Goal: Contribute content: Add original content to the website for others to see

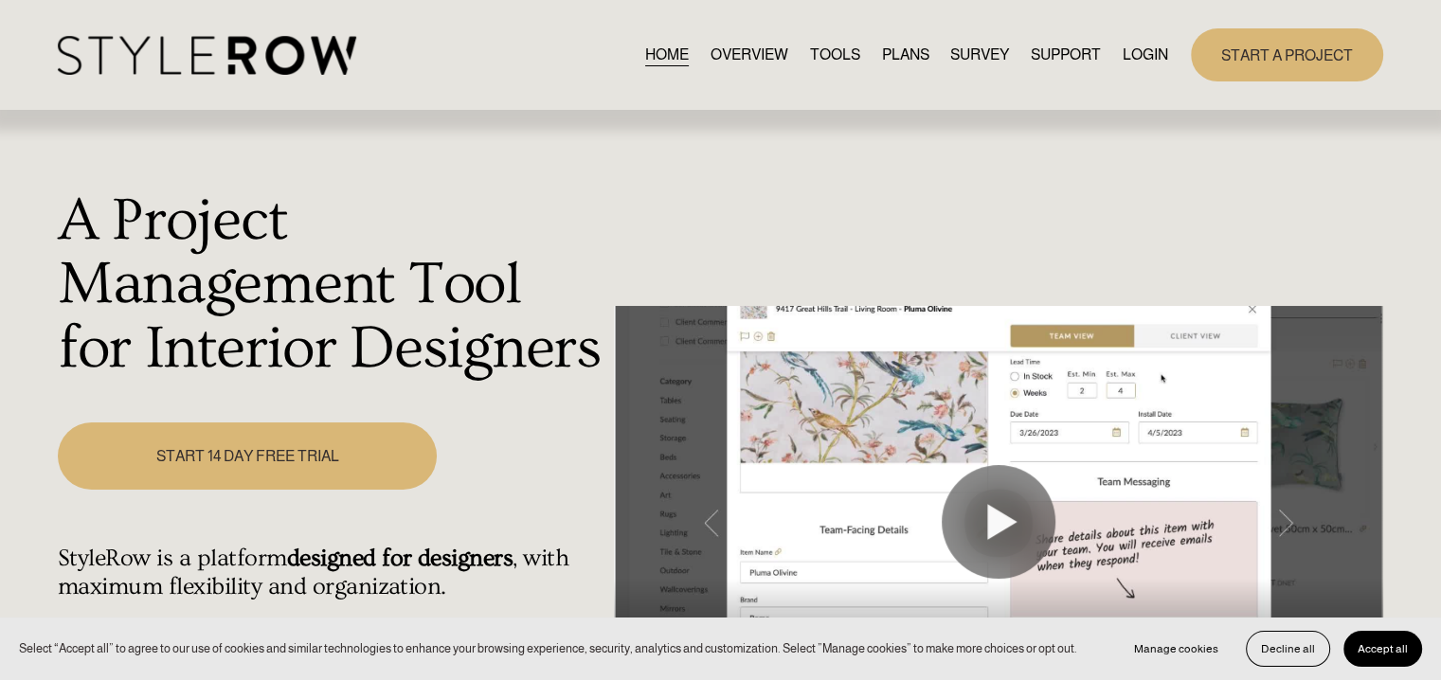
click at [1134, 63] on link "LOGIN" at bounding box center [1145, 55] width 45 height 26
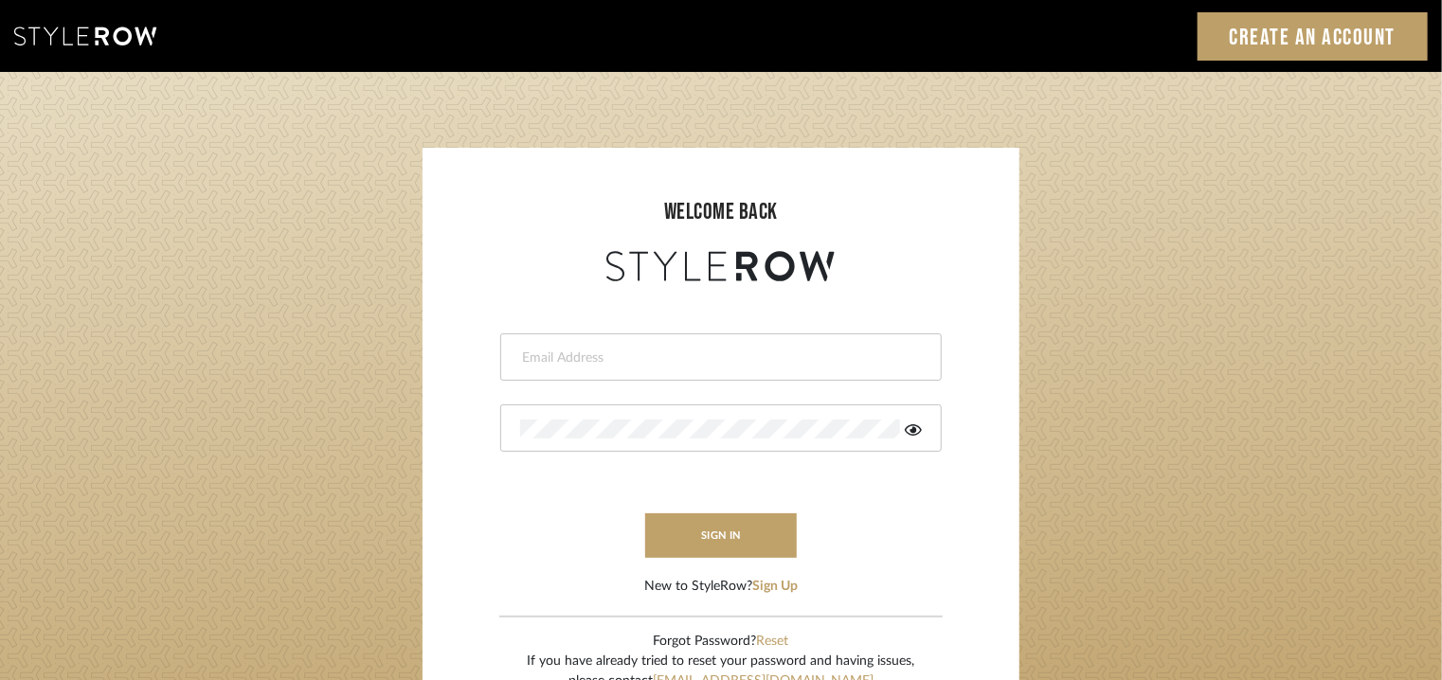
click at [622, 353] on input "email" at bounding box center [718, 358] width 397 height 19
type input "[EMAIL_ADDRESS][PERSON_NAME][DOMAIN_NAME]"
click at [916, 432] on icon at bounding box center [913, 430] width 17 height 15
click at [724, 543] on button "sign in" at bounding box center [721, 536] width 152 height 45
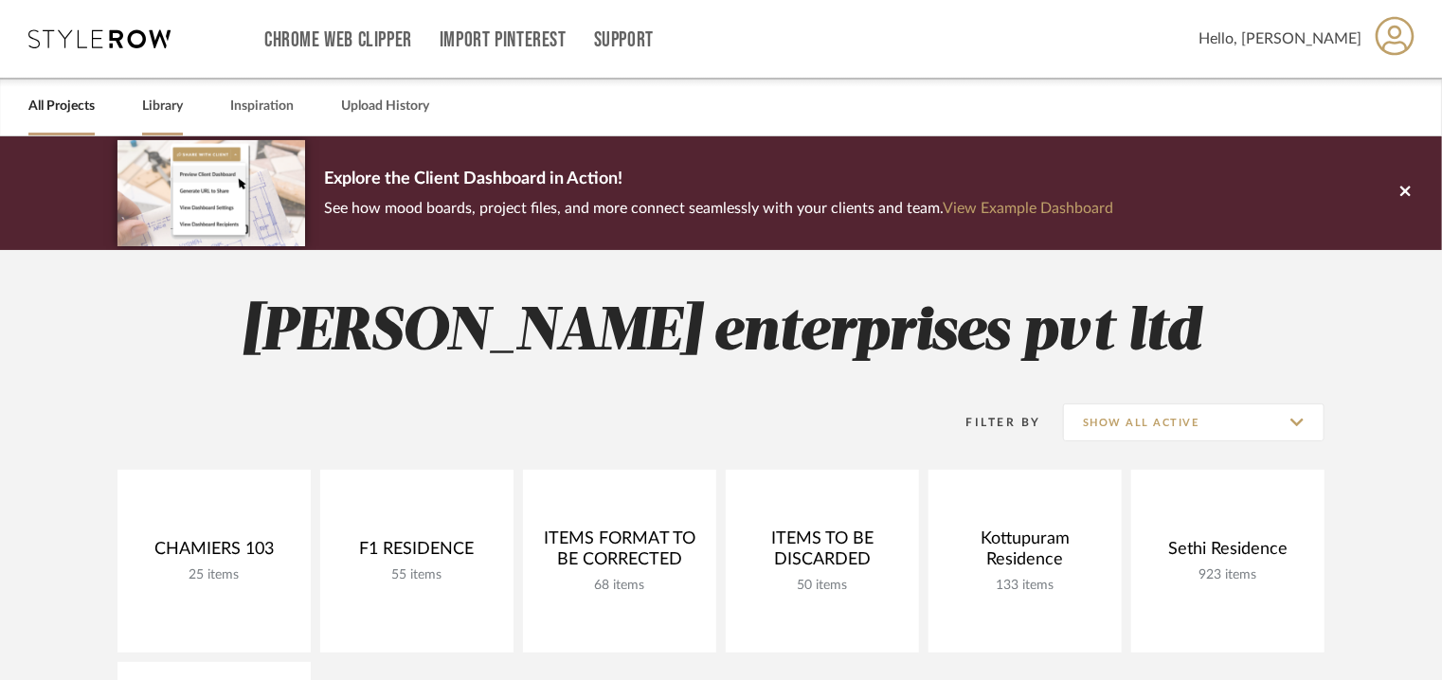
click at [147, 105] on link "Library" at bounding box center [162, 107] width 41 height 26
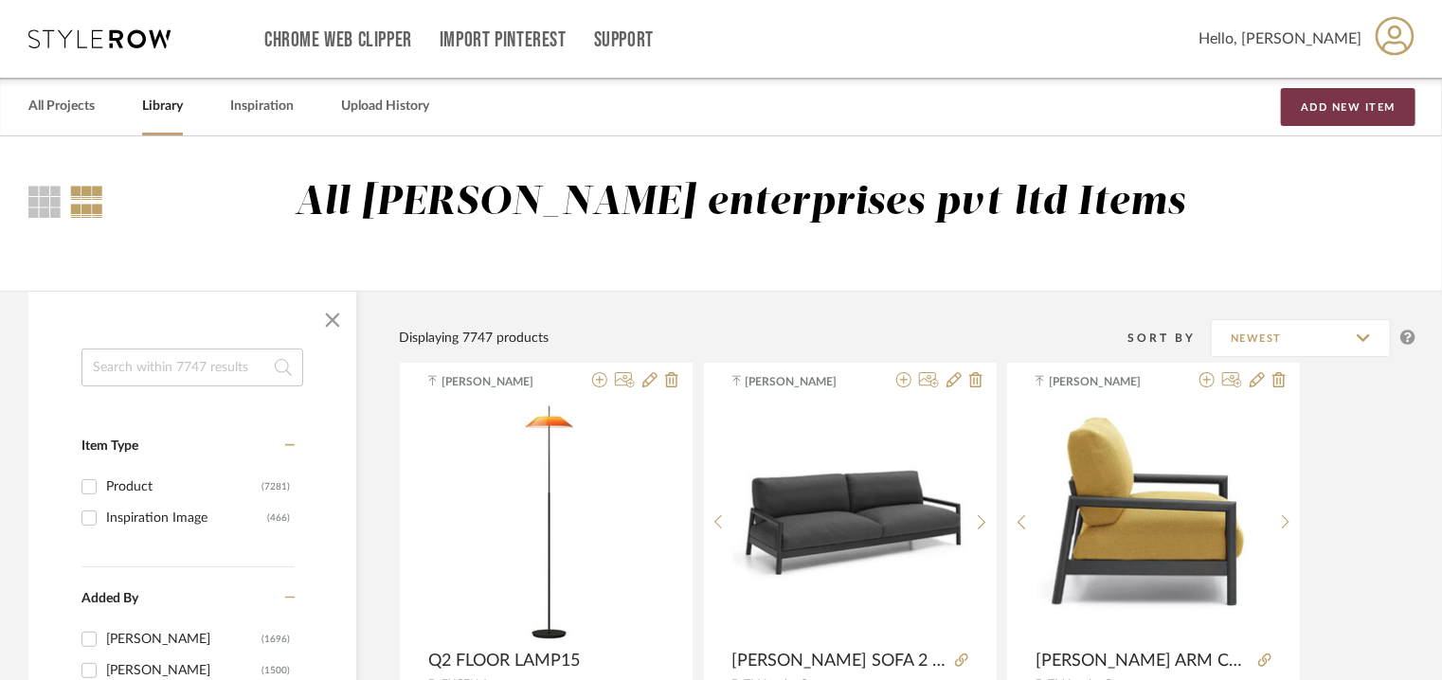
click at [1342, 102] on button "Add New Item" at bounding box center [1348, 107] width 135 height 38
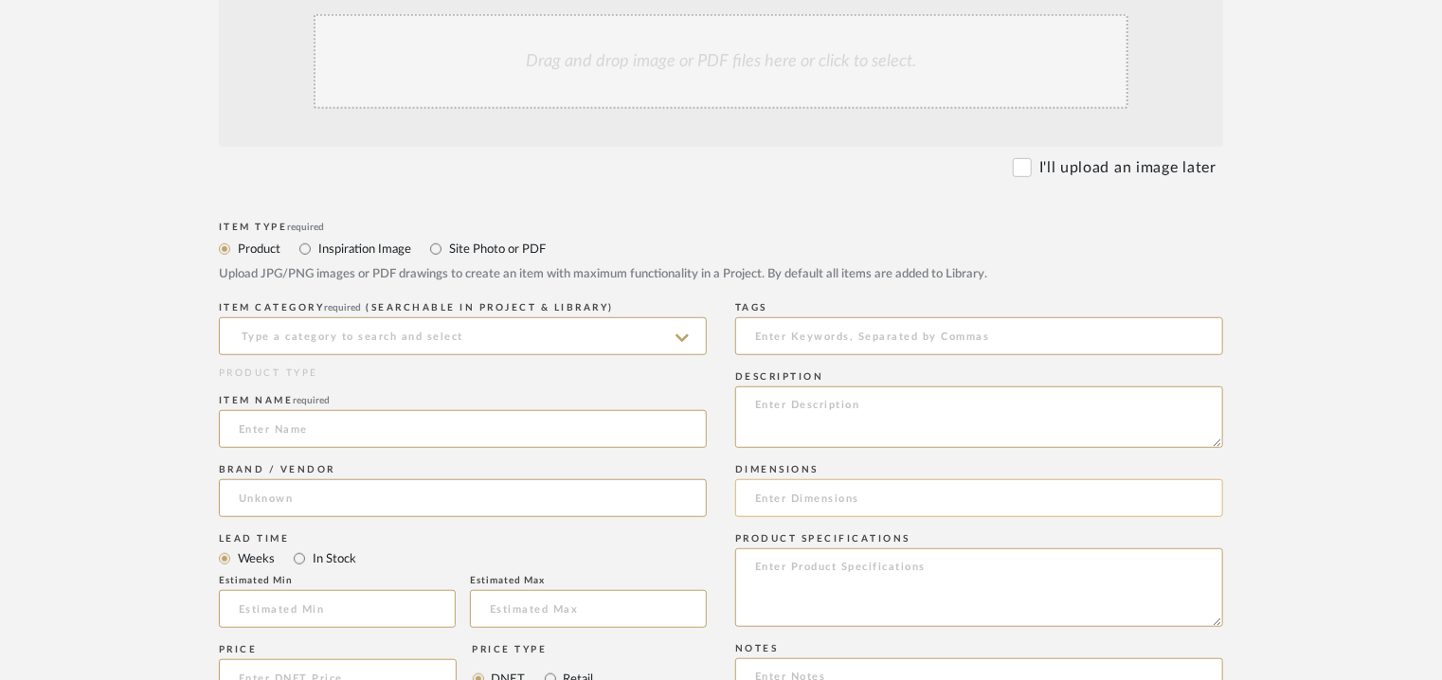
scroll to position [568, 0]
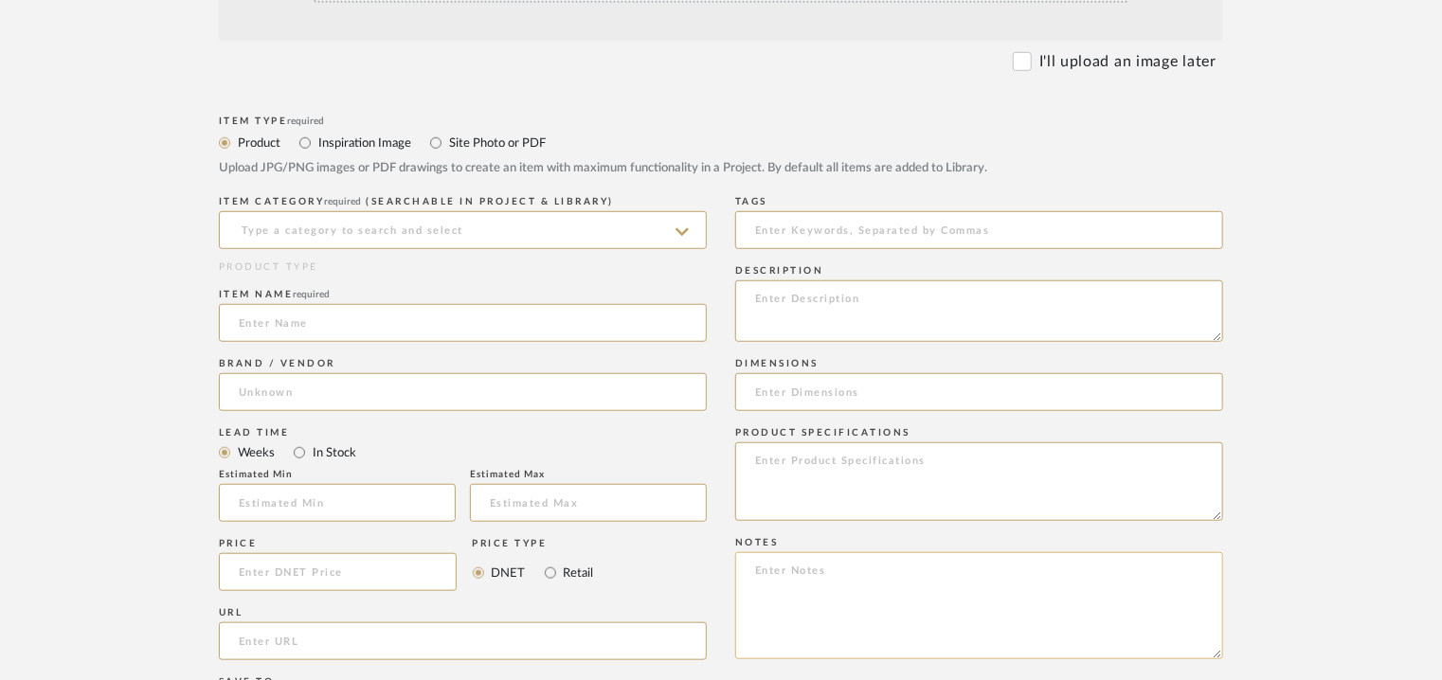
paste textarea "Price: on request Lead time: Na Customizable: No 3D available : No BIM availabl…"
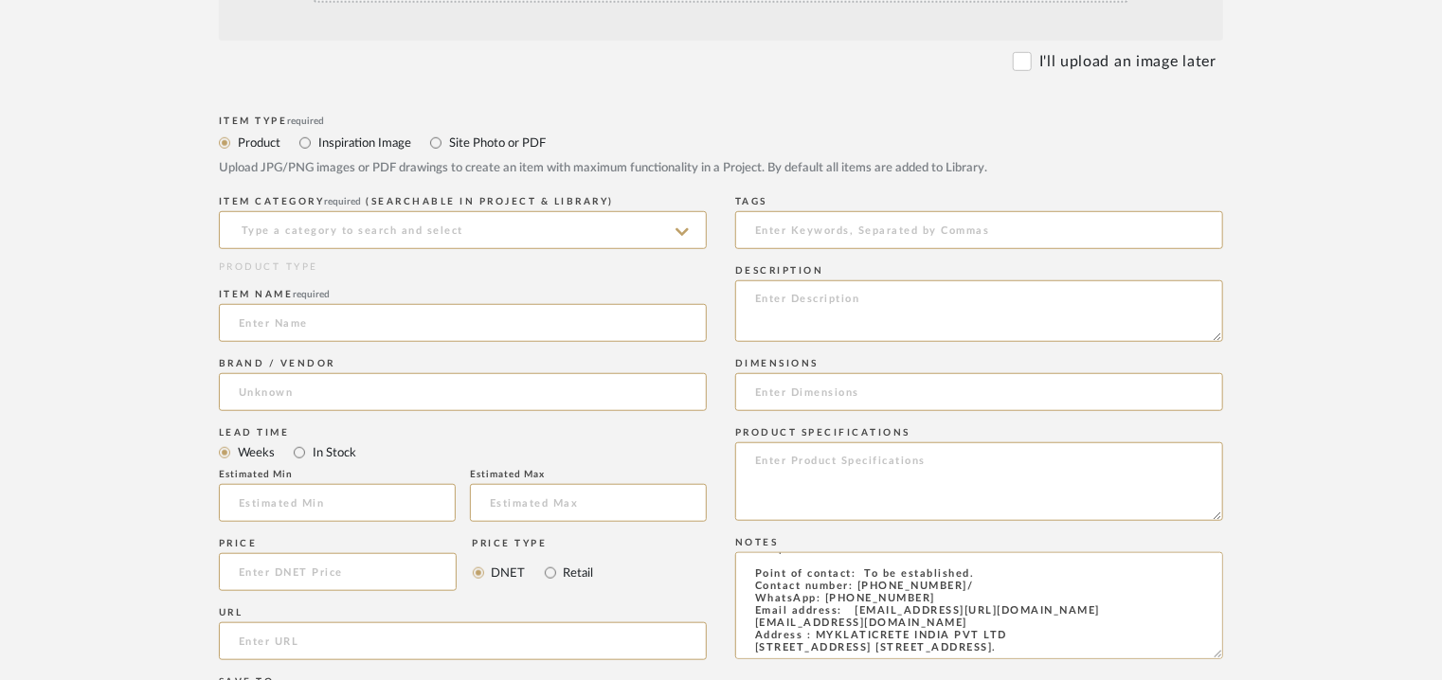
type textarea "Price: on request Lead time: Na Customizable: No 3D available : No BIM availabl…"
paste textarea "Type: Architectural elements Dimension(s): Roll size : UL03 : 1.2 m x 15 m UL05…"
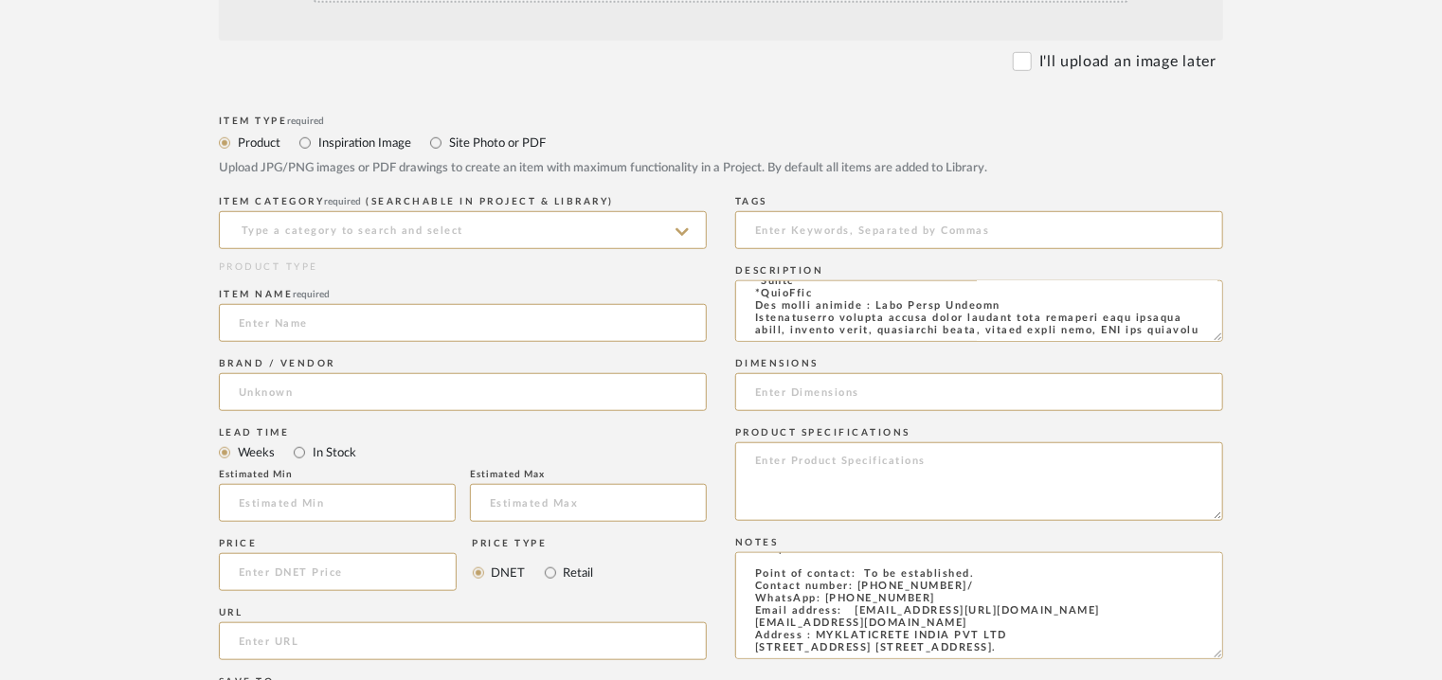
type textarea "Type: Architectural elements Dimension(s): Roll size : UL03 : 1.2 m x 15 m UL05…"
click at [686, 228] on icon at bounding box center [682, 232] width 13 height 8
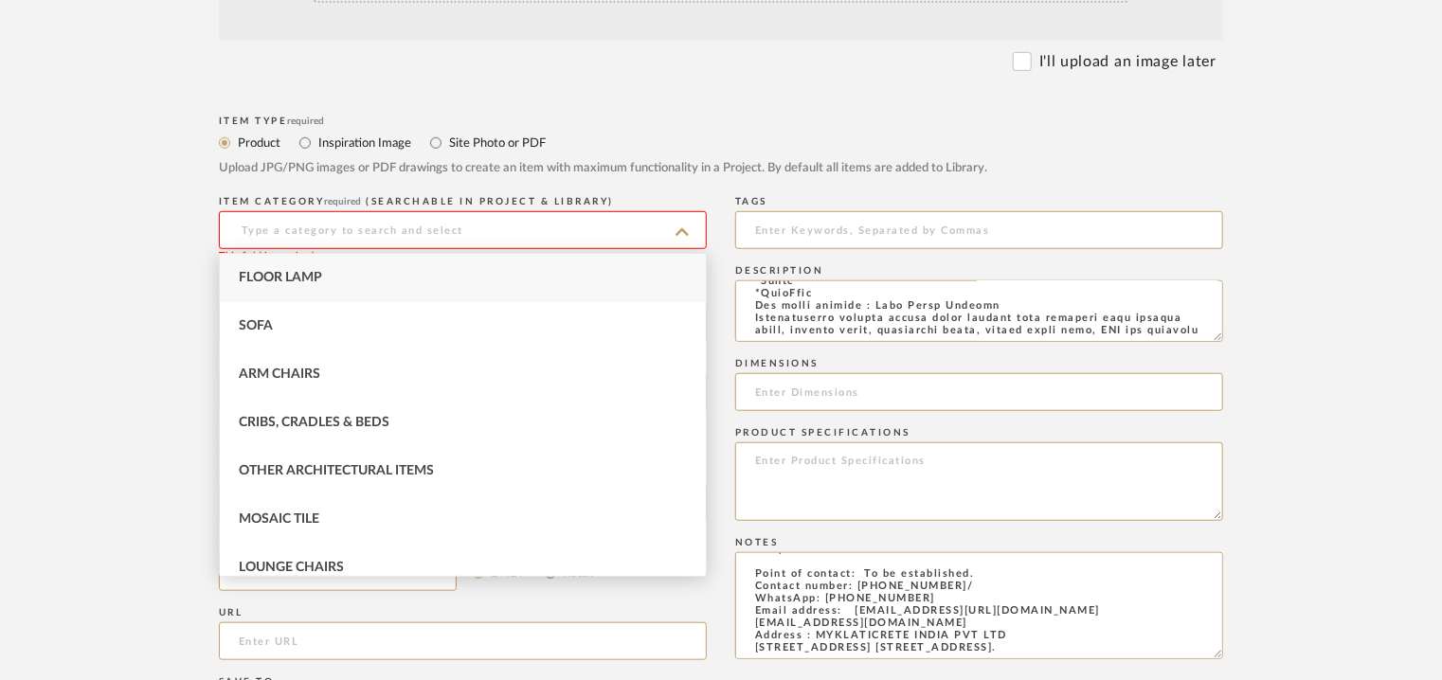
type input "o"
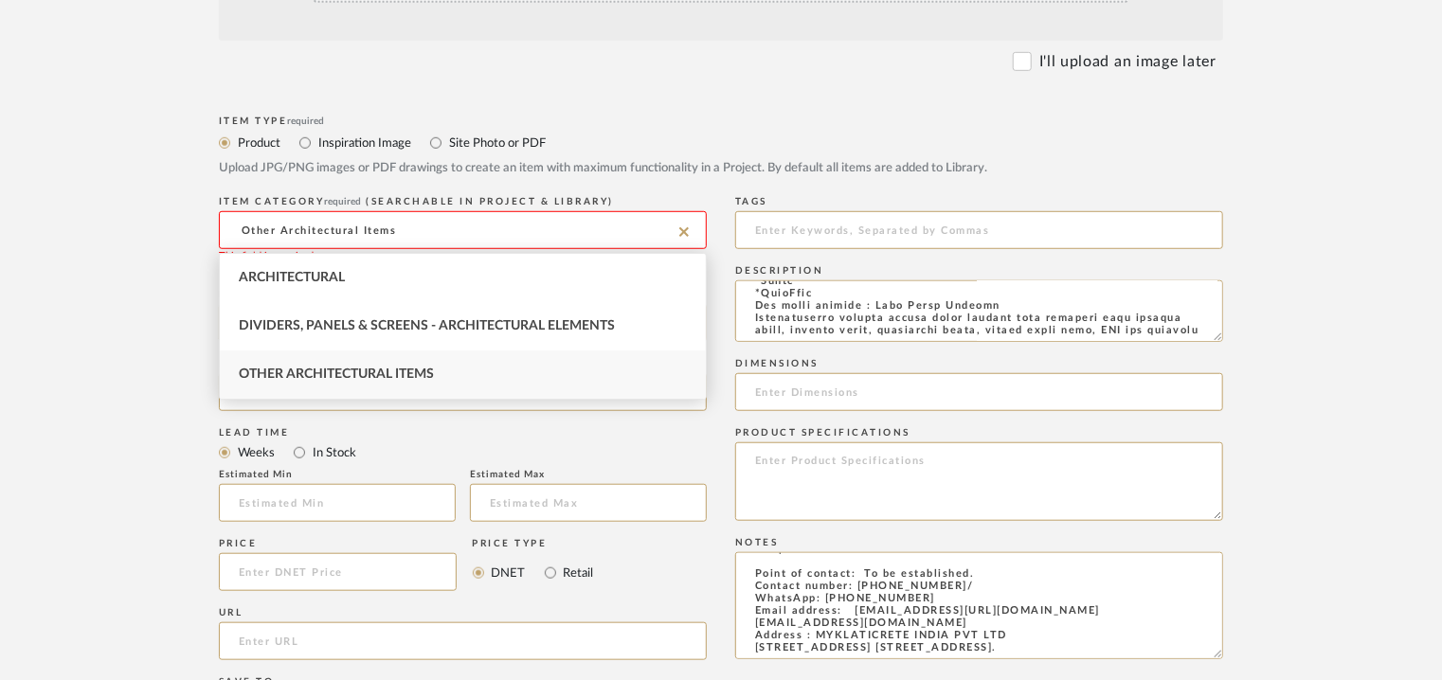
type input "Other Architectural Items"
click at [317, 367] on div "Other Architectural Items" at bounding box center [463, 375] width 486 height 48
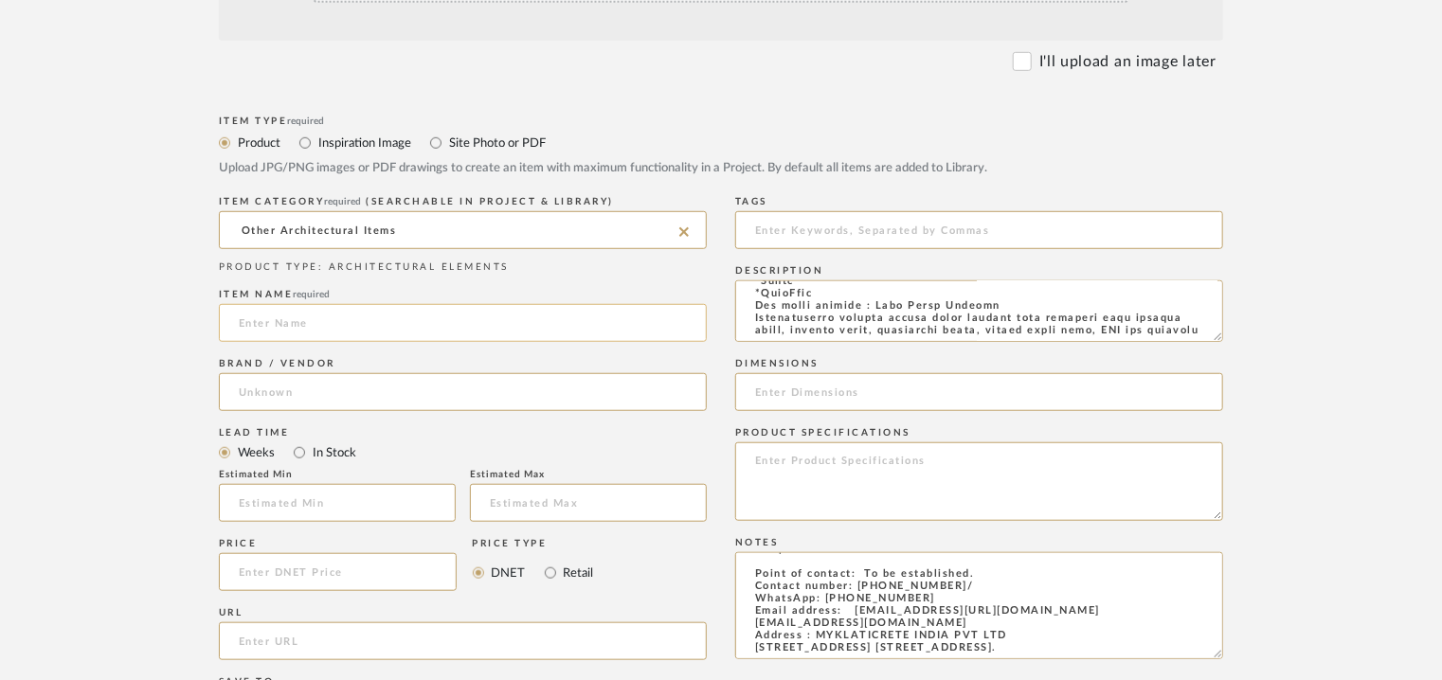
click at [280, 327] on input at bounding box center [463, 323] width 488 height 38
click at [258, 327] on input at bounding box center [463, 323] width 488 height 38
type input "UNDERLAYMENT SOUND ISOLATION MAT"
click at [291, 391] on input at bounding box center [463, 392] width 488 height 38
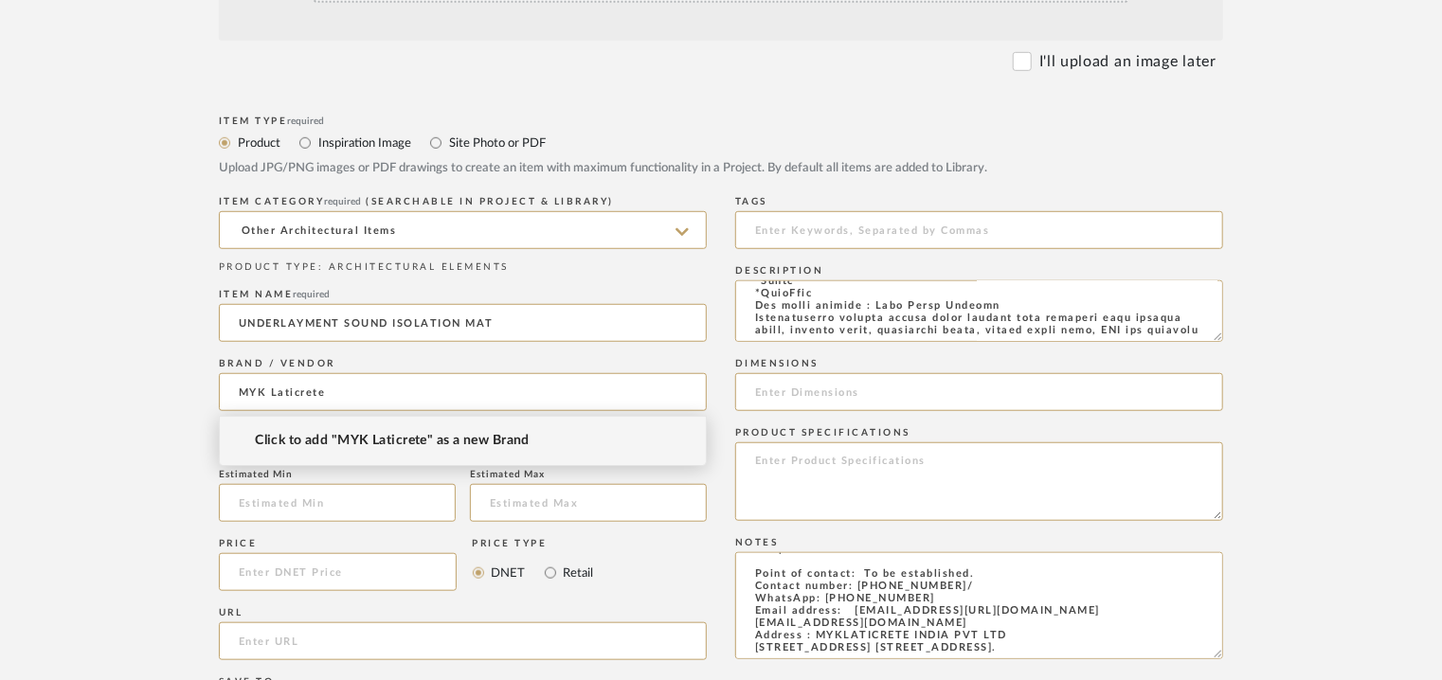
type input "MYK Laticrete"
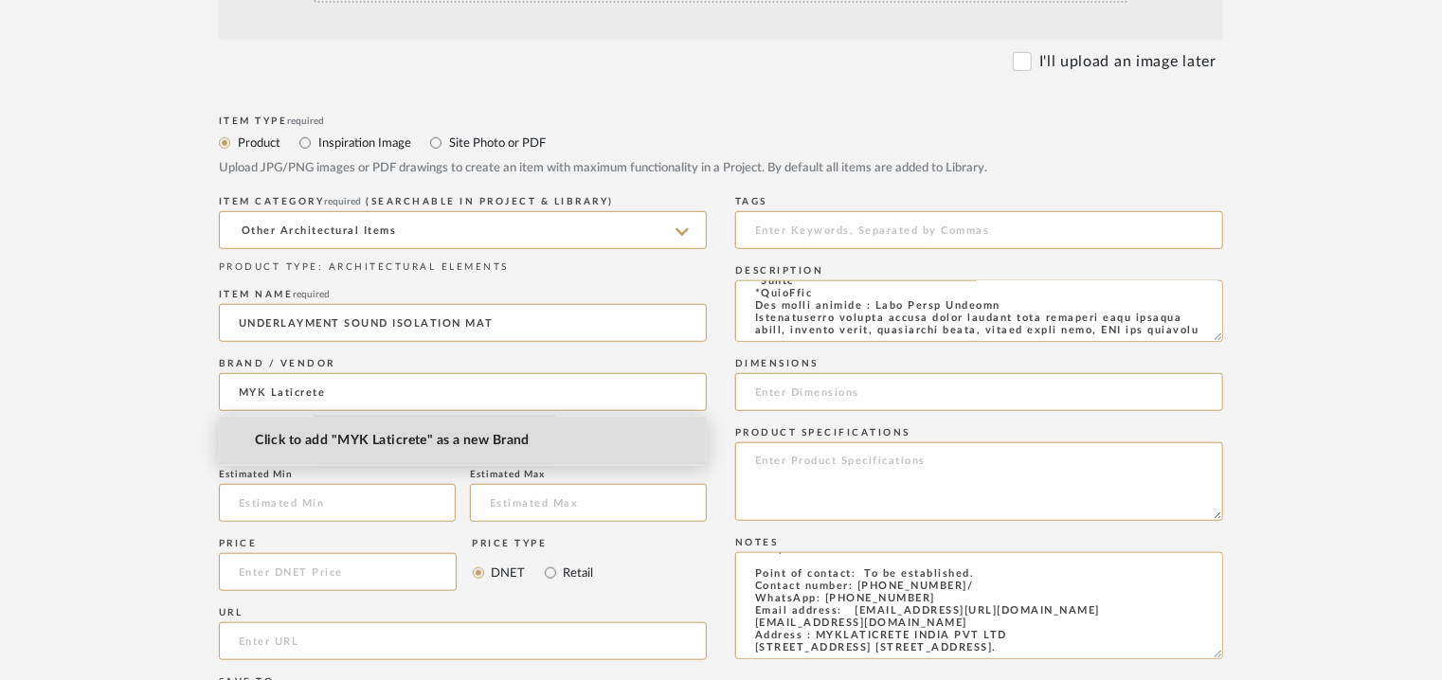
click at [390, 439] on span "Click to add "MYK Laticrete" as a new Brand" at bounding box center [392, 441] width 275 height 16
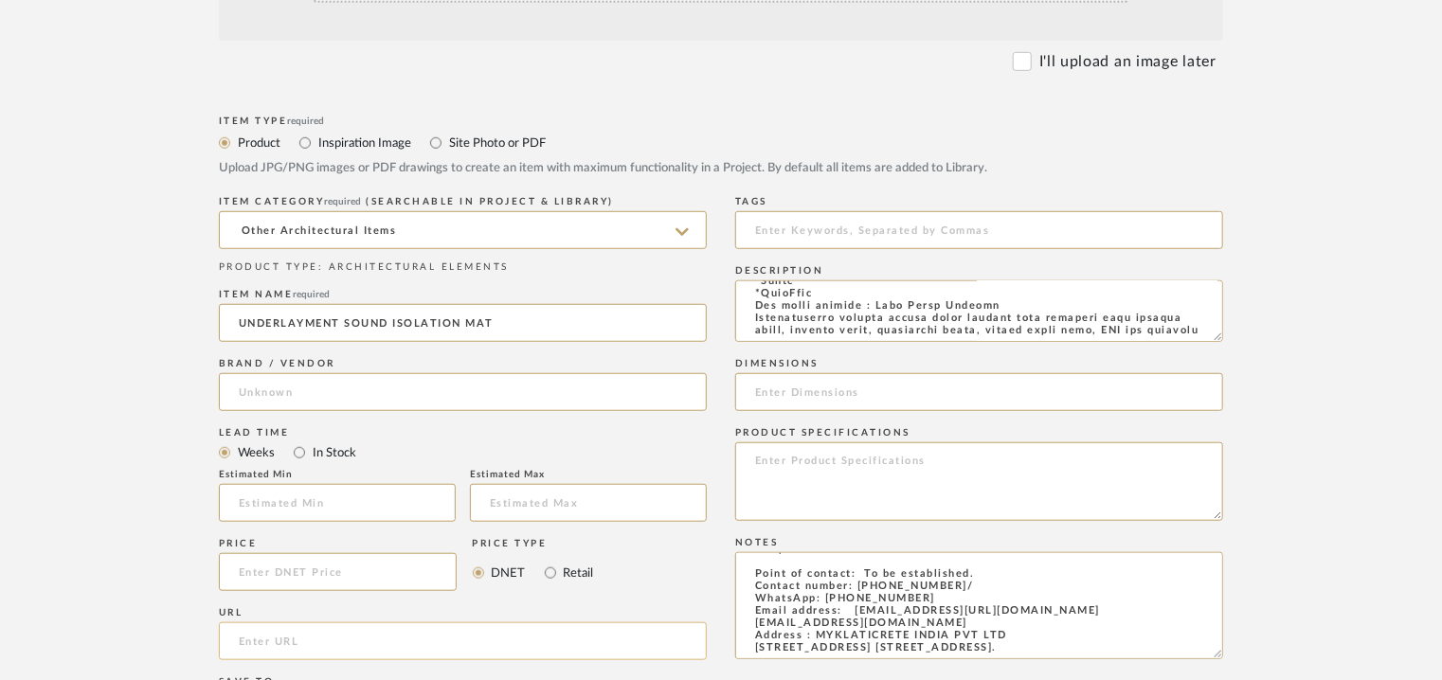
click at [255, 640] on input "url" at bounding box center [463, 641] width 488 height 38
paste input "https://myklaticrete.com/products/sound-control/myk-laticrete-underlayment-soun…"
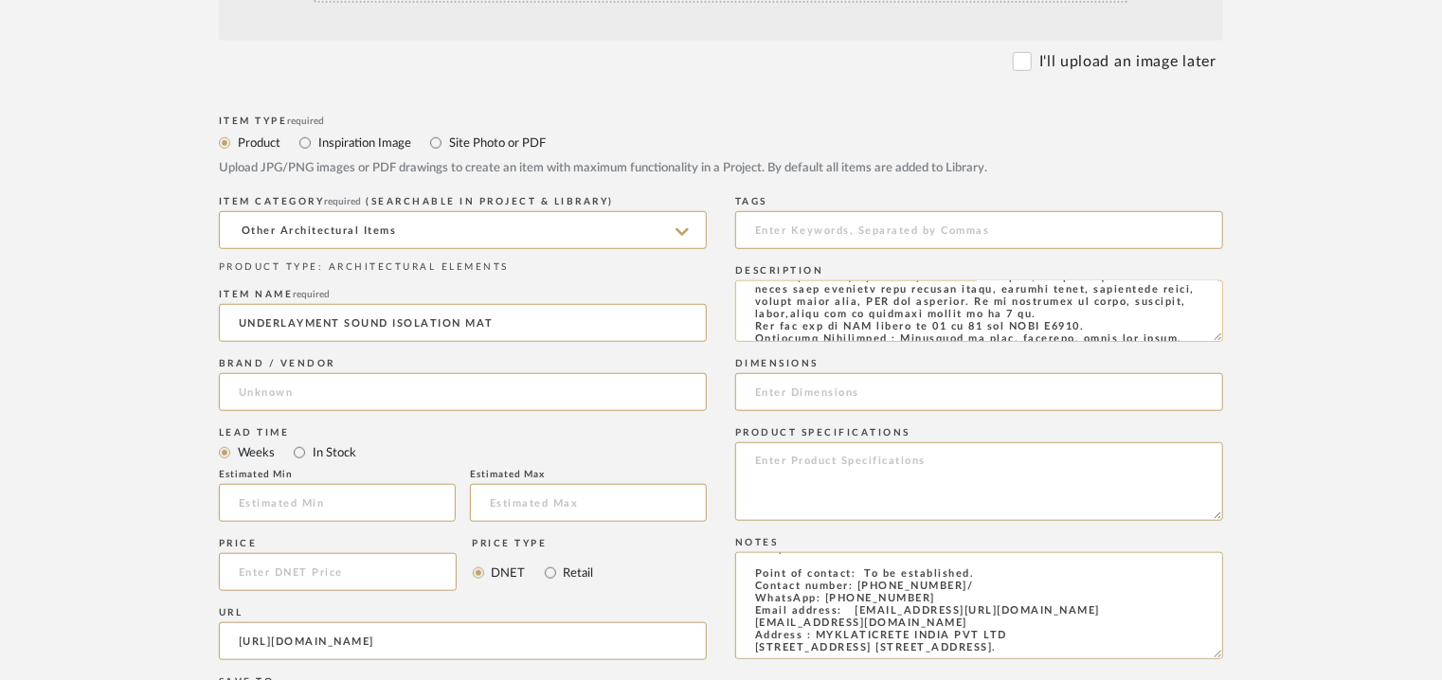
scroll to position [178, 0]
type input "https://myklaticrete.com/products/sound-control/myk-laticrete-underlayment-soun…"
click at [861, 401] on input at bounding box center [979, 392] width 488 height 38
type input "1.2m x15m"
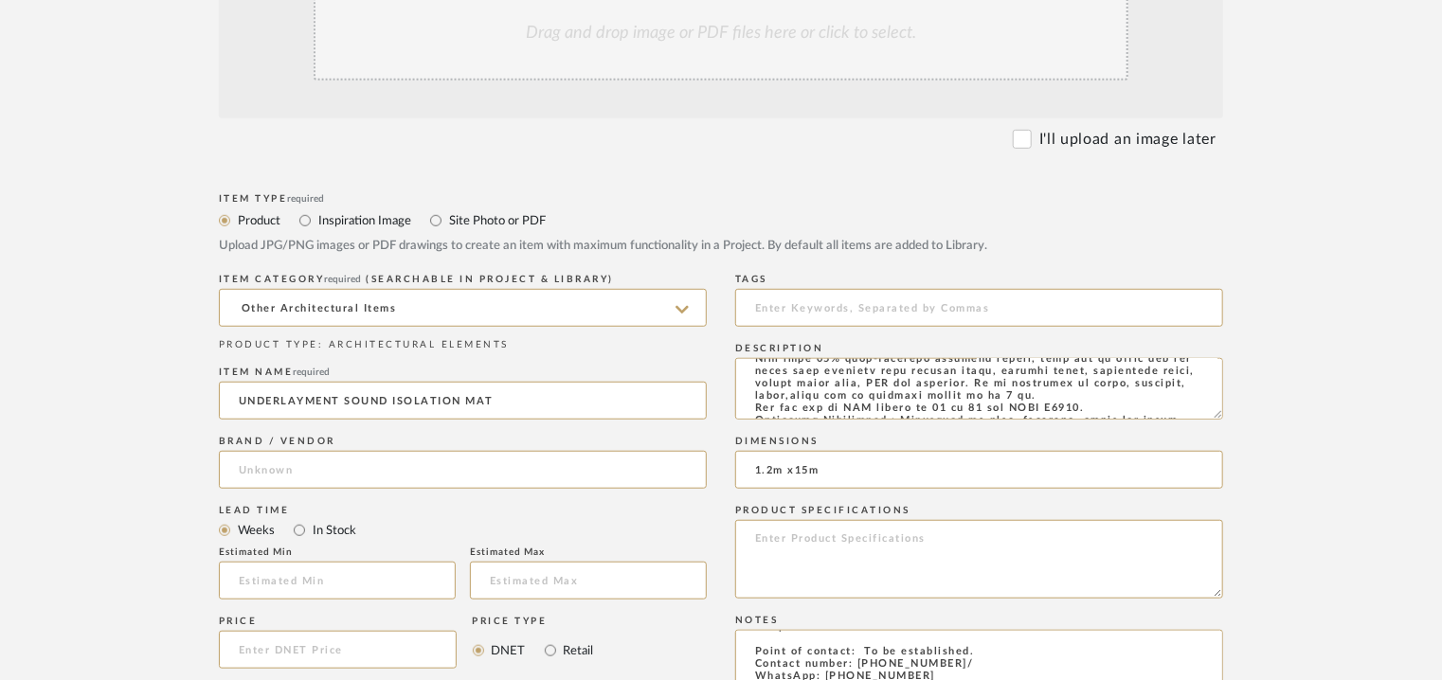
scroll to position [379, 0]
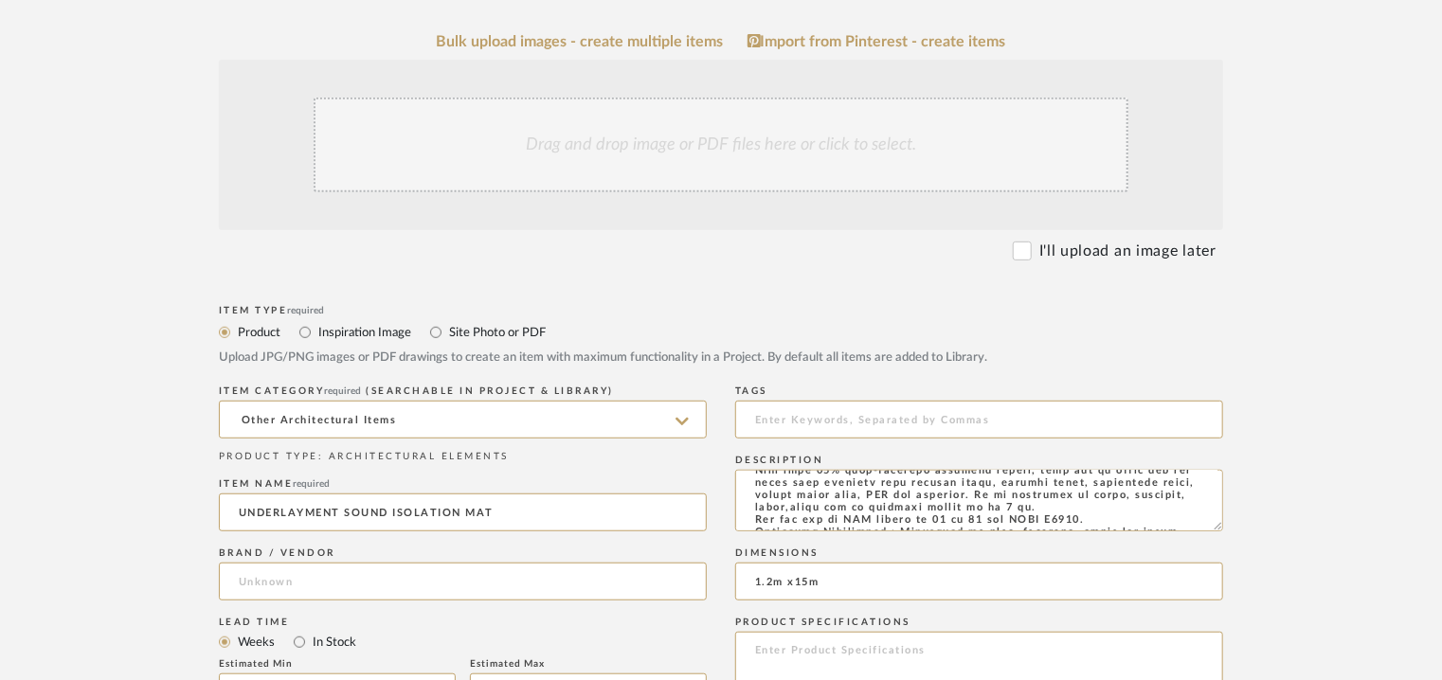
click at [637, 135] on div "Drag and drop image or PDF files here or click to select." at bounding box center [721, 145] width 815 height 95
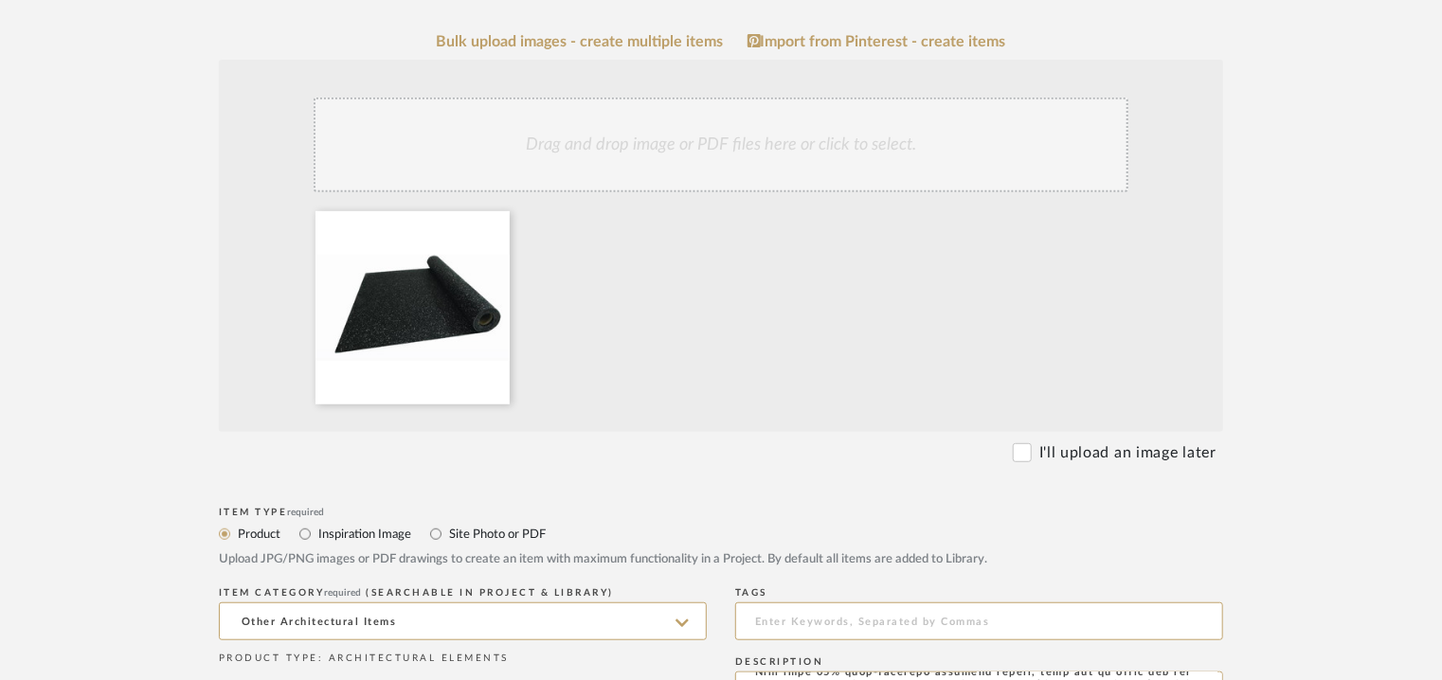
click at [694, 161] on div "Drag and drop image or PDF files here or click to select." at bounding box center [721, 145] width 815 height 95
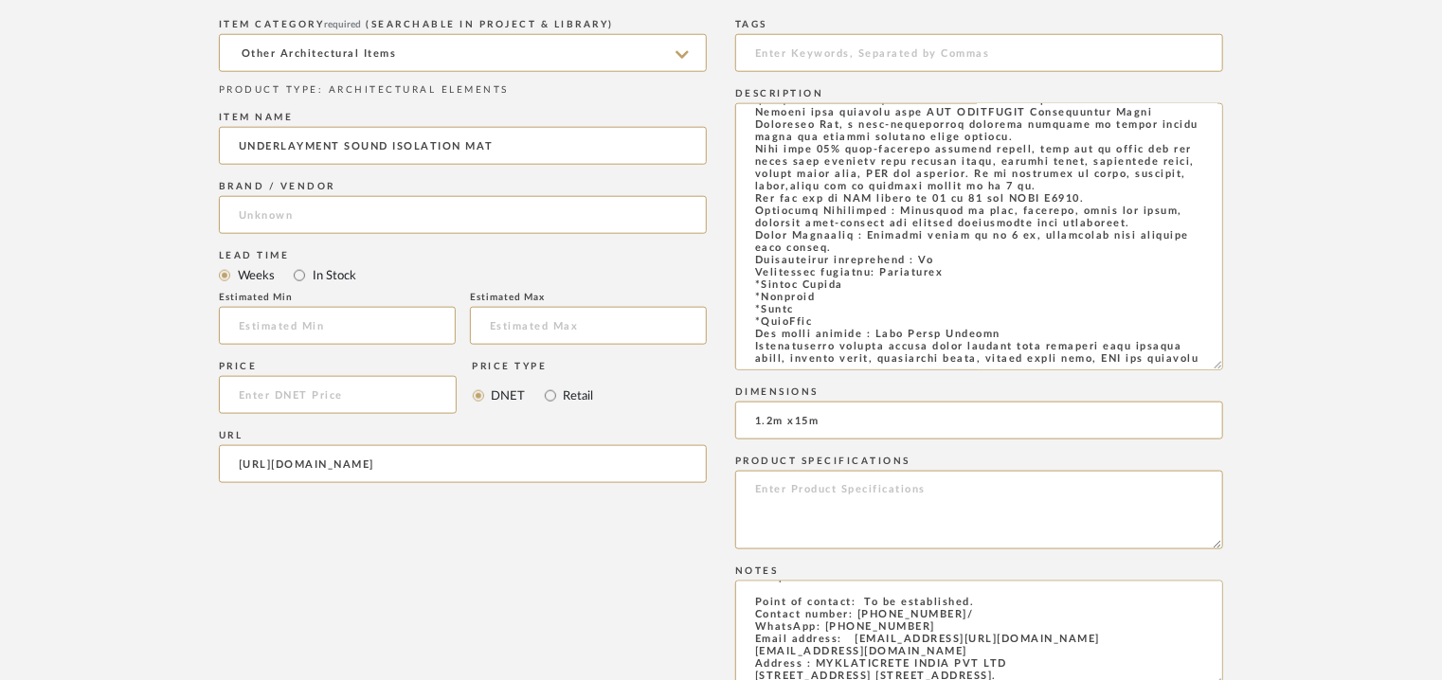
scroll to position [0, 0]
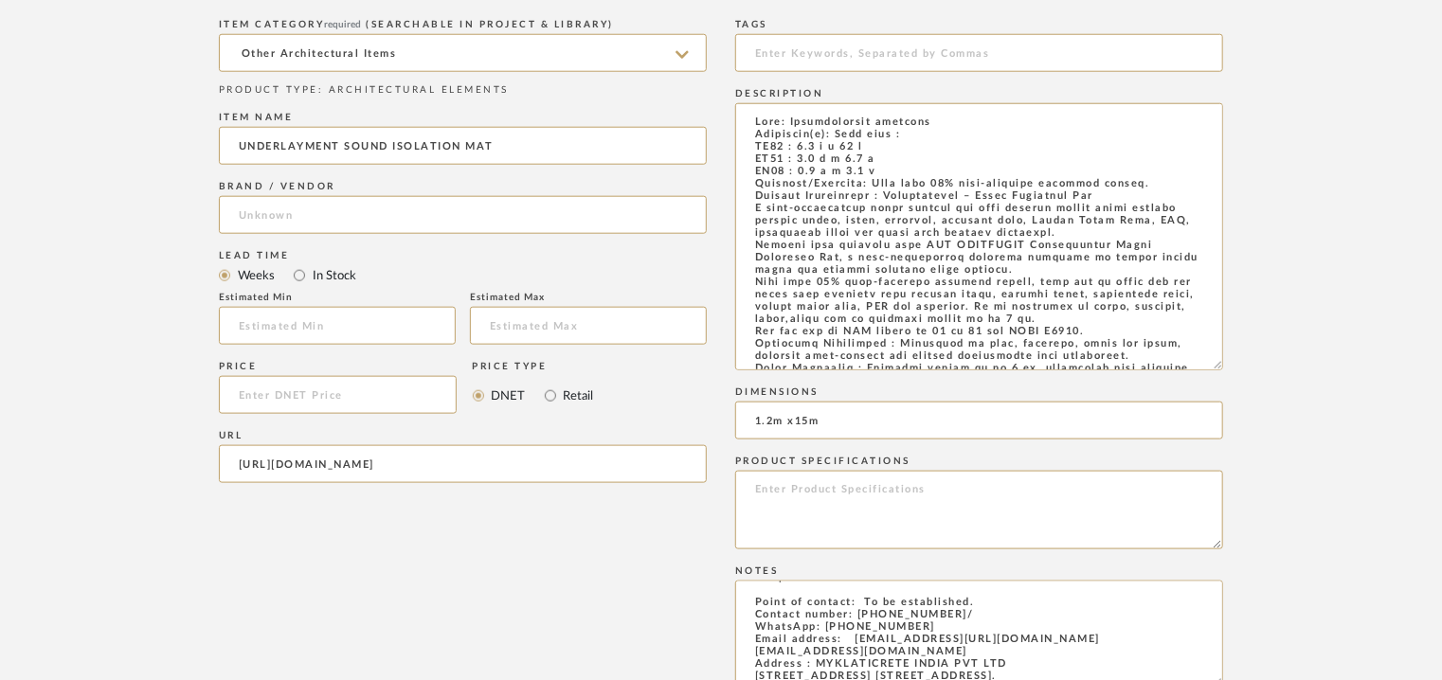
drag, startPoint x: 1220, startPoint y: 156, endPoint x: 1353, endPoint y: 667, distance: 527.6
click at [1351, 662] on upload-items "Create new item Upload photos, documents or PDFs, or select below to bulk uploa…" at bounding box center [721, 170] width 1442 height 1962
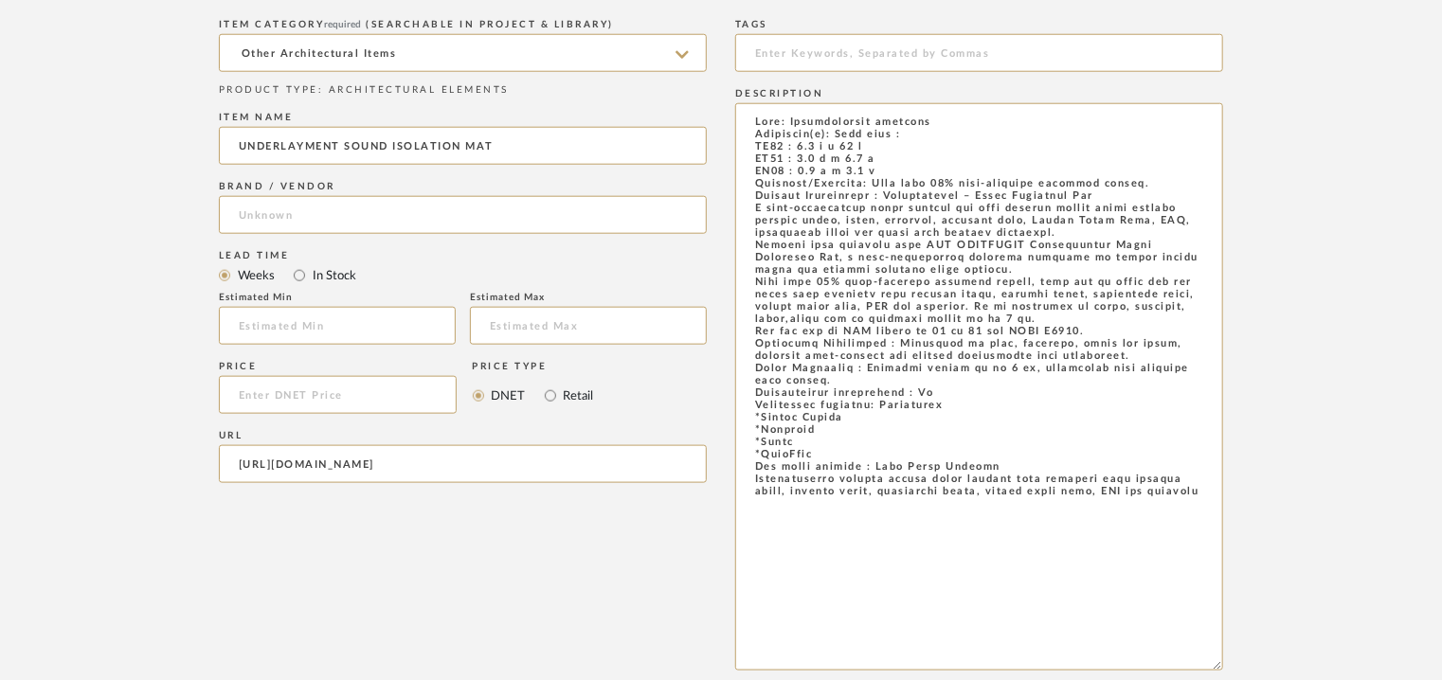
scroll to position [625, 0]
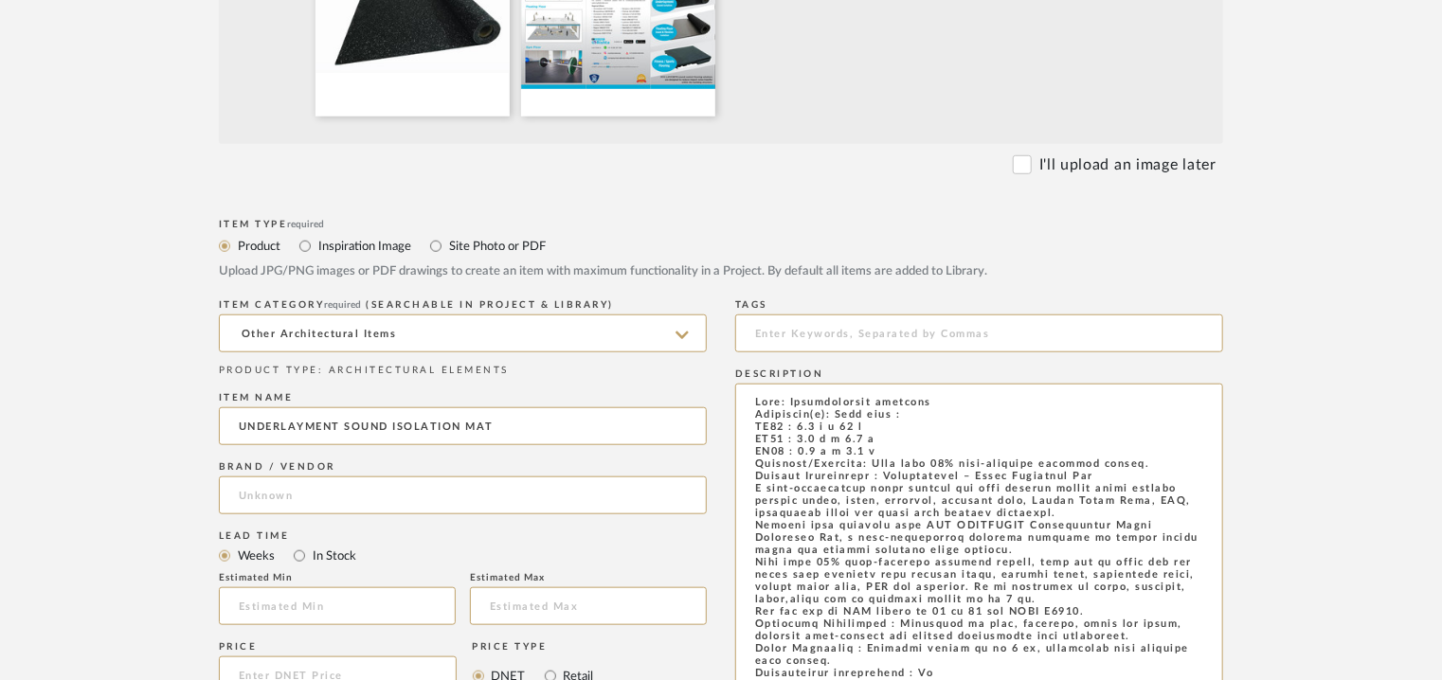
drag, startPoint x: 1006, startPoint y: 542, endPoint x: 715, endPoint y: -27, distance: 639.4
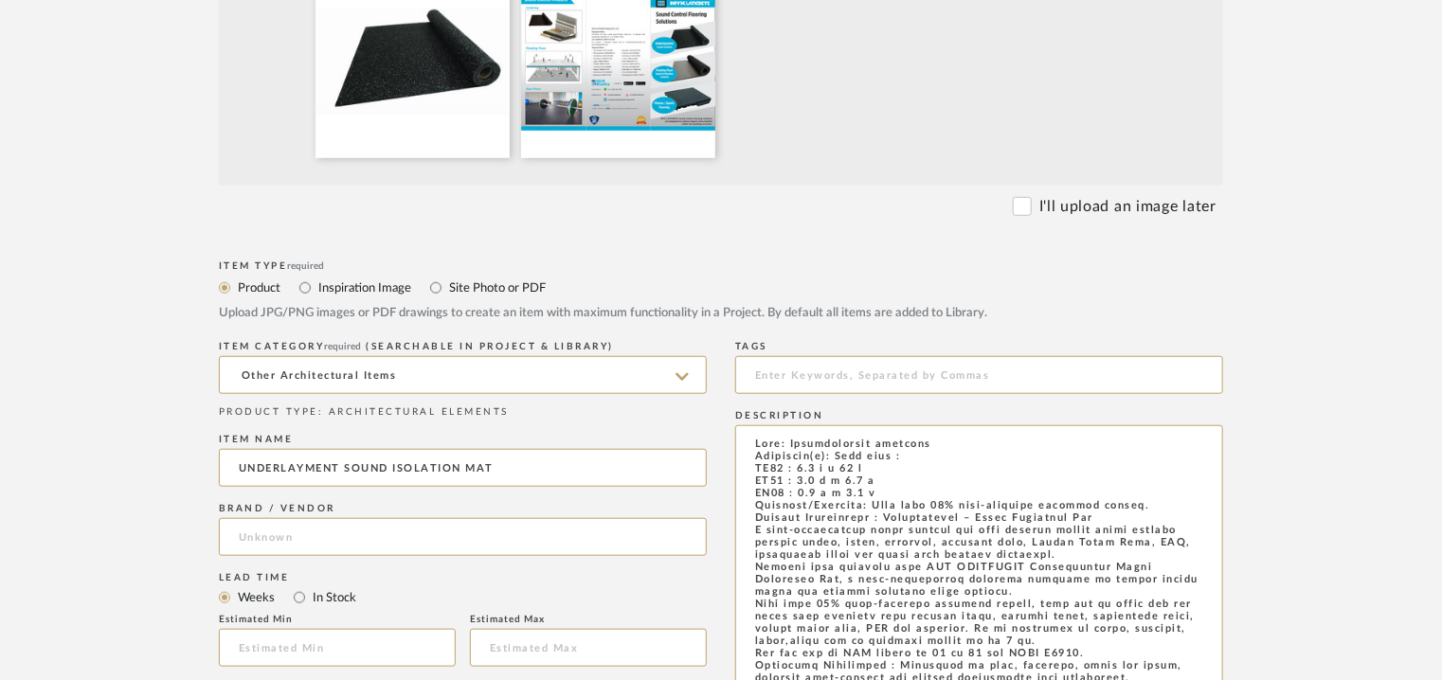
type textarea "vinyl tile, SPC and hardwood"
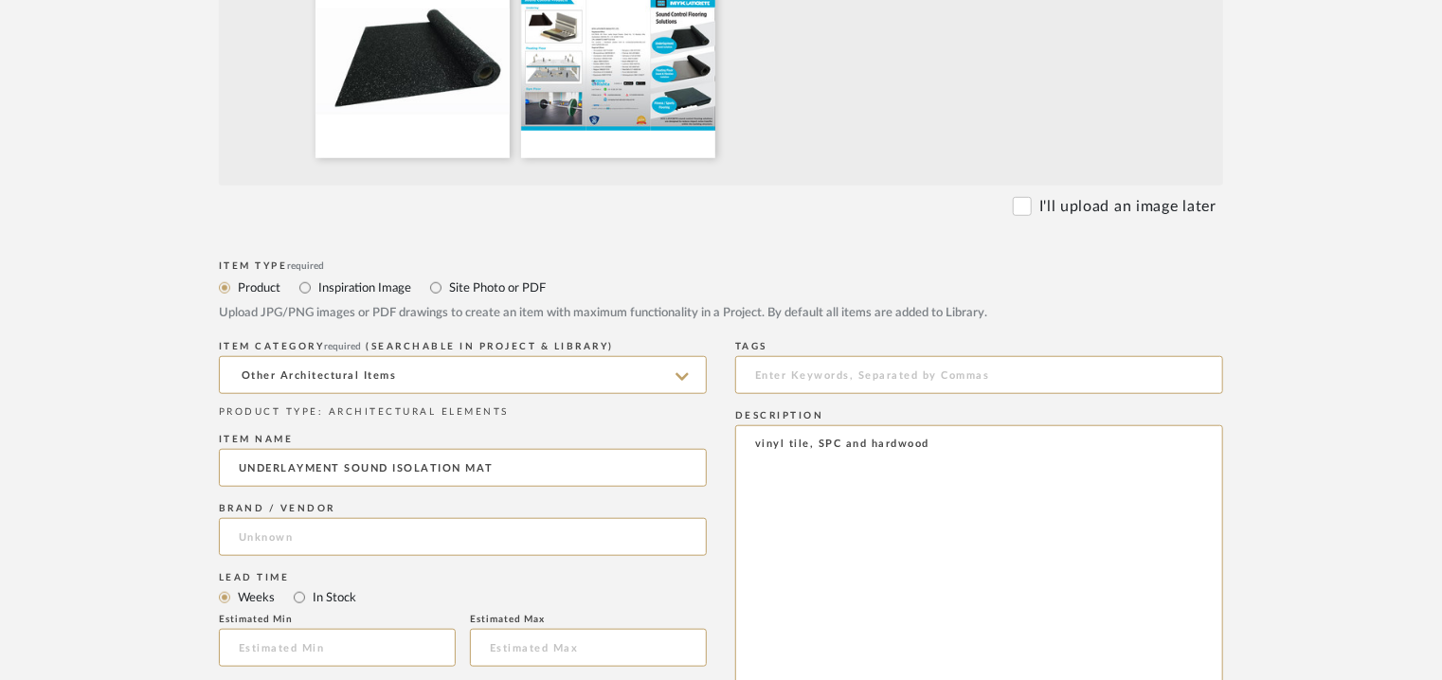
drag, startPoint x: 929, startPoint y: 444, endPoint x: 550, endPoint y: 429, distance: 379.3
paste textarea "Type: Architectural elements Dimension(s): Roll size : UL03 : 1.2 m x 15 m UL05…"
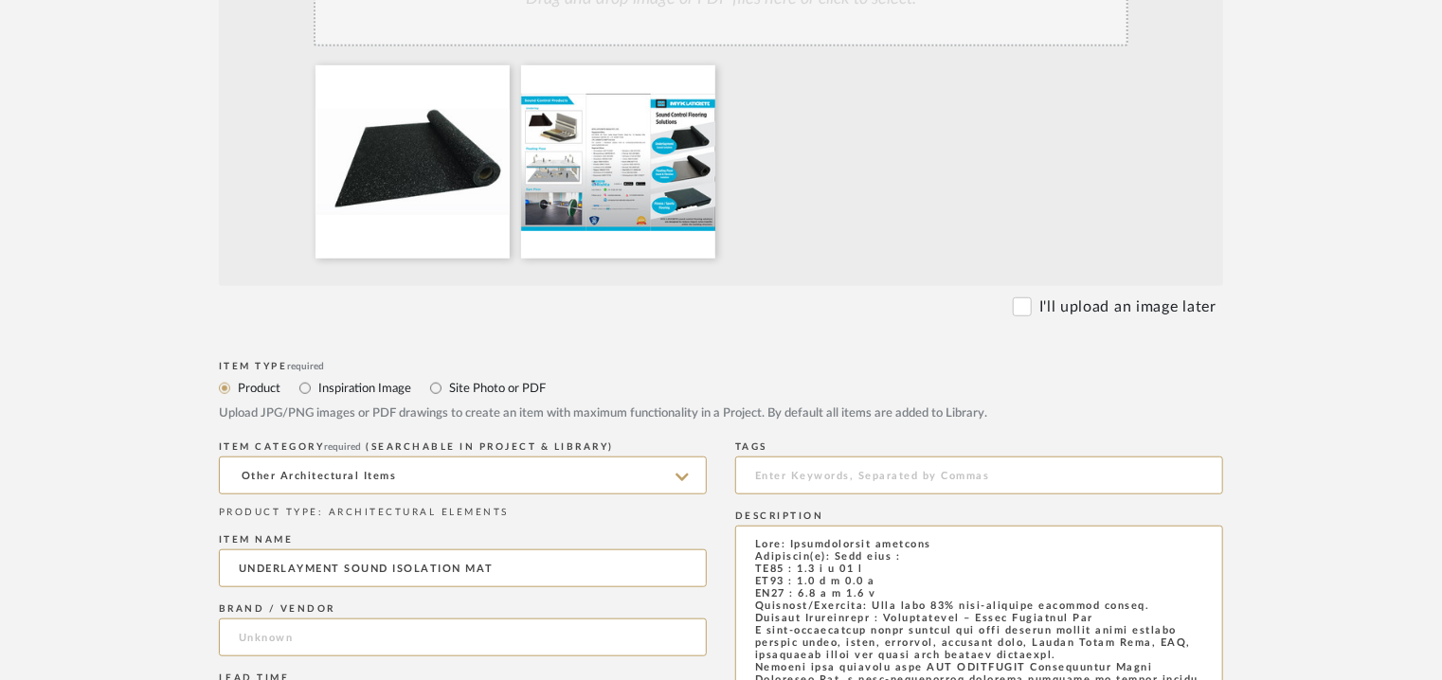
scroll to position [523, 0]
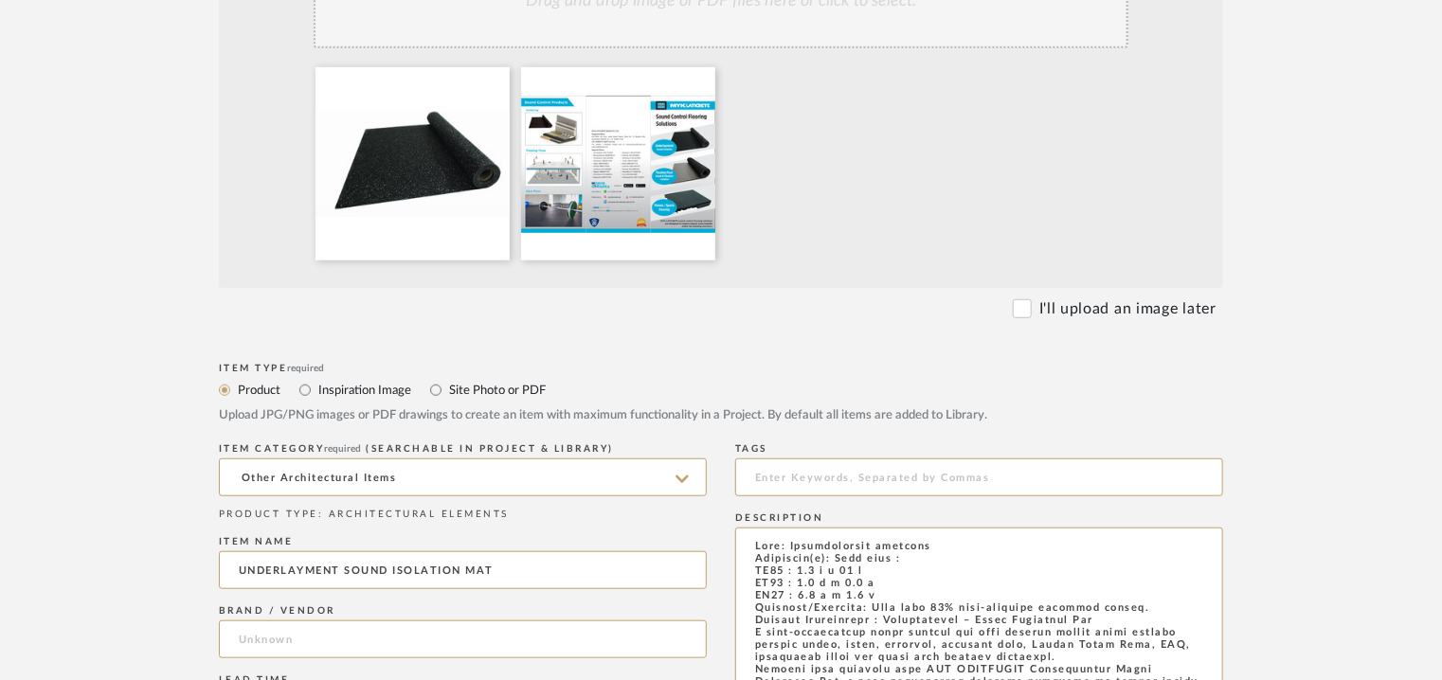
type textarea "Type: Architectural elements Dimension(s): Roll size : UL03 : 1.2 m x 15 m UL05…"
click at [794, 24] on div "Drag and drop image or PDF files here or click to select." at bounding box center [721, 1] width 815 height 95
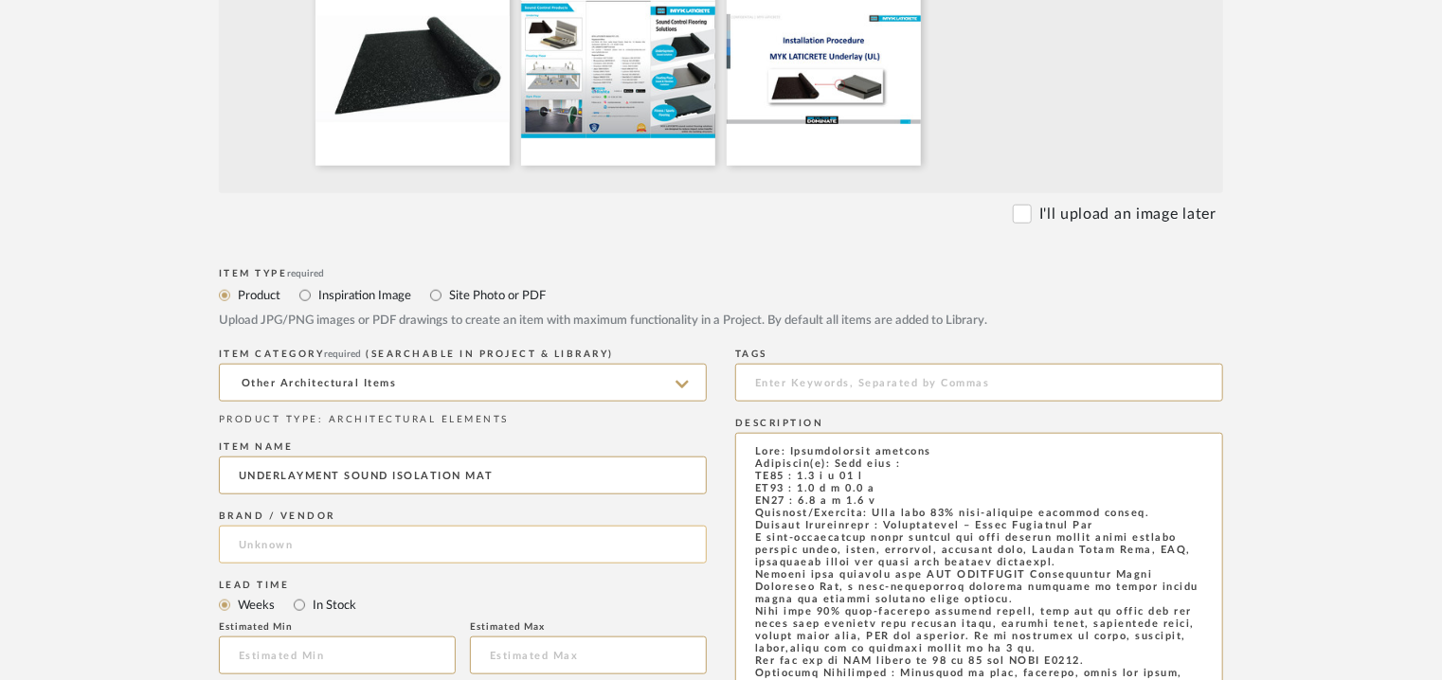
click at [315, 543] on input at bounding box center [463, 545] width 488 height 38
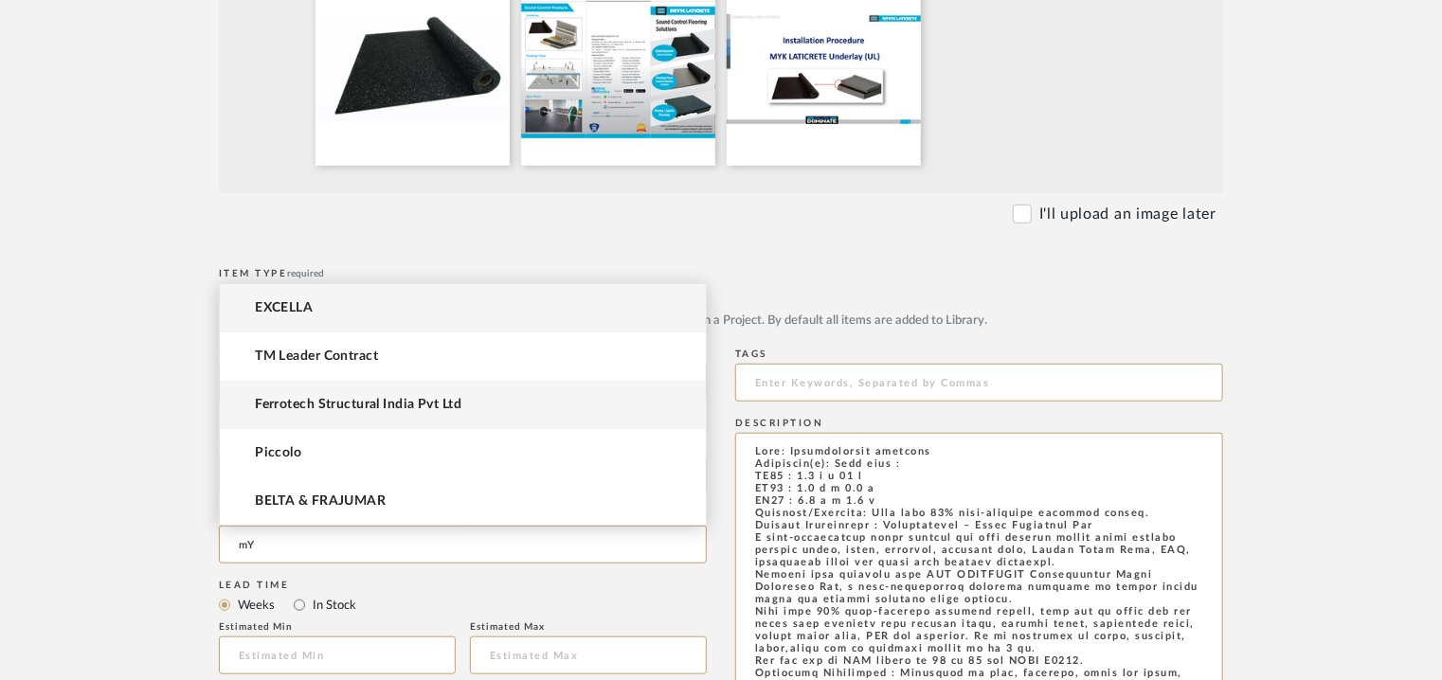
type input "m"
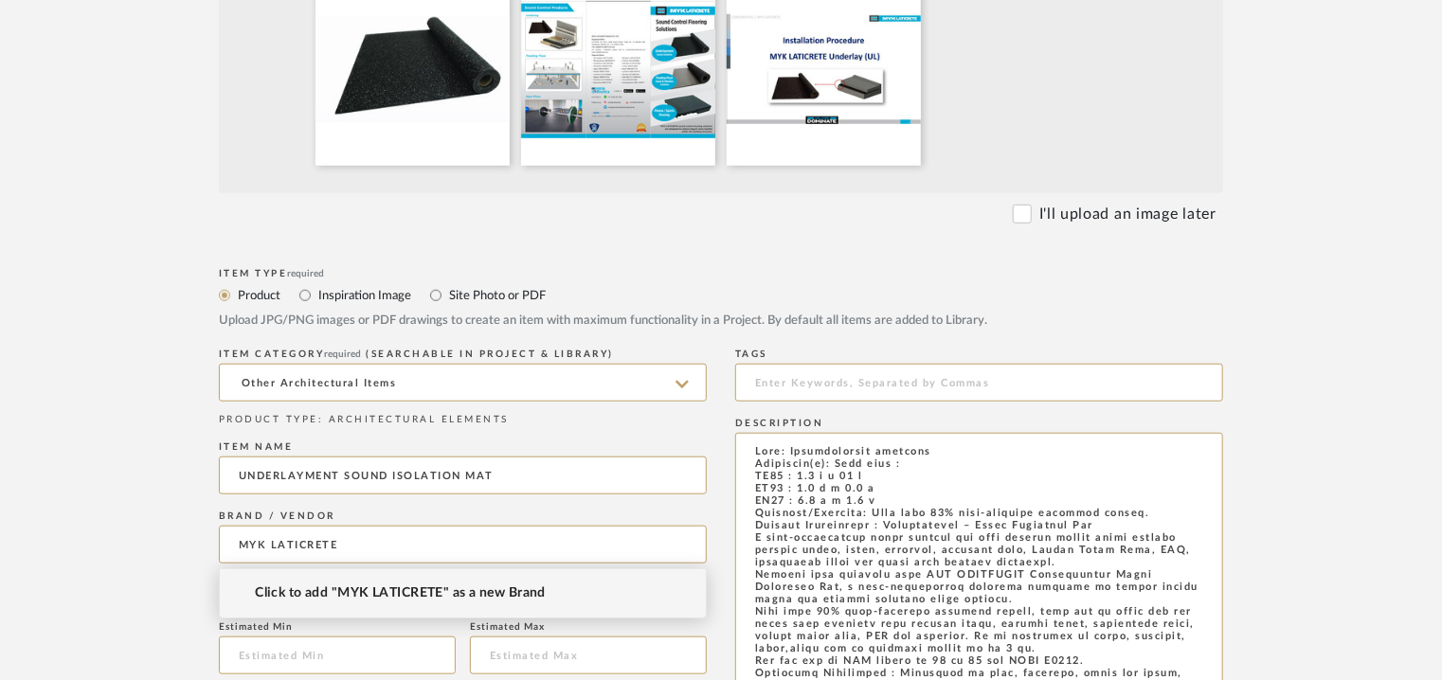
type input "MYK LATICRETE"
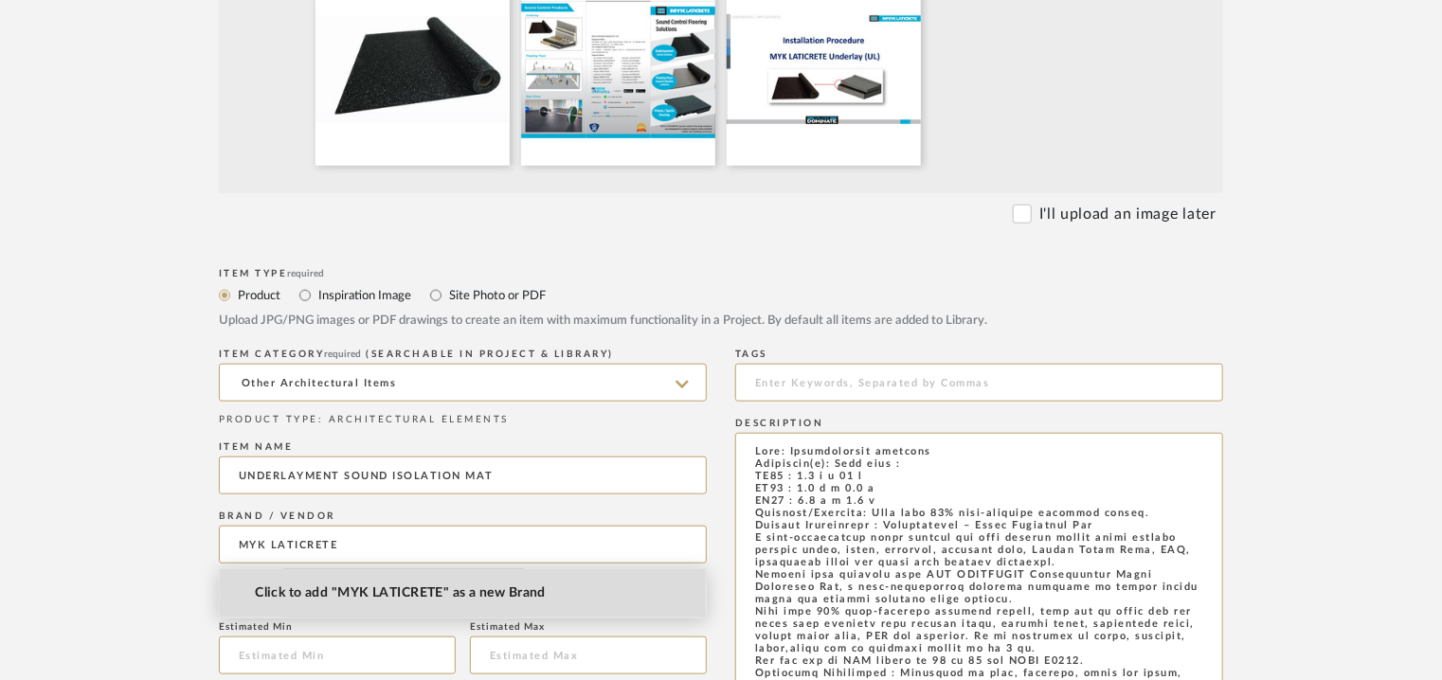
click at [374, 596] on span "Click to add "MYK LATICRETE" as a new Brand" at bounding box center [400, 594] width 291 height 16
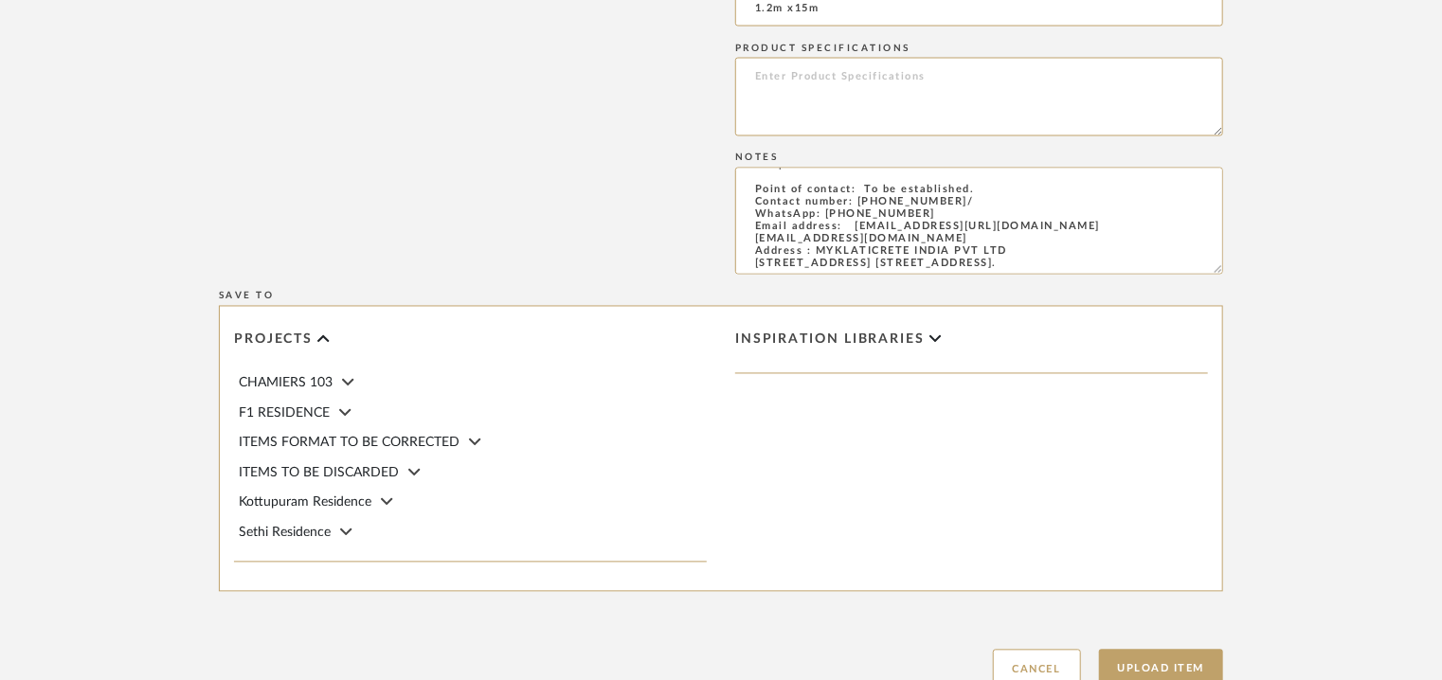
scroll to position [1755, 0]
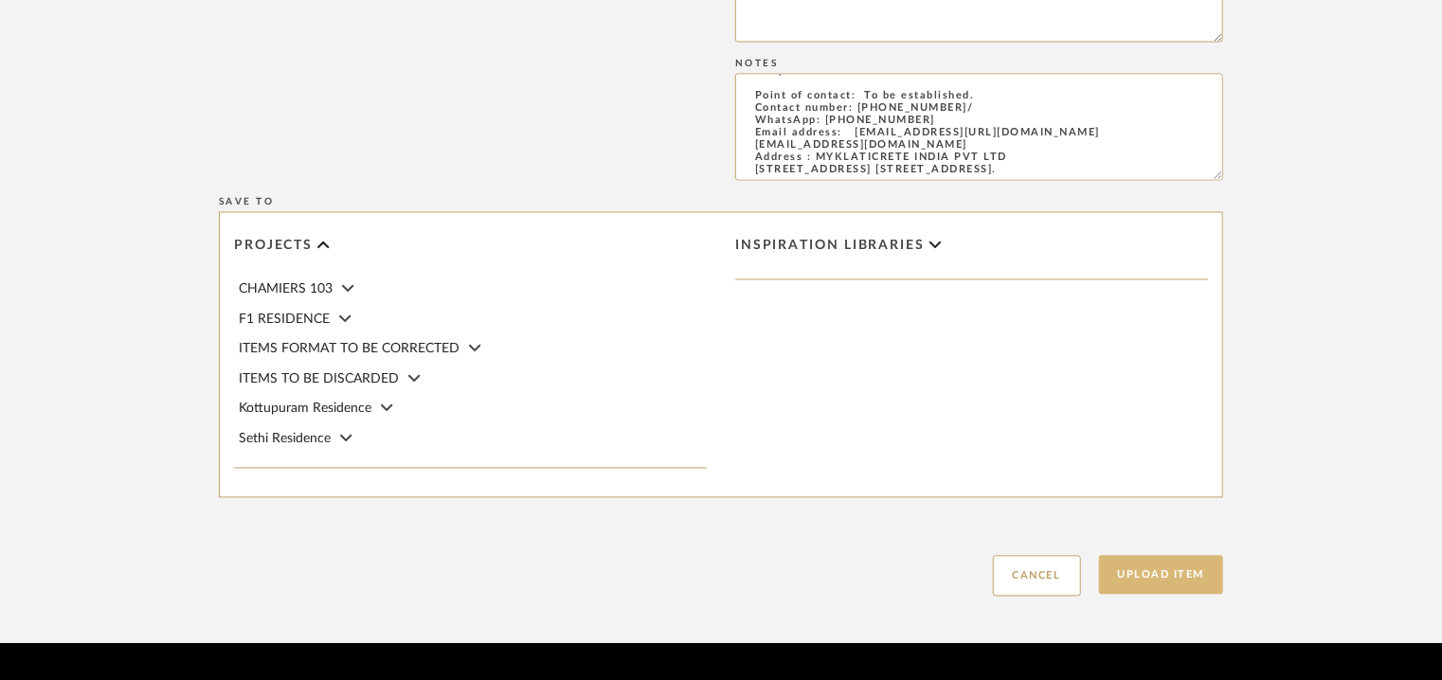
click at [1165, 569] on button "Upload Item" at bounding box center [1161, 575] width 125 height 39
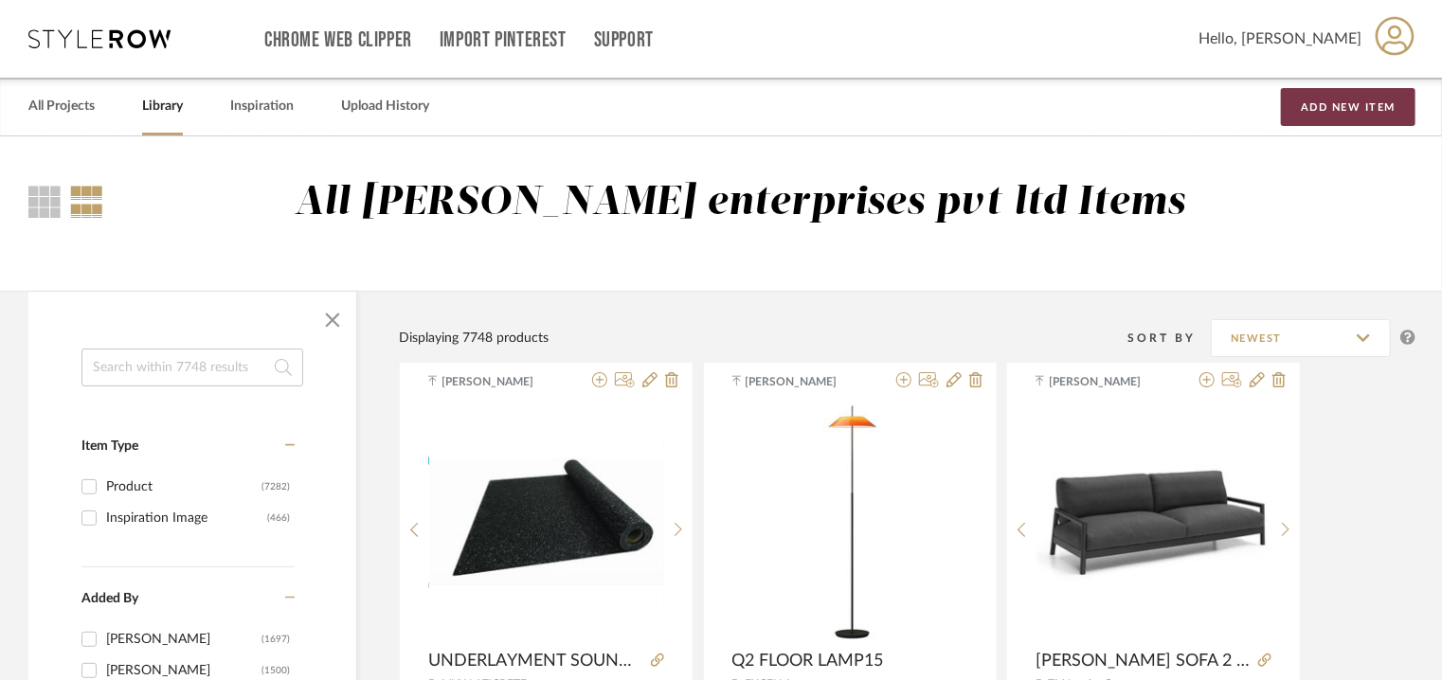
click at [1317, 106] on button "Add New Item" at bounding box center [1348, 107] width 135 height 38
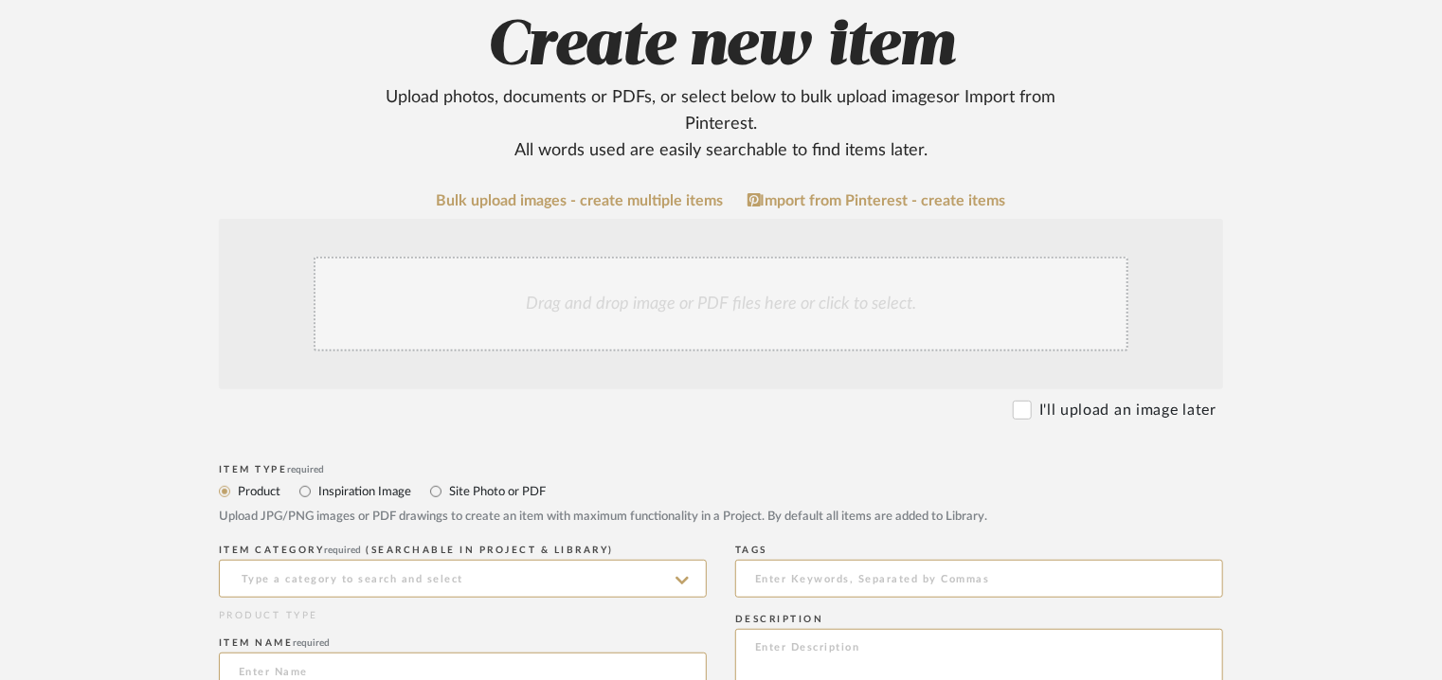
scroll to position [379, 0]
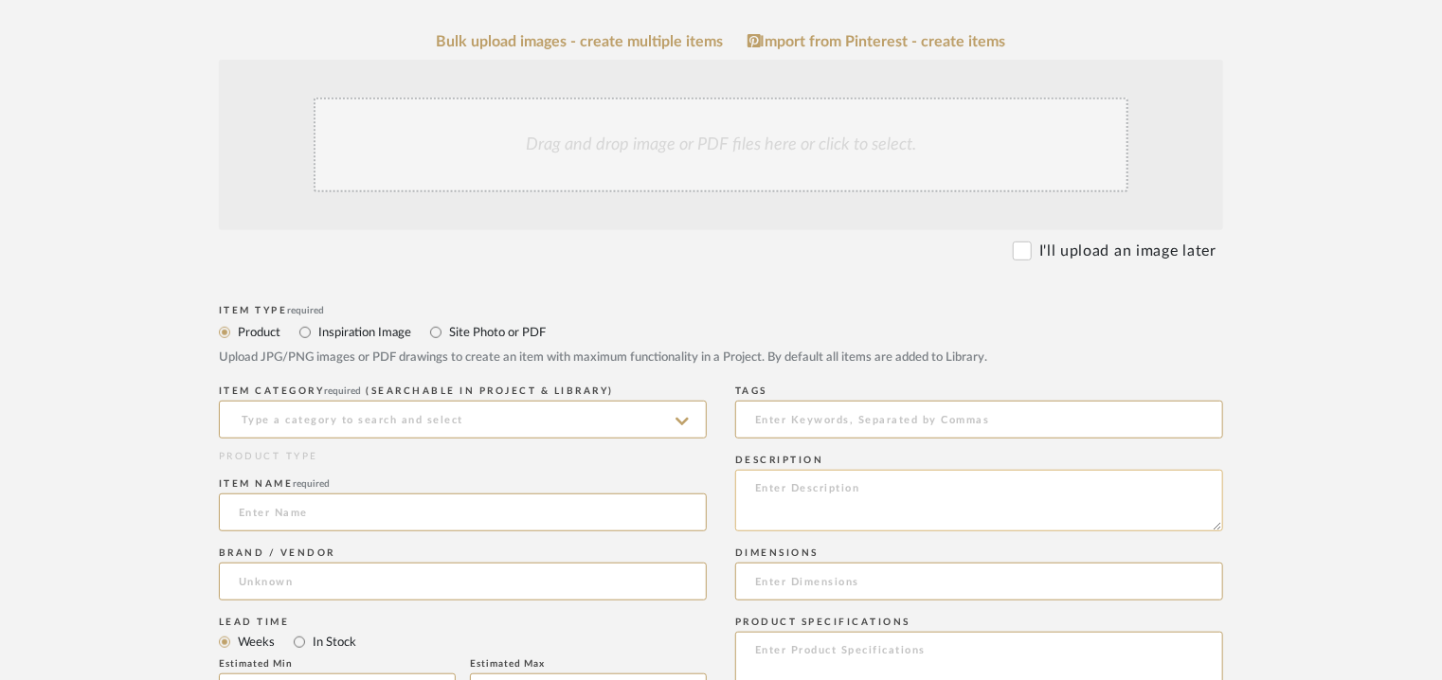
paste textarea "Type: Architectural elements Dimension(s): Roll size : FF10 : 1.2 m x 9.1 m FF1…"
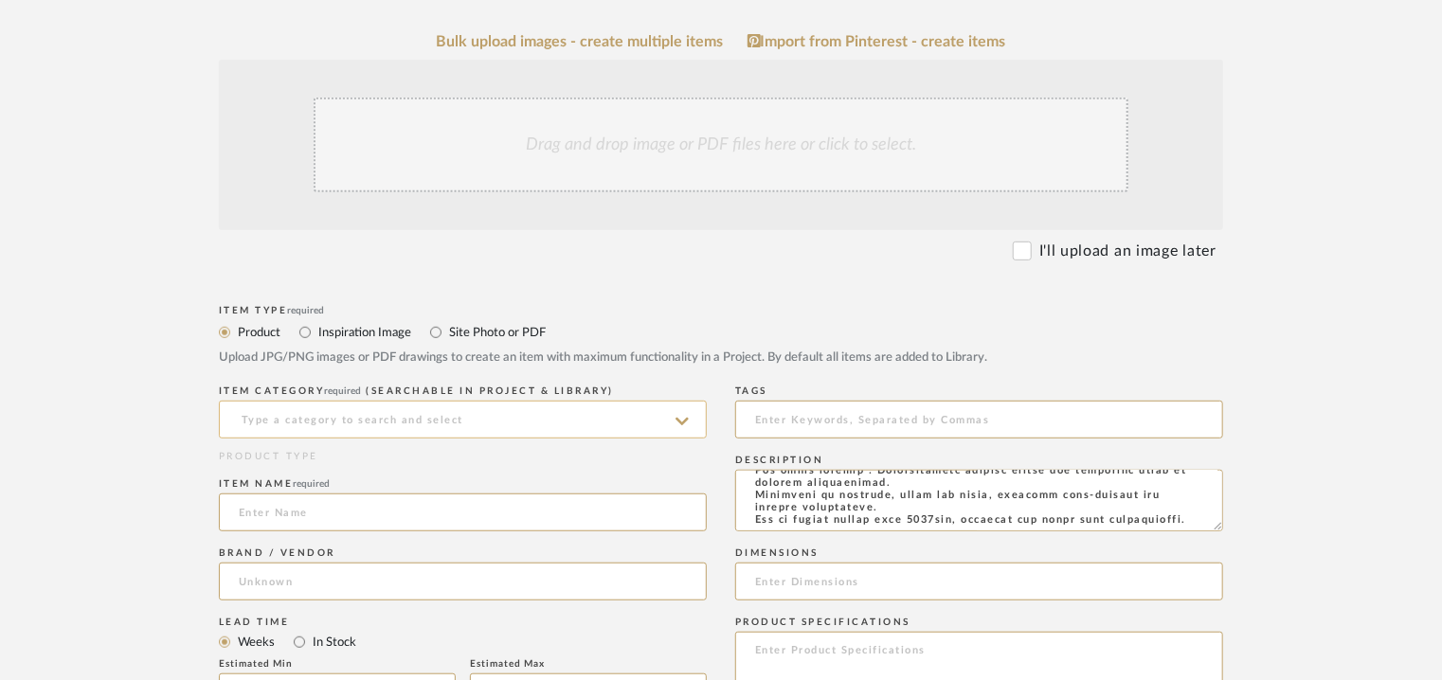
type textarea "Type: Architectural elements Dimension(s): Roll size : FF10 : 1.2 m x 9.1 m FF1…"
click at [452, 411] on input at bounding box center [463, 420] width 488 height 38
click at [294, 507] on input at bounding box center [463, 513] width 488 height 38
paste input "Floating Floor - Sound & Vibration Isolation Mat"
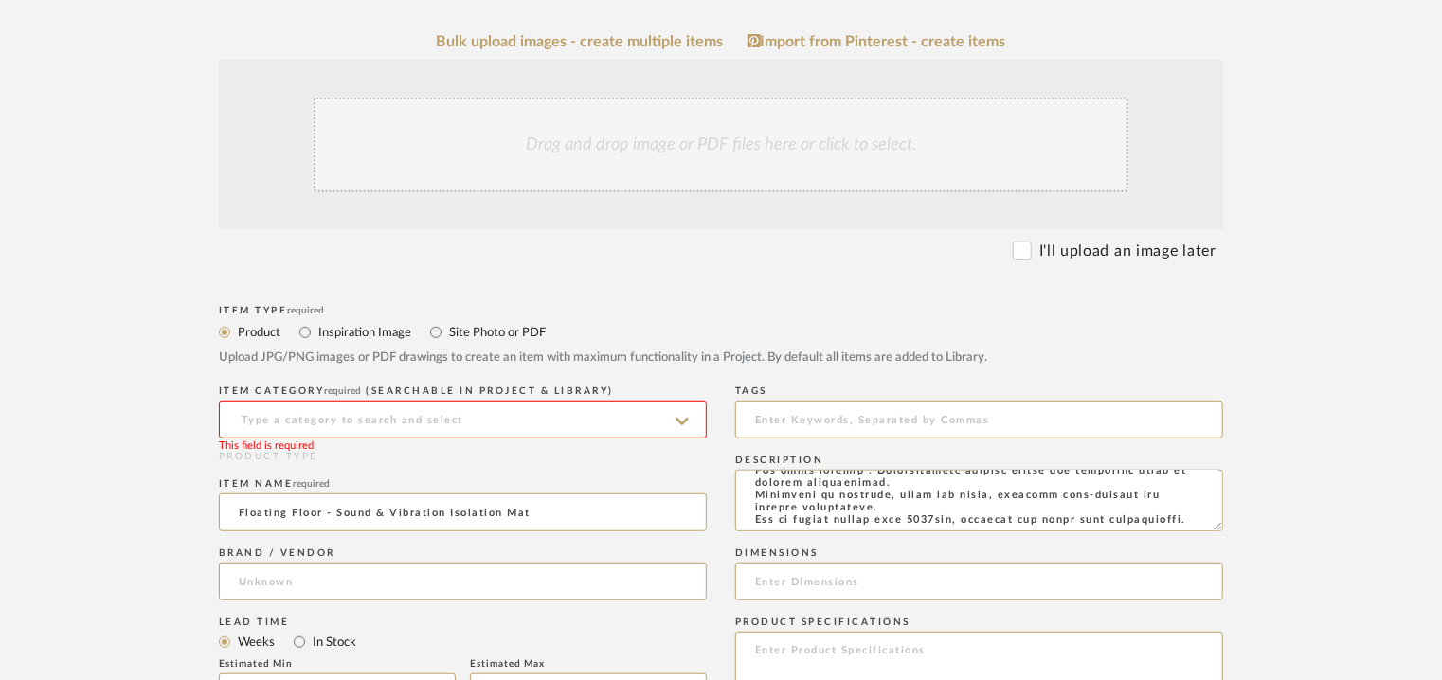
type input "Floating Floor - Sound & Vibration Isolation Mat"
click at [308, 426] on input at bounding box center [463, 420] width 488 height 38
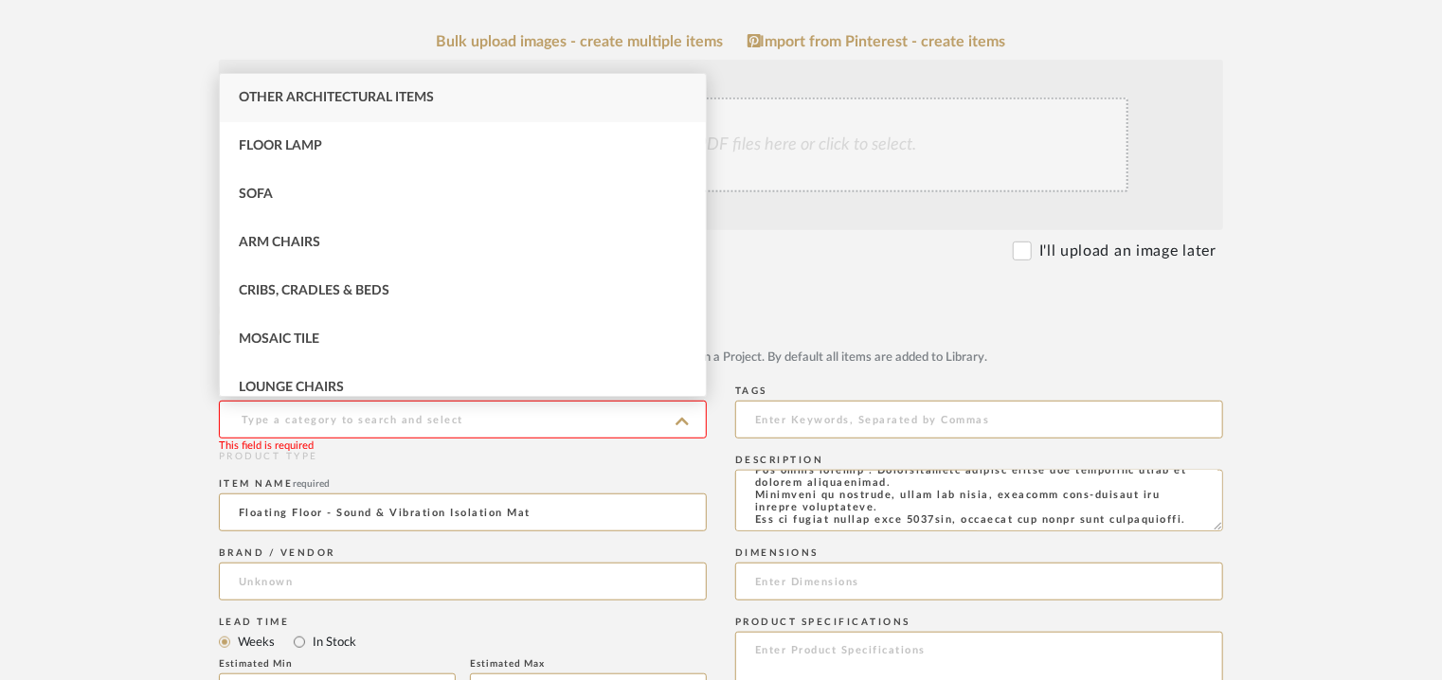
click at [349, 97] on span "Other Architectural Items" at bounding box center [336, 97] width 195 height 13
type input "Other Architectural Items"
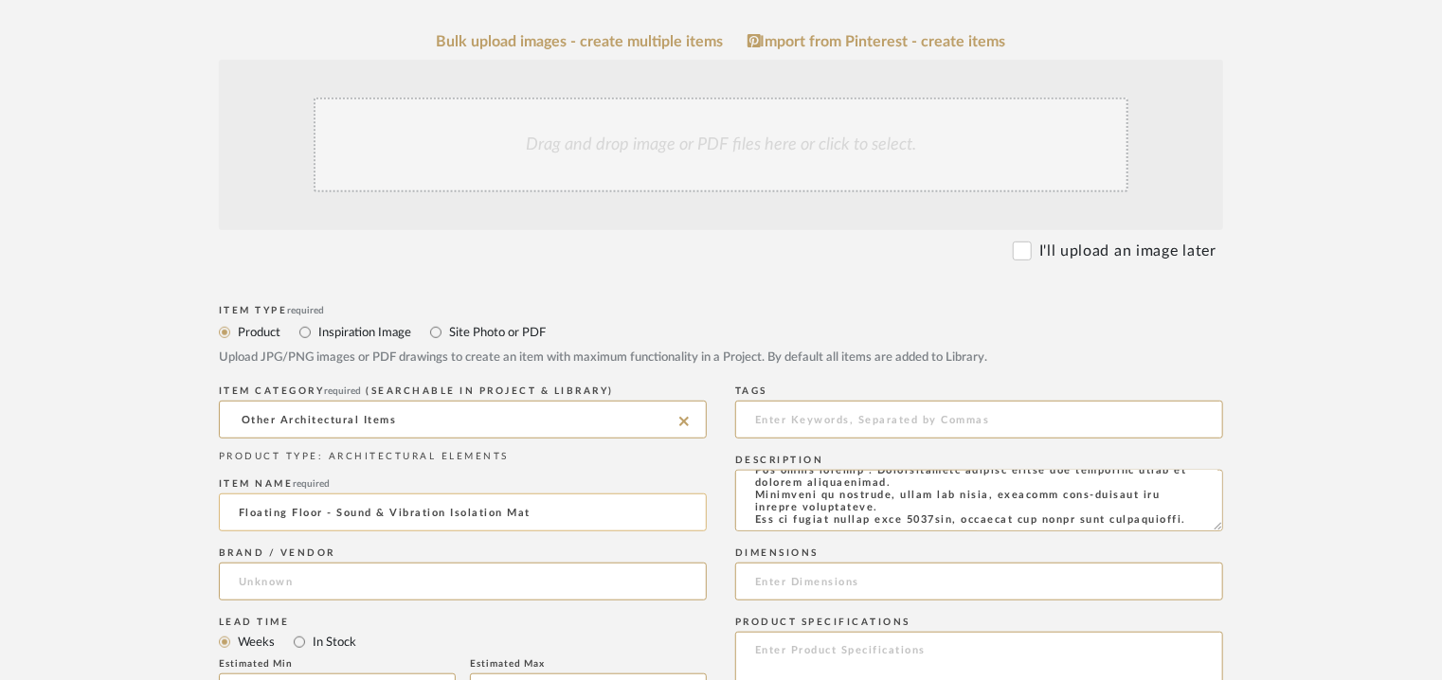
click at [258, 513] on input "Floating Floor - Sound & Vibration Isolation Mat" at bounding box center [463, 513] width 488 height 38
type input "FLOATING FLOOR - SOUND & VIBRATION ISOLATION MAT"
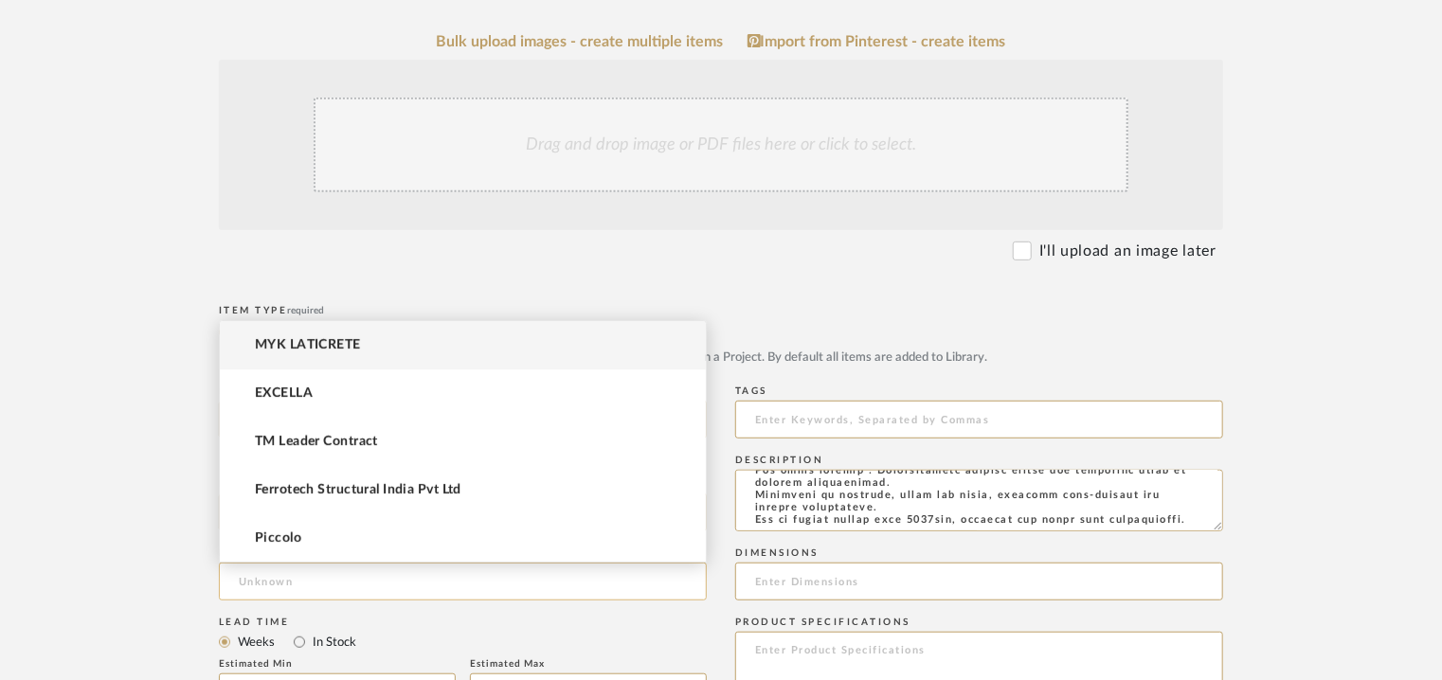
click at [269, 578] on input at bounding box center [463, 582] width 488 height 38
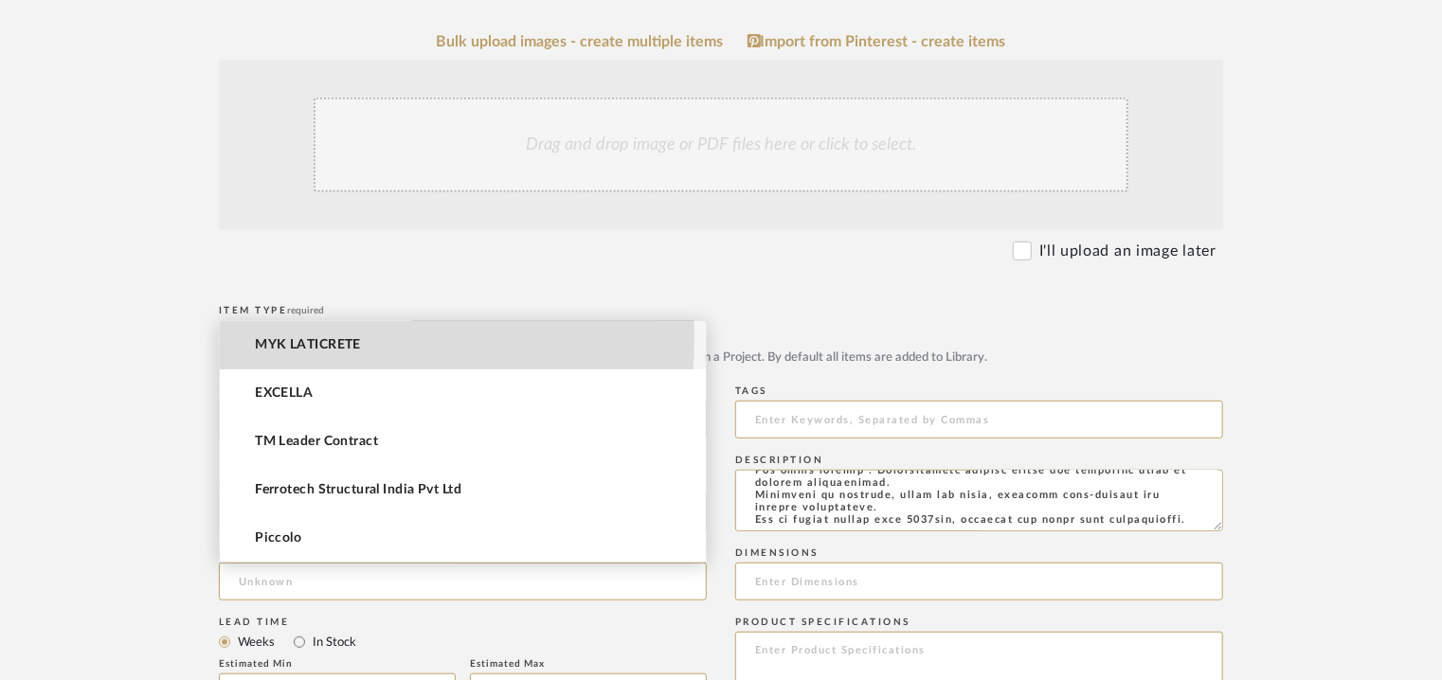
click at [312, 338] on span "MYK LATICRETE" at bounding box center [308, 345] width 106 height 16
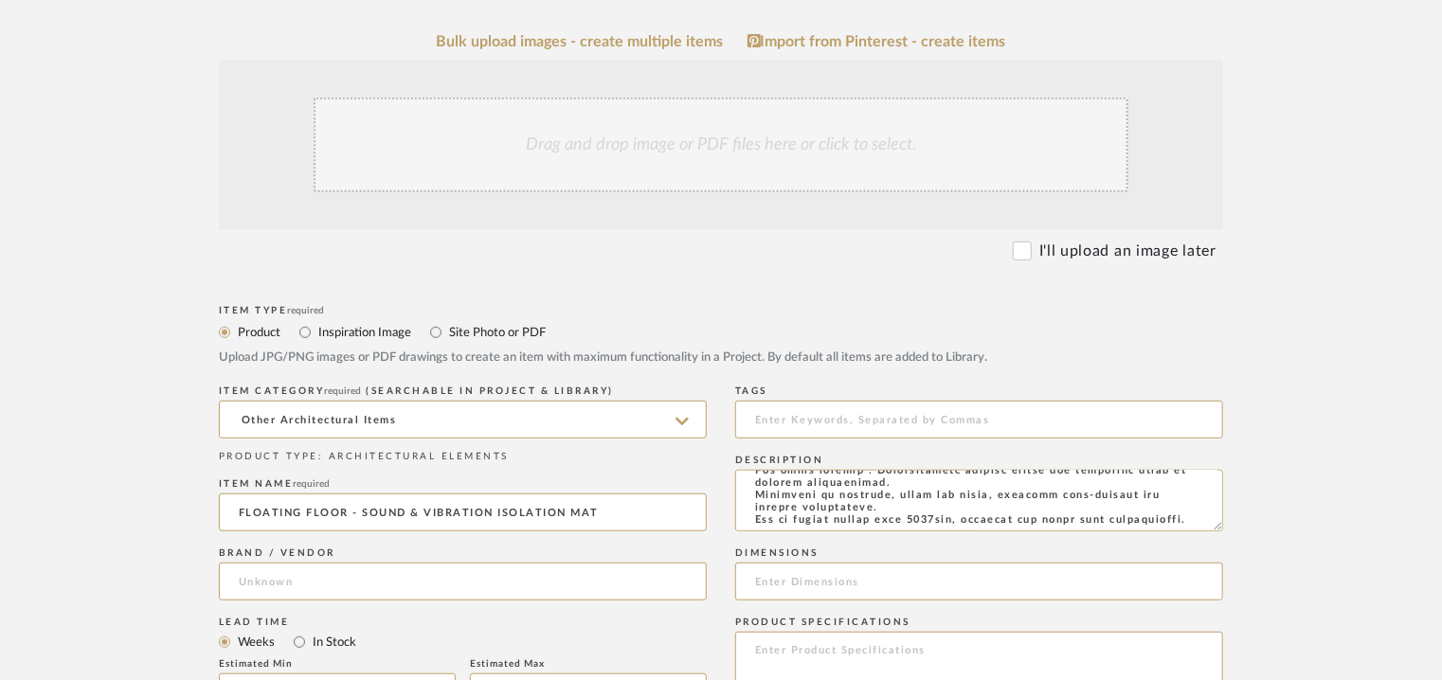
type input "MYK LATICRETE"
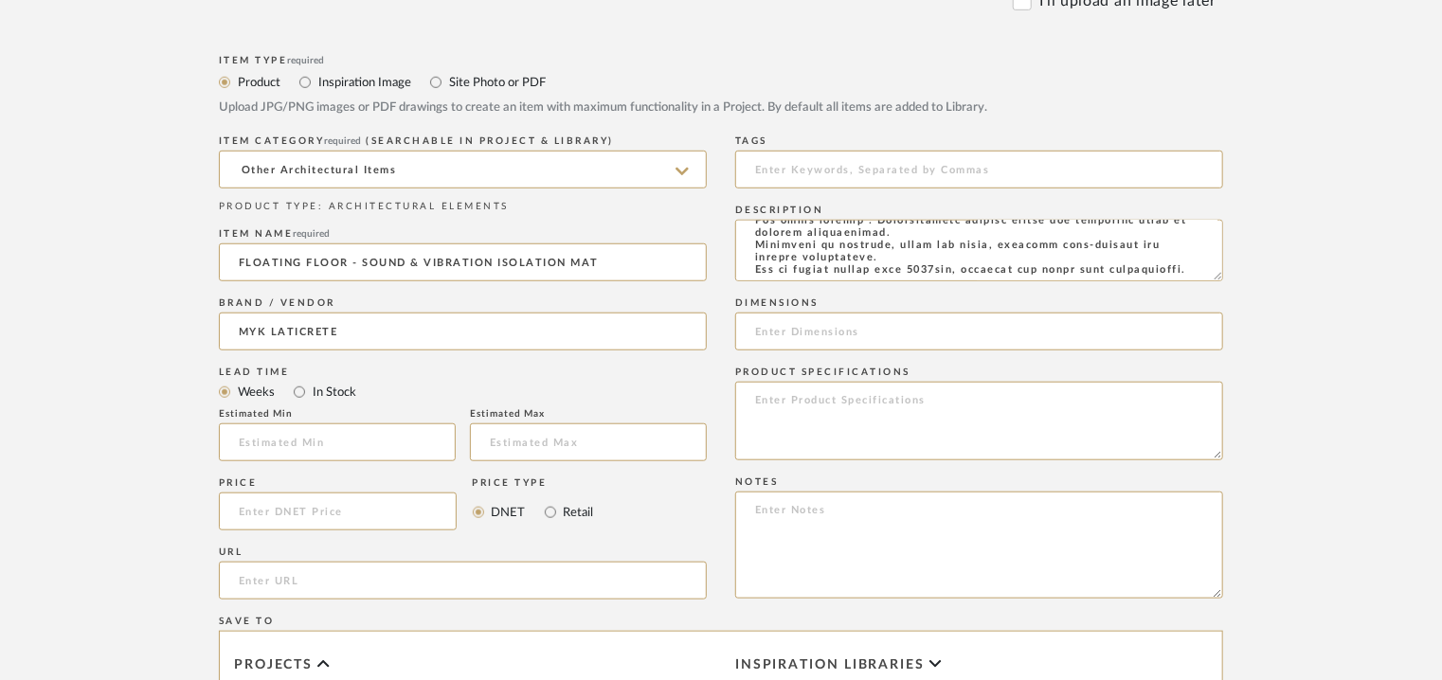
scroll to position [947, 0]
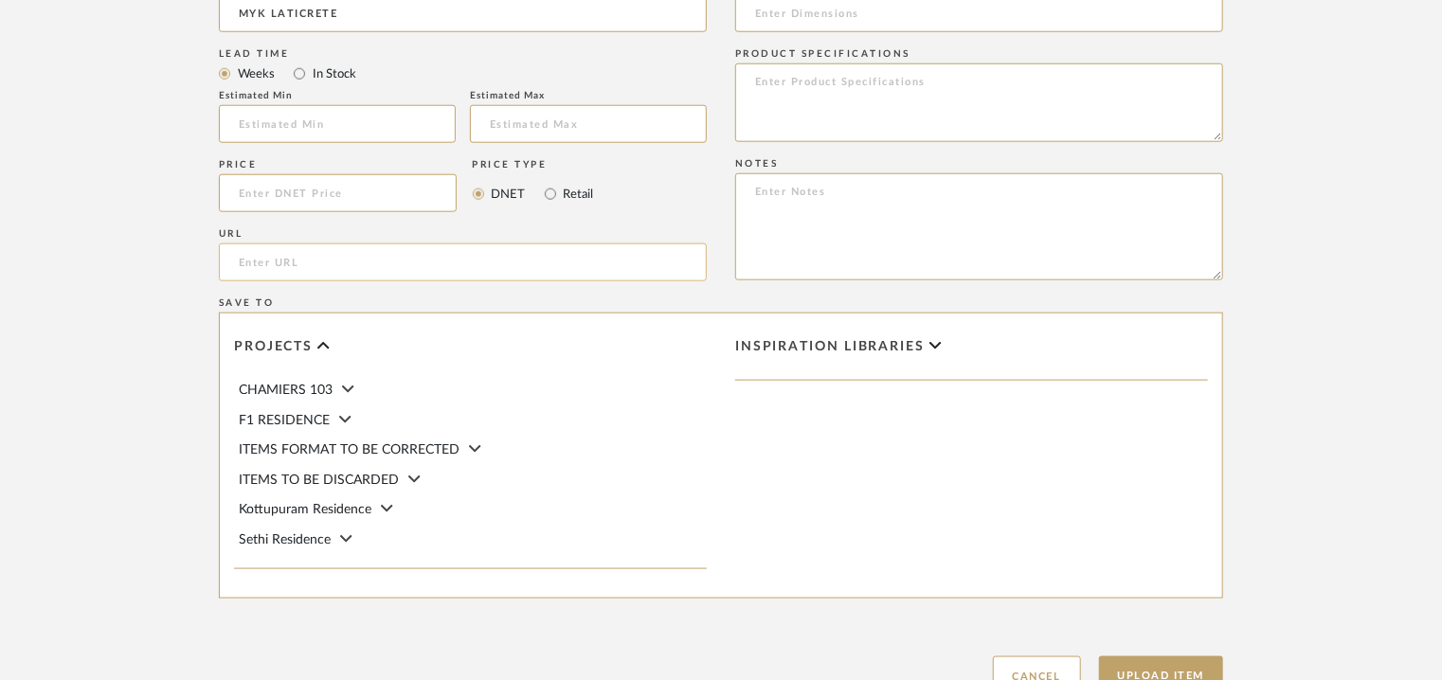
click at [296, 262] on input "url" at bounding box center [463, 263] width 488 height 38
paste input "https://myklaticrete.com/products/sound-control/myk-laticrete-floating-floor-so…"
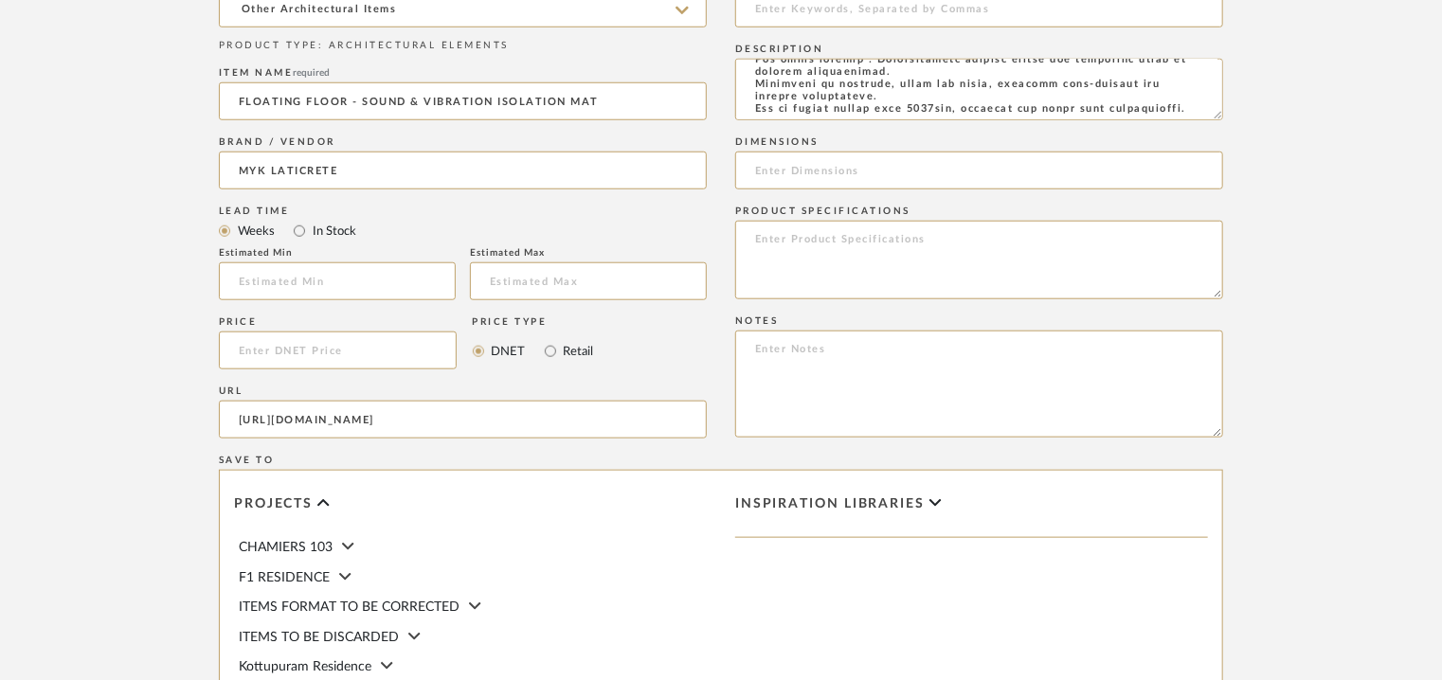
scroll to position [758, 0]
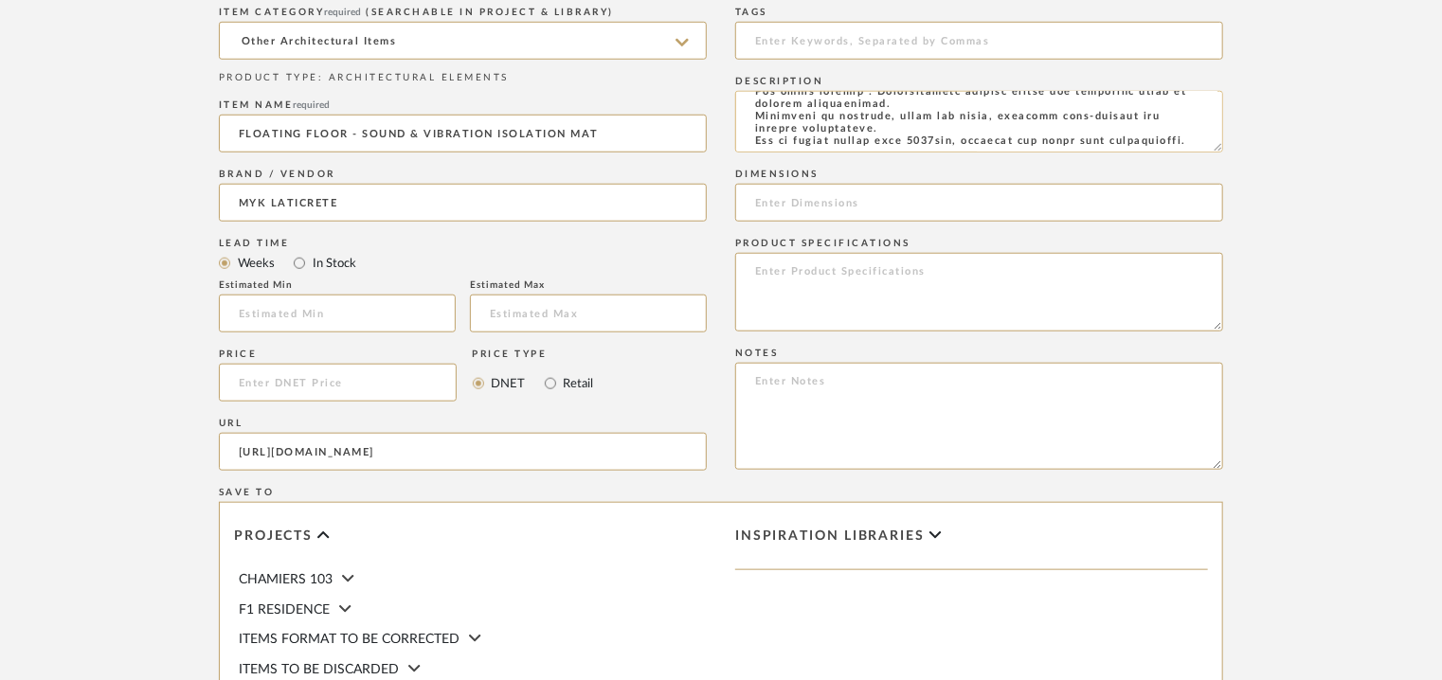
type input "https://myklaticrete.com/products/sound-control/myk-laticrete-floating-floor-so…"
click at [902, 127] on textarea at bounding box center [979, 122] width 488 height 62
click at [784, 194] on input at bounding box center [979, 203] width 488 height 38
type input "1.2m x 9.1m"
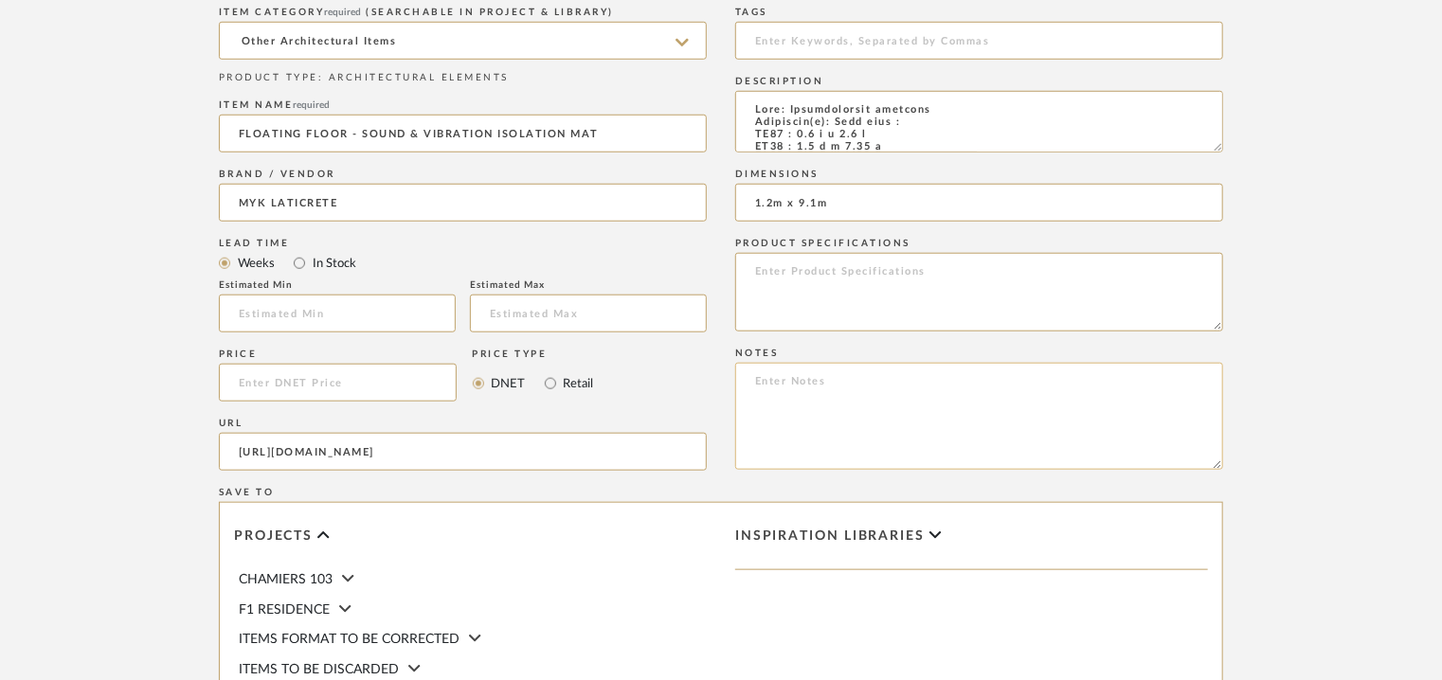
click at [760, 392] on textarea at bounding box center [979, 416] width 488 height 107
paste textarea "Price: on request Lead time: Na Customizable: No 3D available : No BIM availabl…"
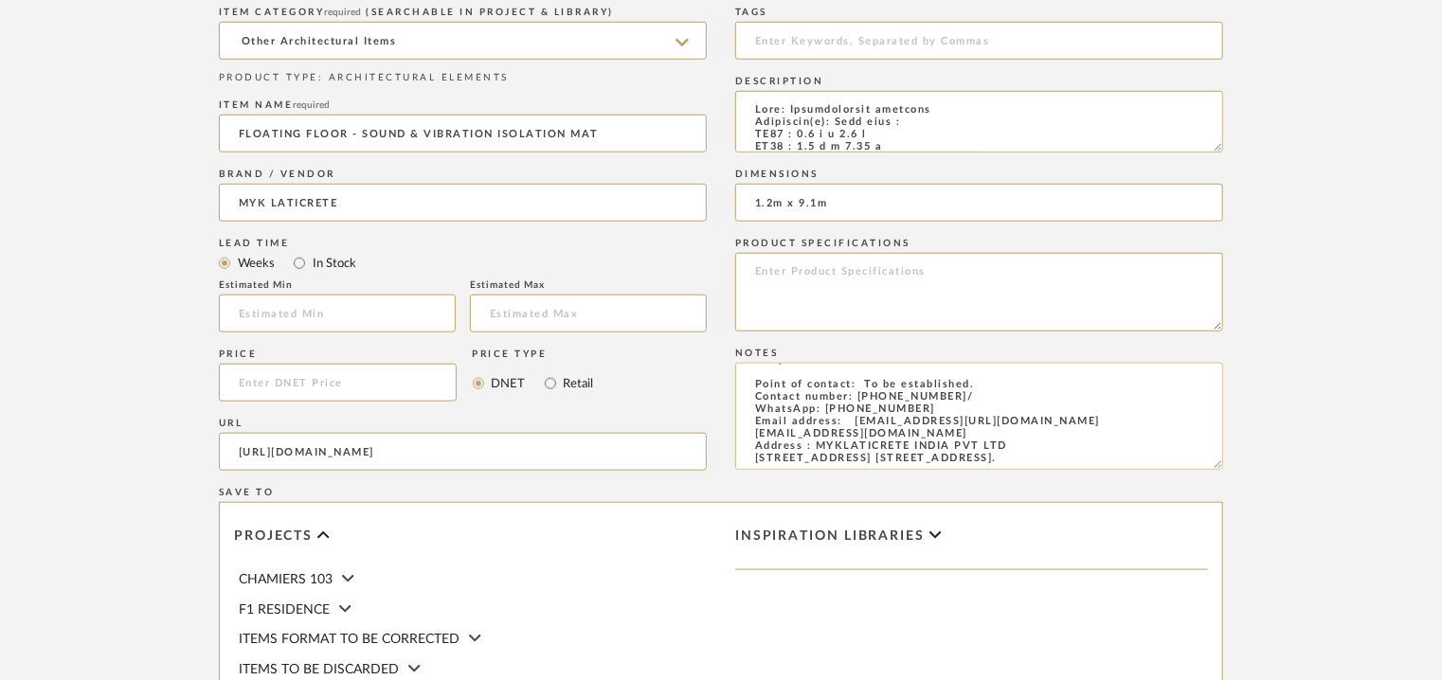
scroll to position [42, 0]
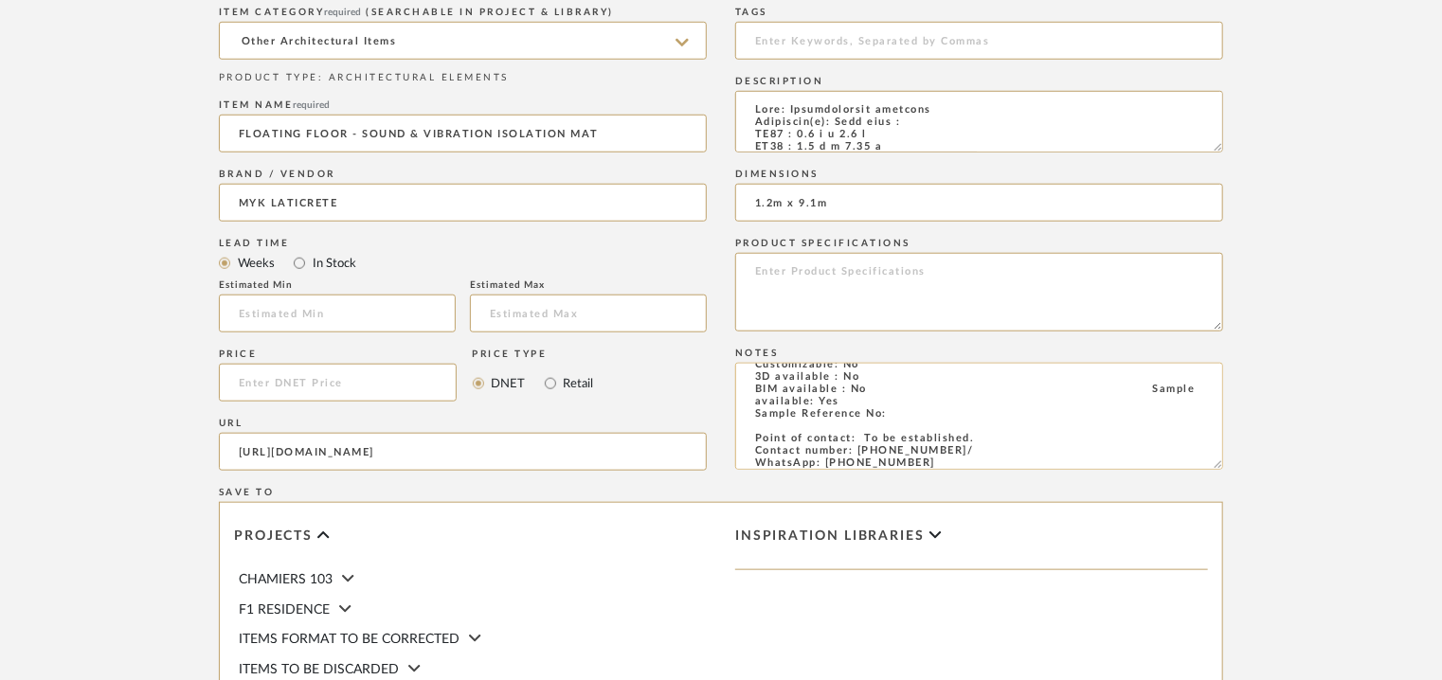
click at [1127, 391] on textarea "Price: on request Lead time: Na Customizable: No 3D available : No BIM availabl…" at bounding box center [979, 416] width 488 height 107
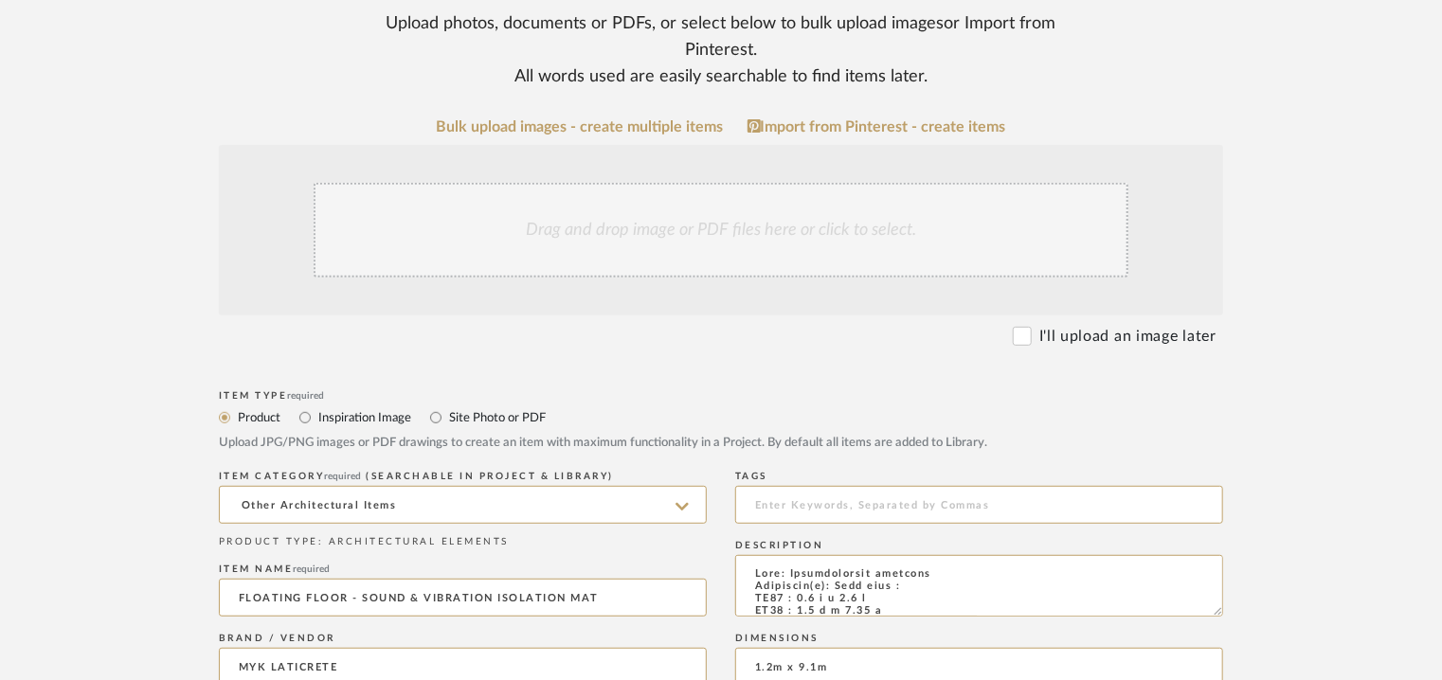
scroll to position [284, 0]
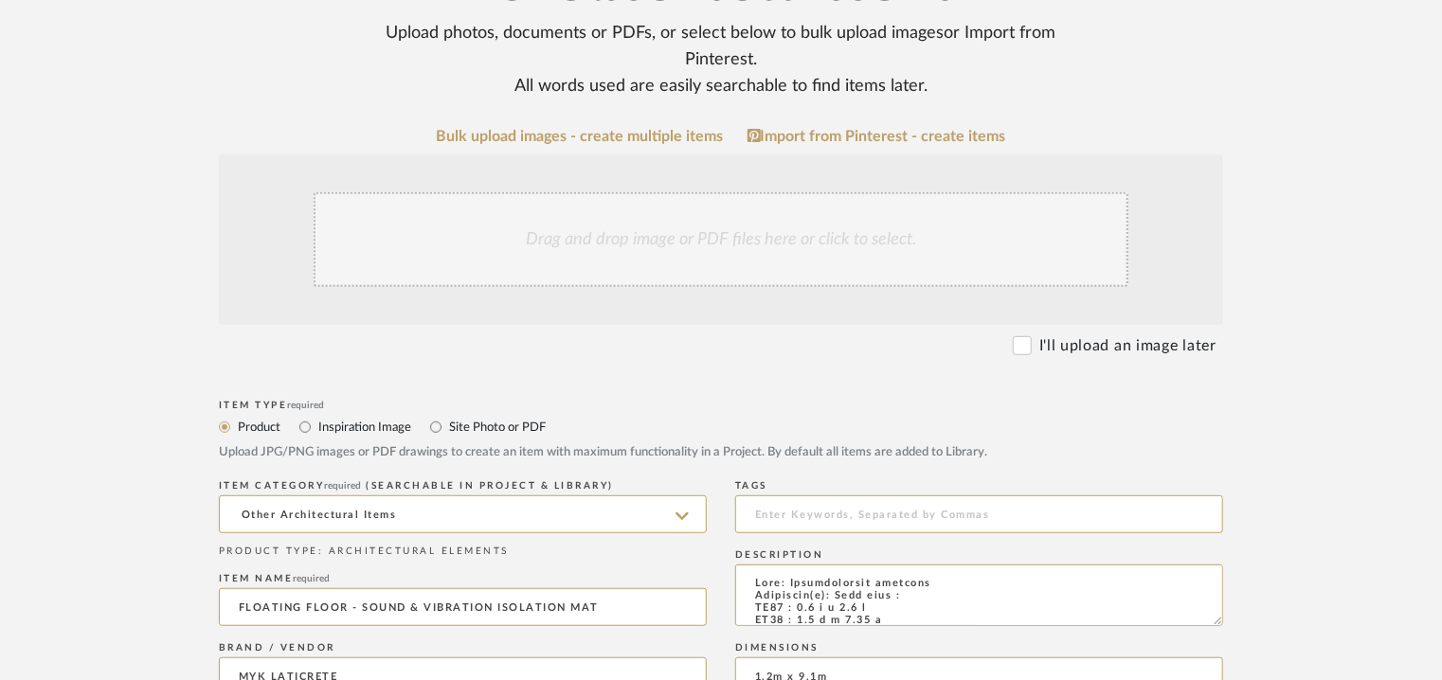
type textarea "Price: on request Lead time: Na Customizable: No 3D available : No BIM availabl…"
click at [663, 215] on div "Drag and drop image or PDF files here or click to select." at bounding box center [721, 239] width 815 height 95
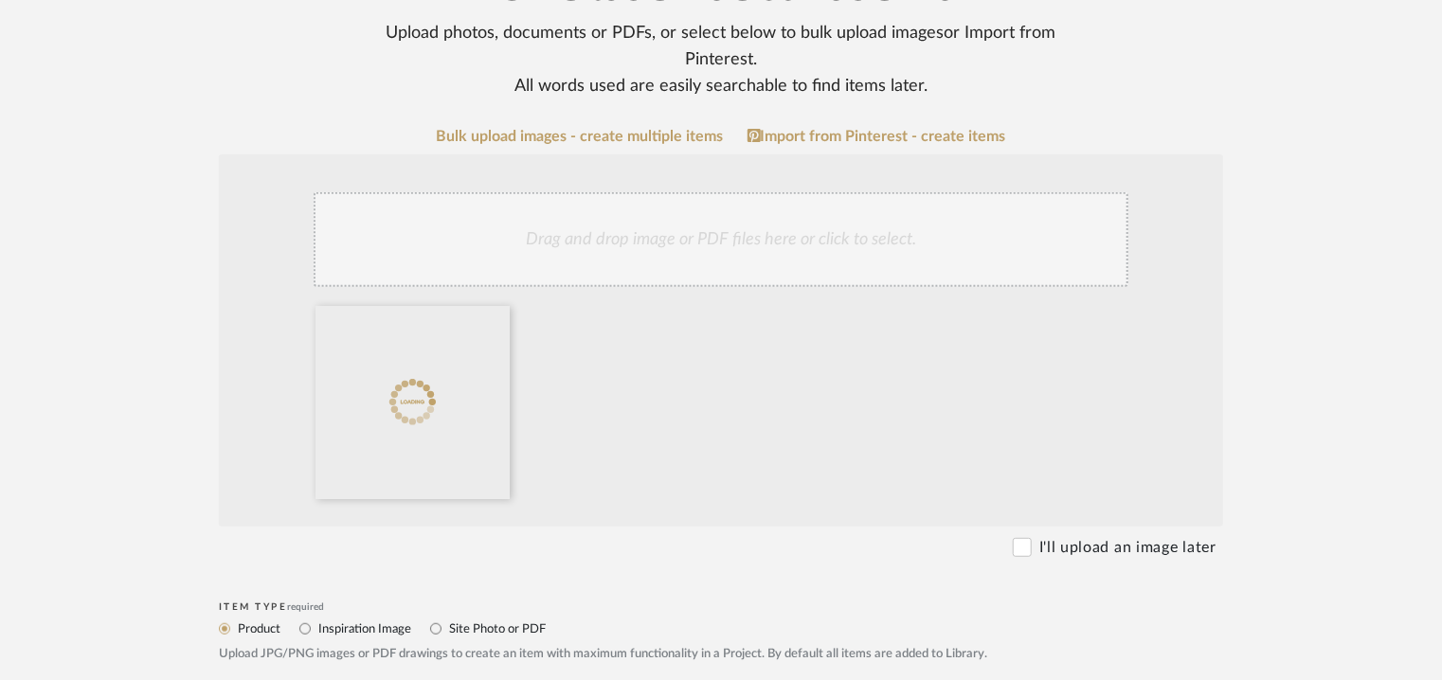
click at [684, 226] on div "Drag and drop image or PDF files here or click to select." at bounding box center [721, 239] width 815 height 95
click at [604, 235] on div "Drag and drop image or PDF files here or click to select." at bounding box center [721, 239] width 815 height 95
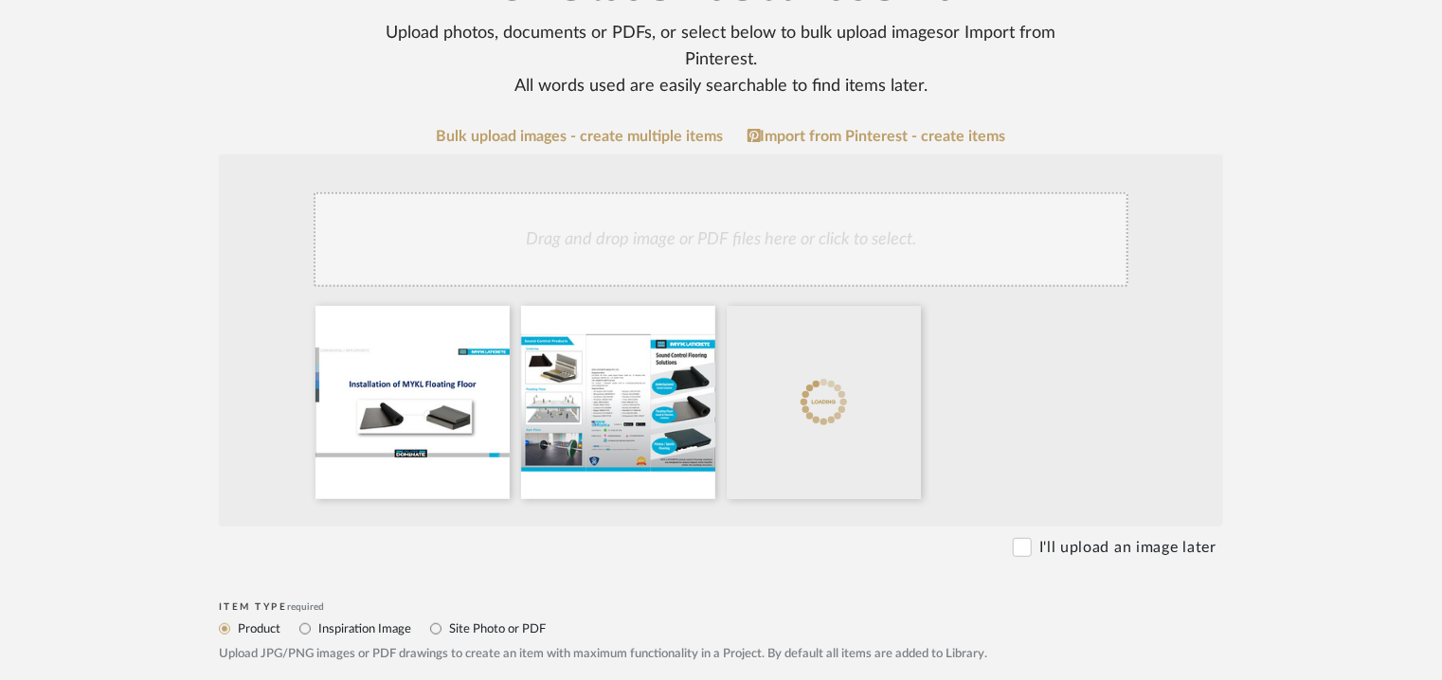
click at [785, 233] on div "Drag and drop image or PDF files here or click to select." at bounding box center [721, 239] width 815 height 95
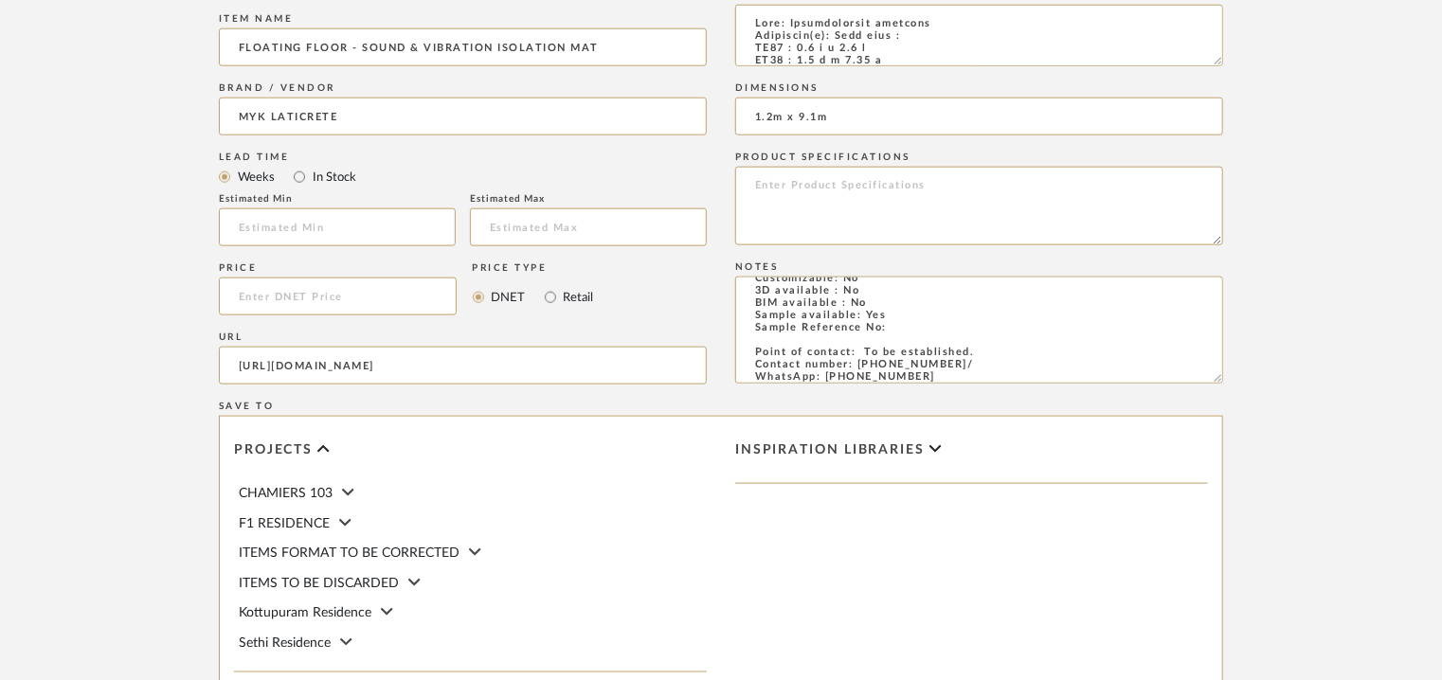
scroll to position [1232, 0]
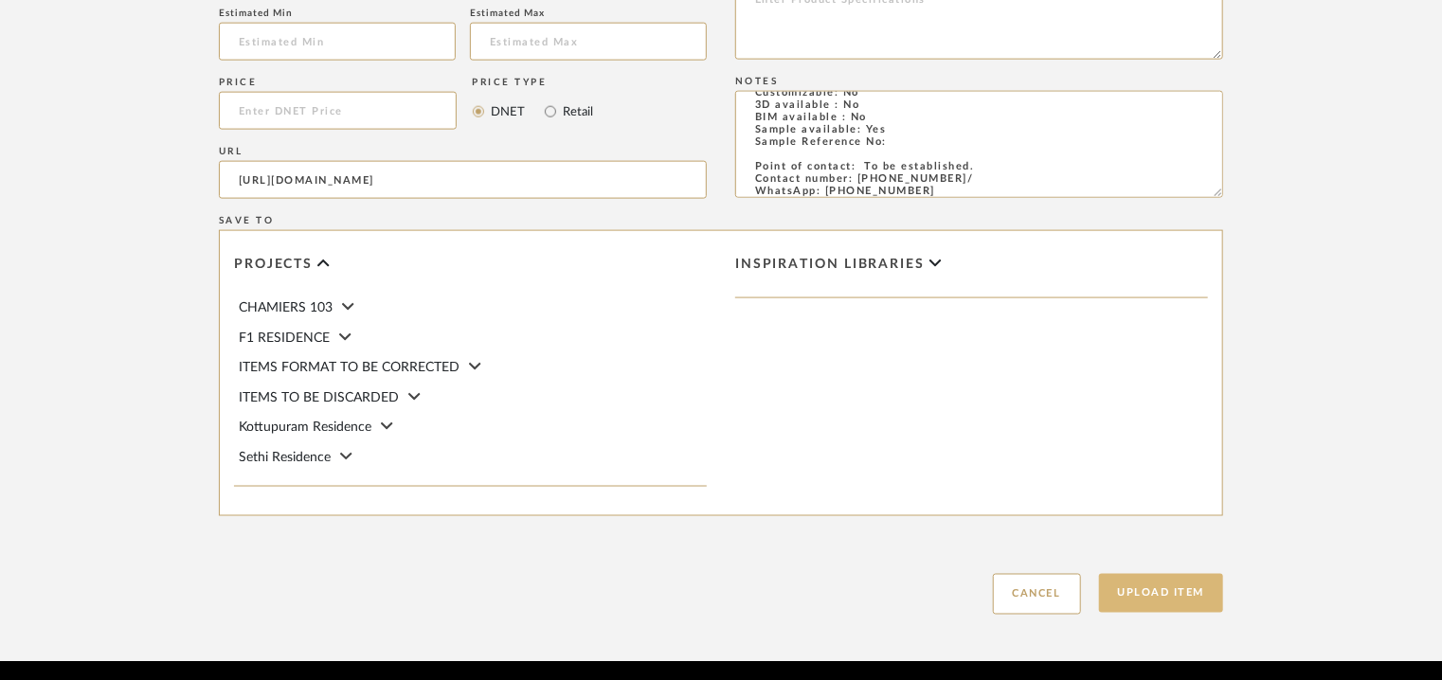
click at [1175, 592] on button "Upload Item" at bounding box center [1161, 593] width 125 height 39
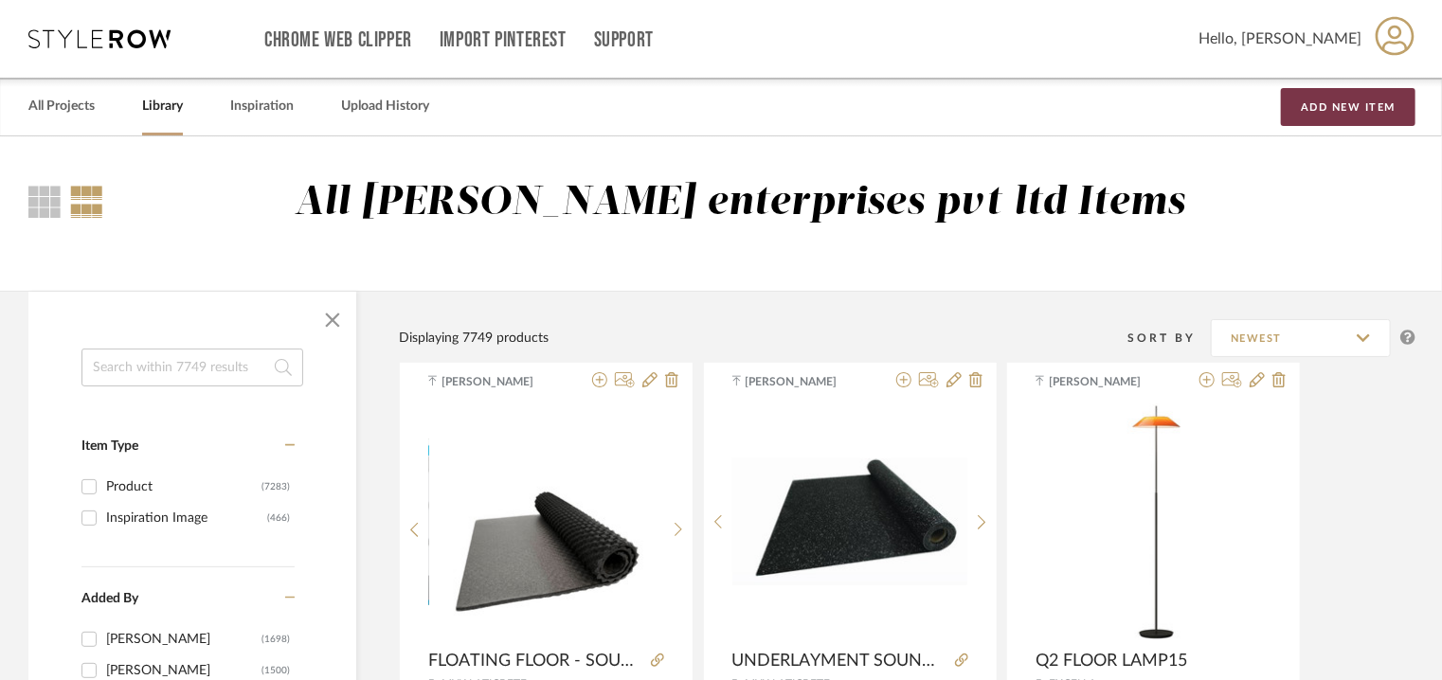
click at [1398, 107] on button "Add New Item" at bounding box center [1348, 107] width 135 height 38
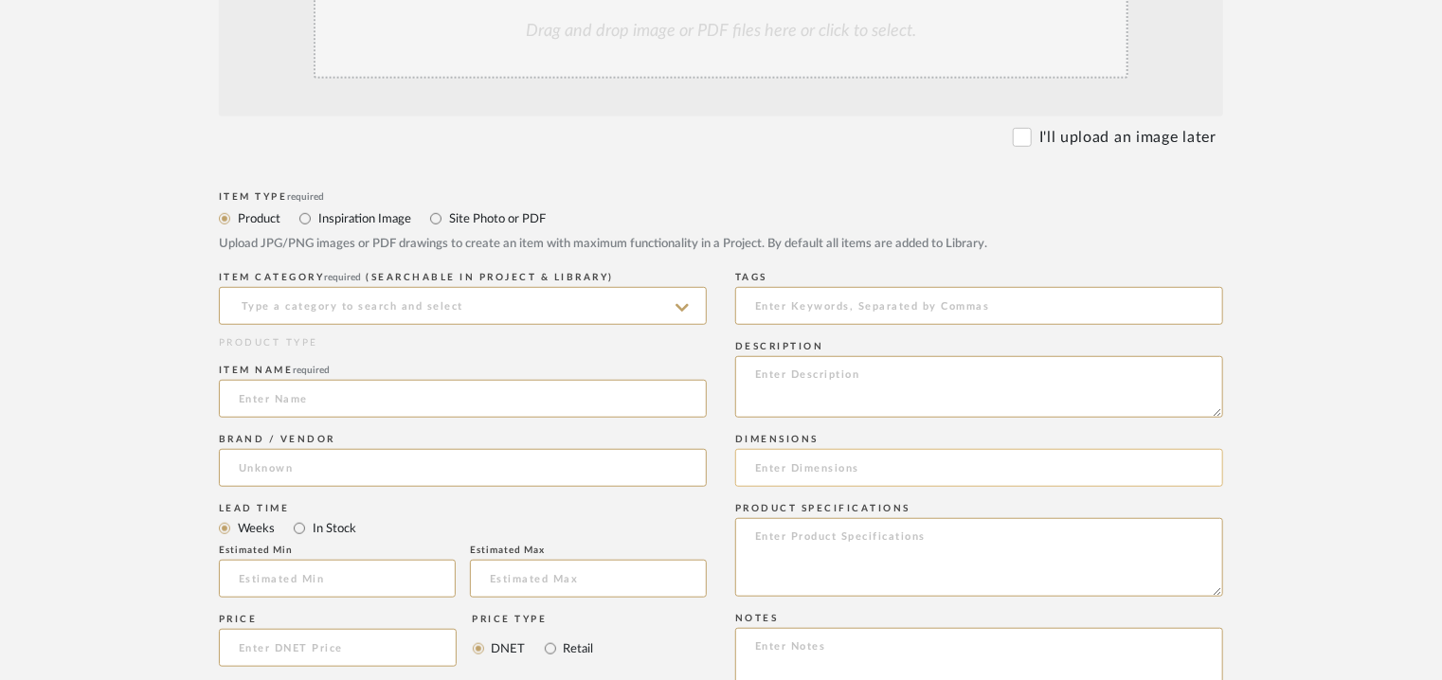
scroll to position [568, 0]
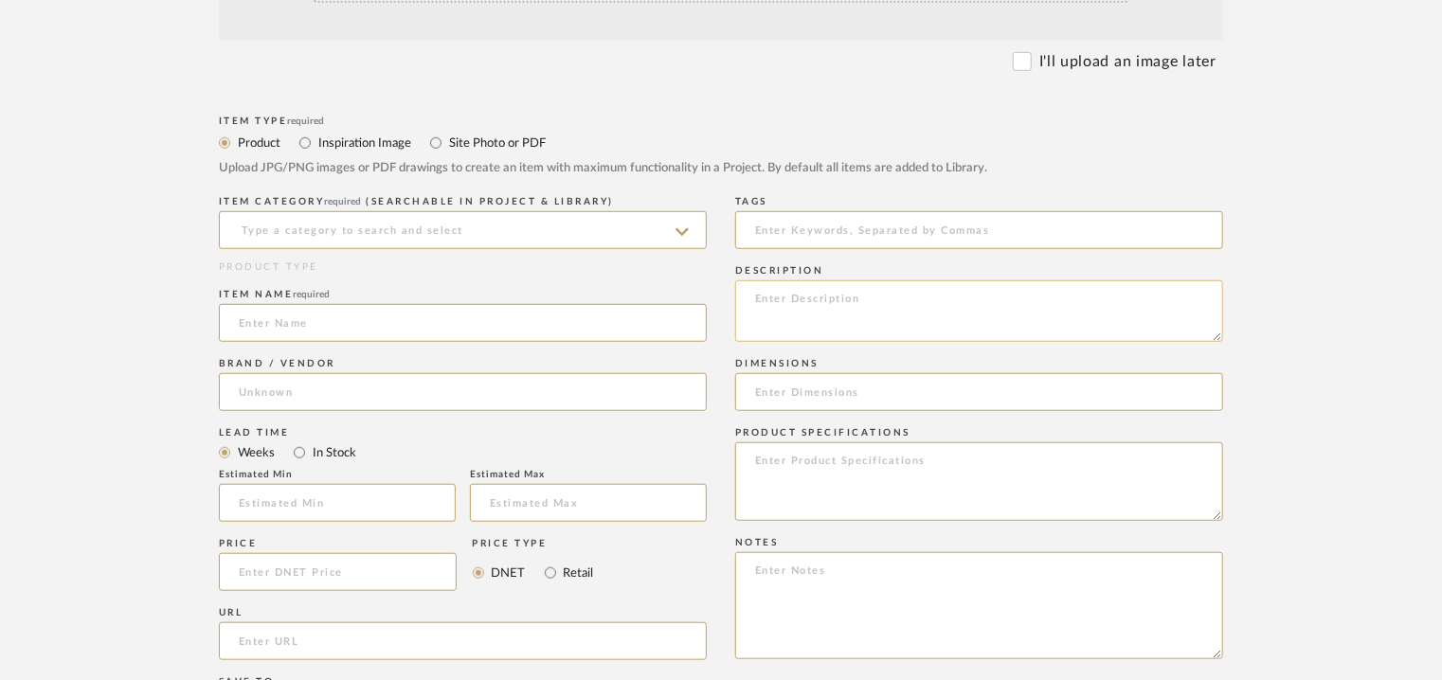
paste textarea "Type: Architectural elements Dimension(s): Roll size : Gym X 08 : 1.2 x 7.6 m G…"
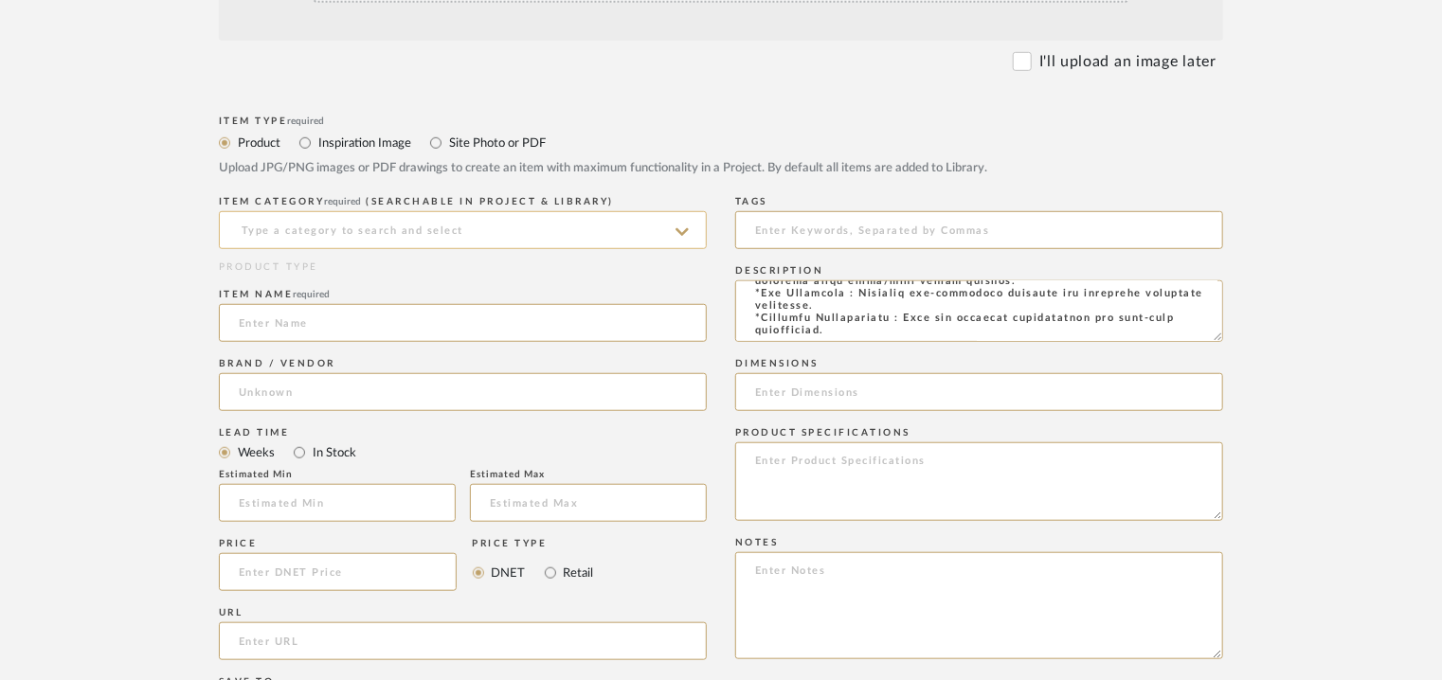
type textarea "Type: Architectural elements Dimension(s): Roll size : Gym X 08 : 1.2 x 7.6 m G…"
click at [341, 217] on input at bounding box center [463, 230] width 488 height 38
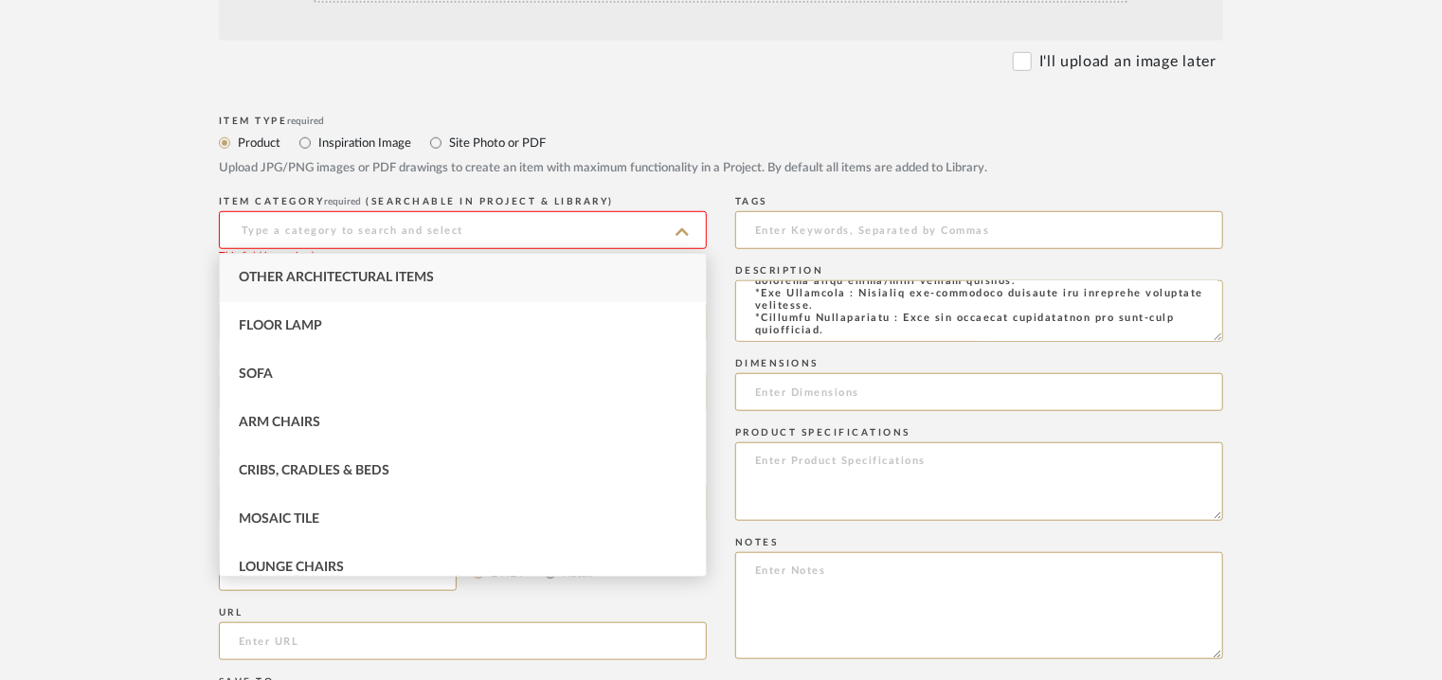
click at [308, 266] on div "Other Architectural Items" at bounding box center [463, 278] width 486 height 48
type input "Other Architectural Items"
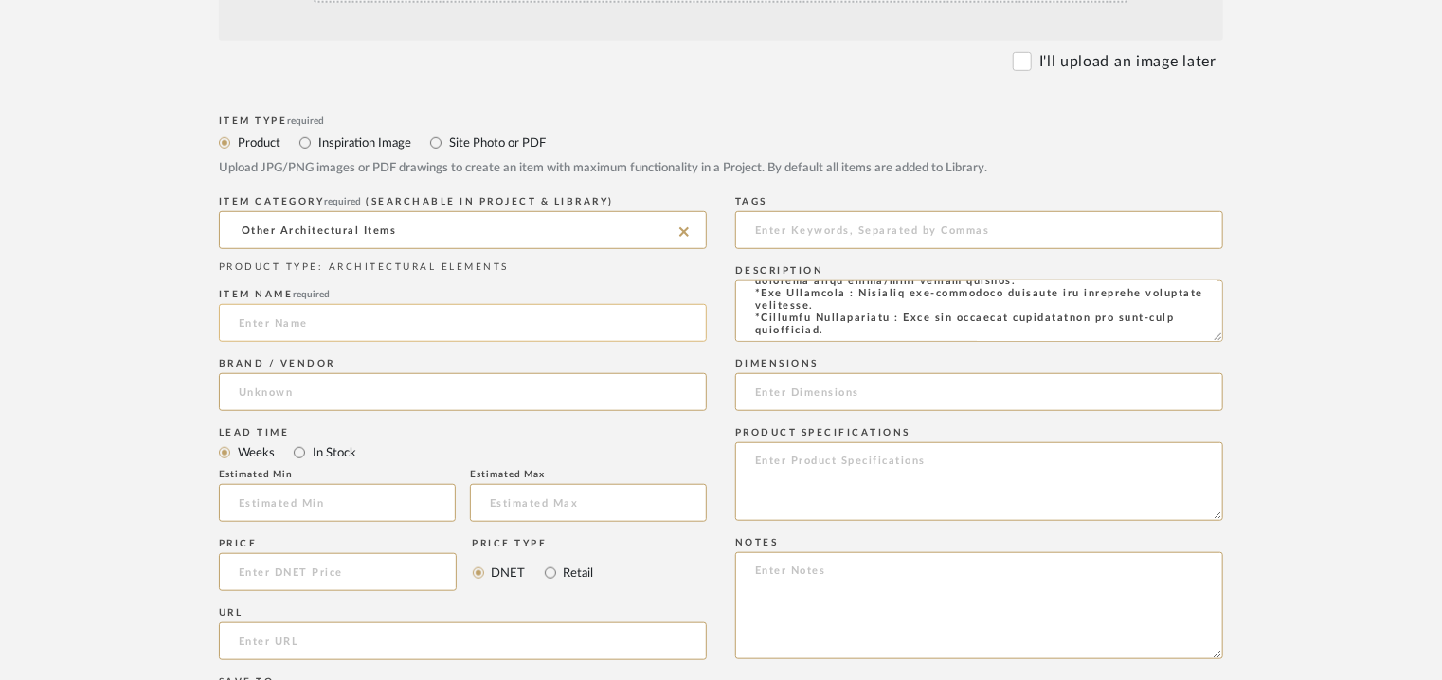
click at [241, 319] on input at bounding box center [463, 323] width 488 height 38
paste input "Fitness/Sports Flooring – Sound+Vibration Isolation Mat"
type input "Fitness/Sports Flooring – Sound+Vibration Isolation Mat"
click at [295, 384] on input at bounding box center [463, 392] width 488 height 38
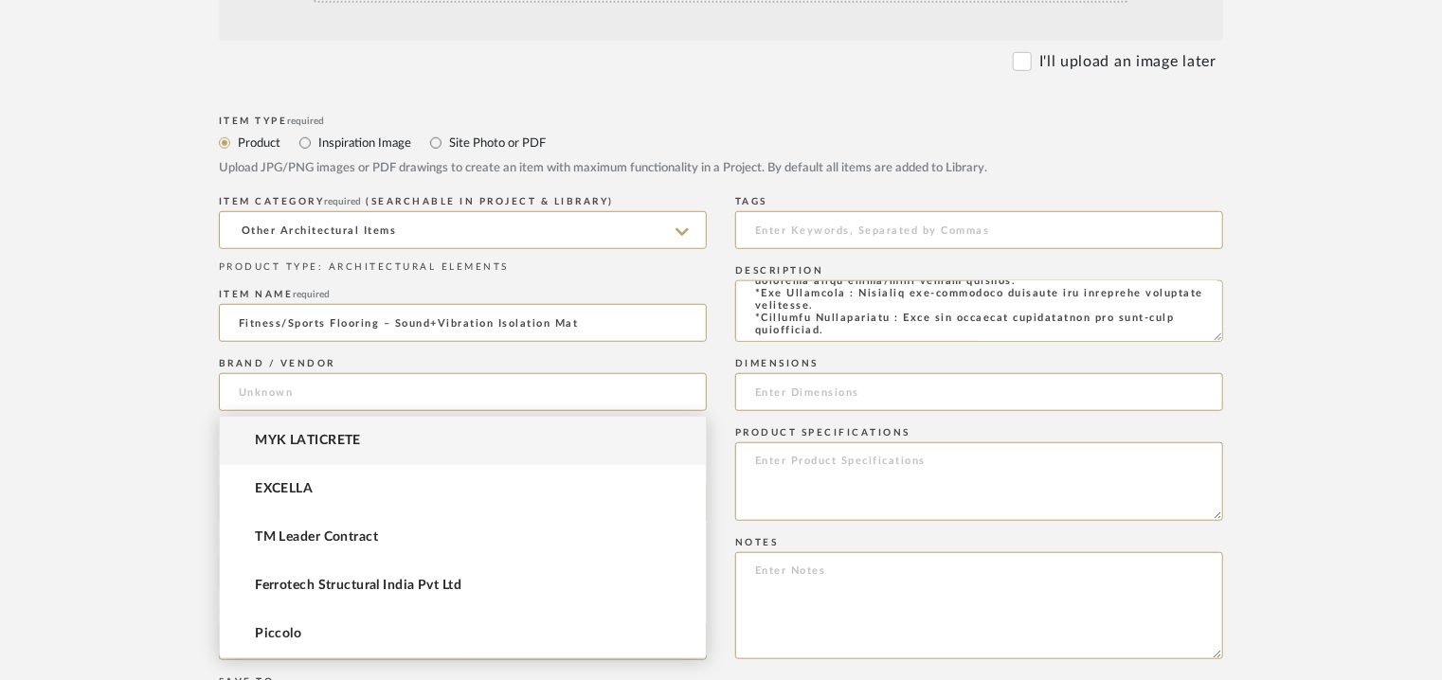
click at [294, 437] on span "MYK LATICRETE" at bounding box center [308, 441] width 106 height 16
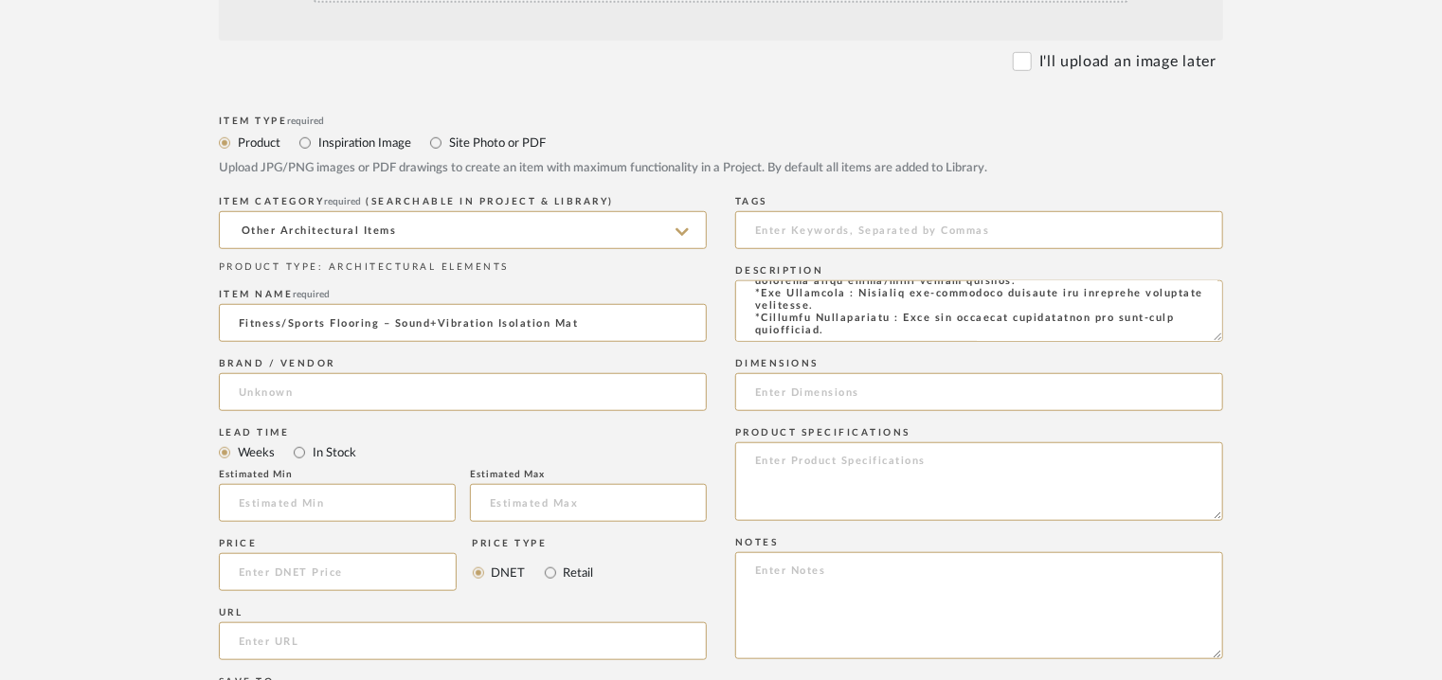
type input "MYK LATICRETE"
click at [262, 316] on input "Fitness/Sports Flooring – Sound+Vibration Isolation Mat" at bounding box center [463, 323] width 488 height 38
type input "FITNESS/ SPORTS FLOORING – SOUND +VIBRATION ISOLATION MAT"
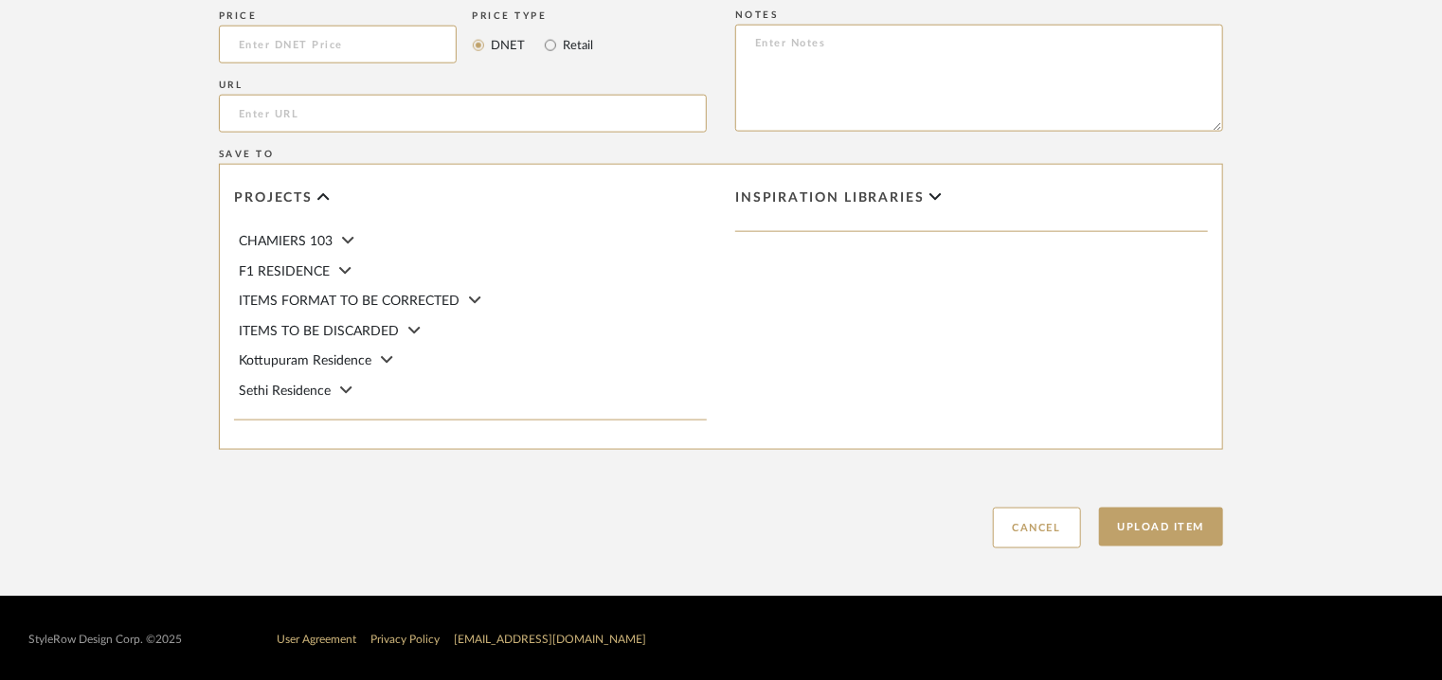
scroll to position [1099, 0]
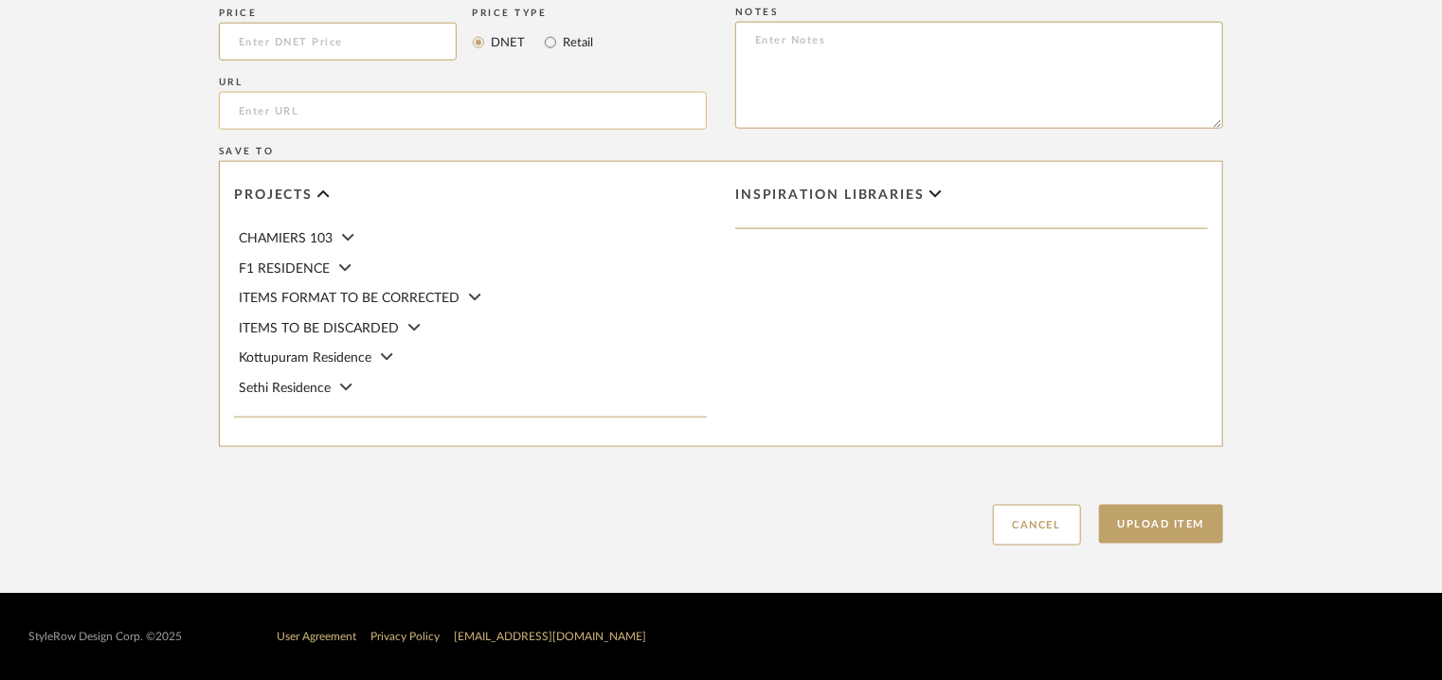
paste input "https://myklaticrete.com/products/sound-control/myk-laticrete-gym-flooring-soun…"
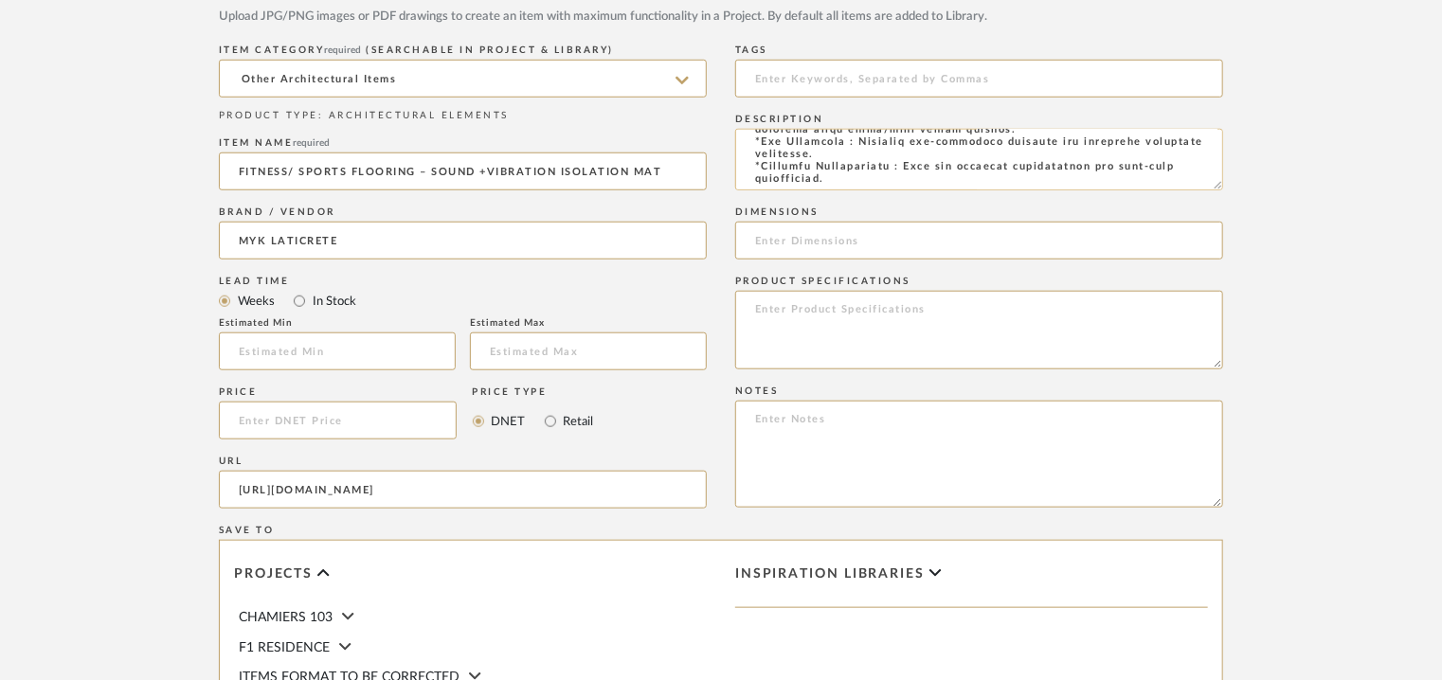
scroll to position [0, 0]
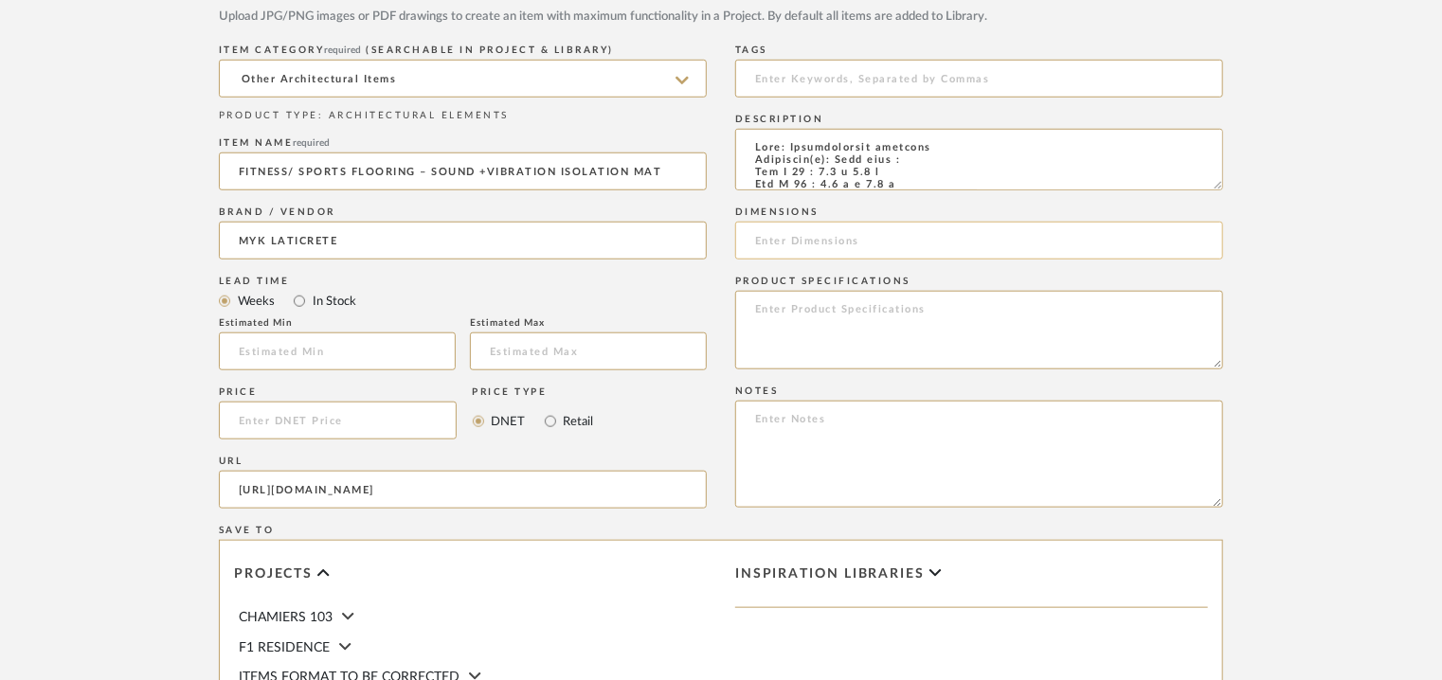
type input "https://myklaticrete.com/products/sound-control/myk-laticrete-gym-flooring-soun…"
click at [822, 224] on input at bounding box center [979, 241] width 488 height 38
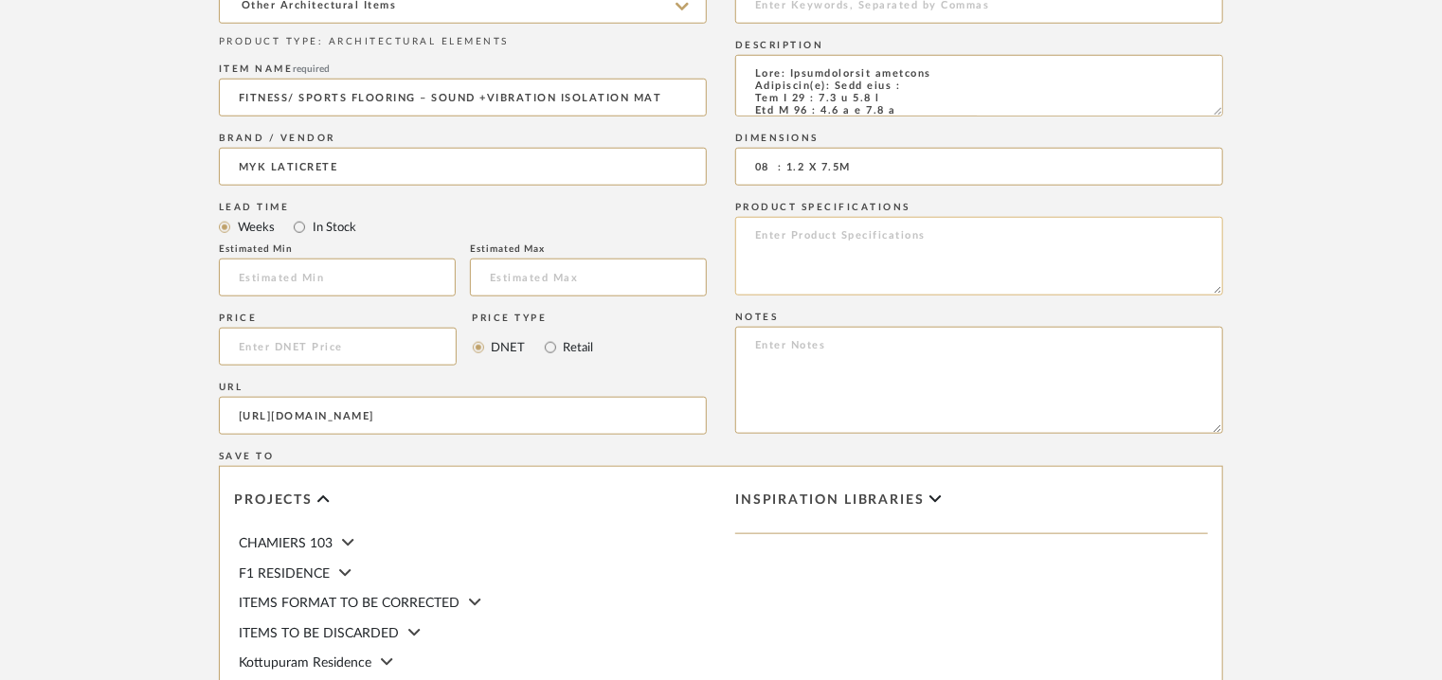
scroll to position [815, 0]
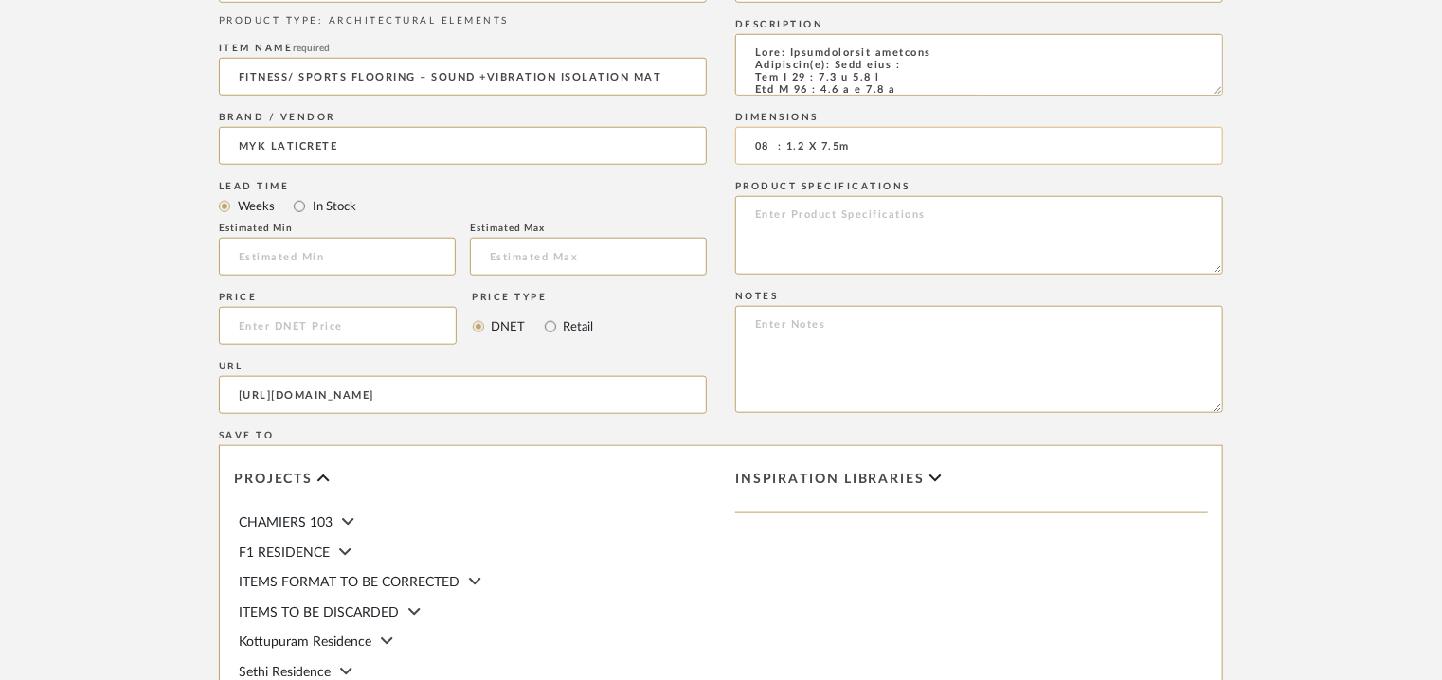
drag, startPoint x: 767, startPoint y: 142, endPoint x: 769, endPoint y: 152, distance: 9.9
click at [769, 145] on input "08 : 1.2 X 7.5m" at bounding box center [979, 146] width 488 height 38
type input "08 : 1.2 X 7.5m"
click at [763, 312] on textarea at bounding box center [979, 359] width 488 height 107
paste textarea "Price: on request Lead time: Na Customizable: No 3D available : No BIM availabl…"
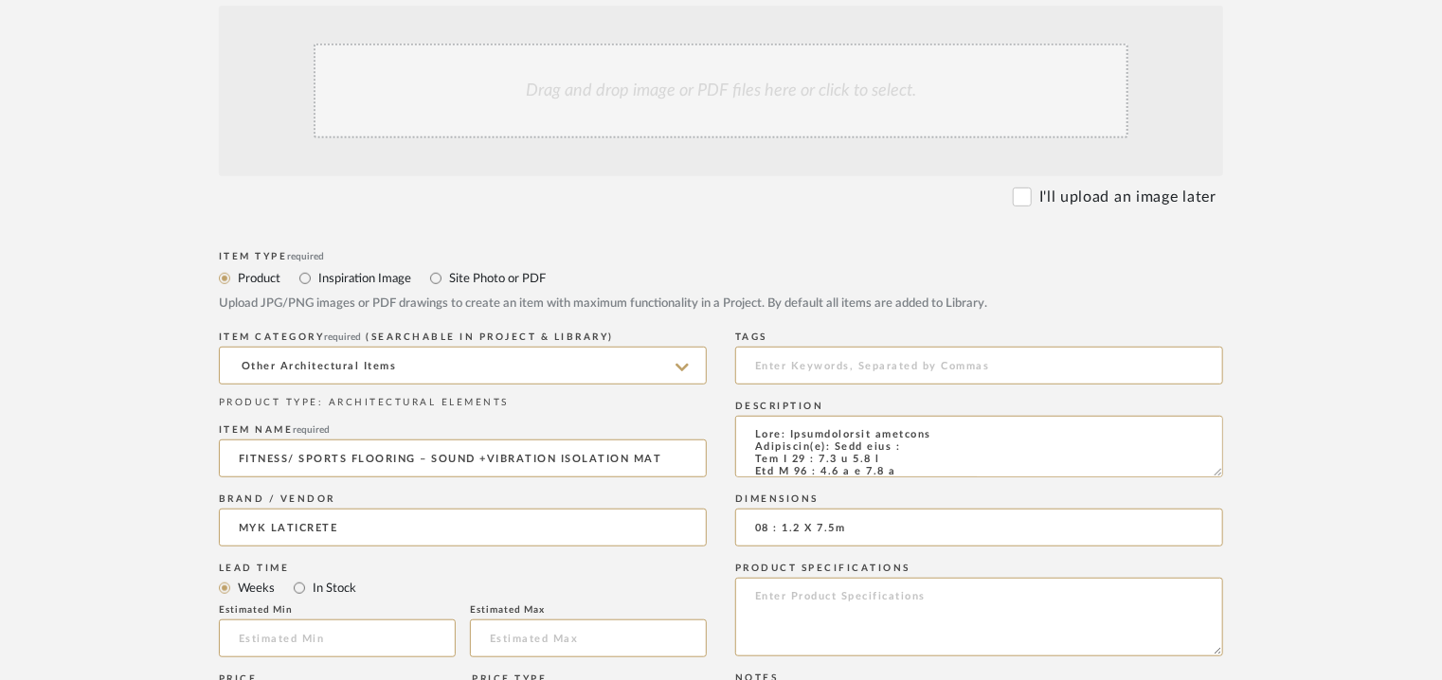
scroll to position [341, 0]
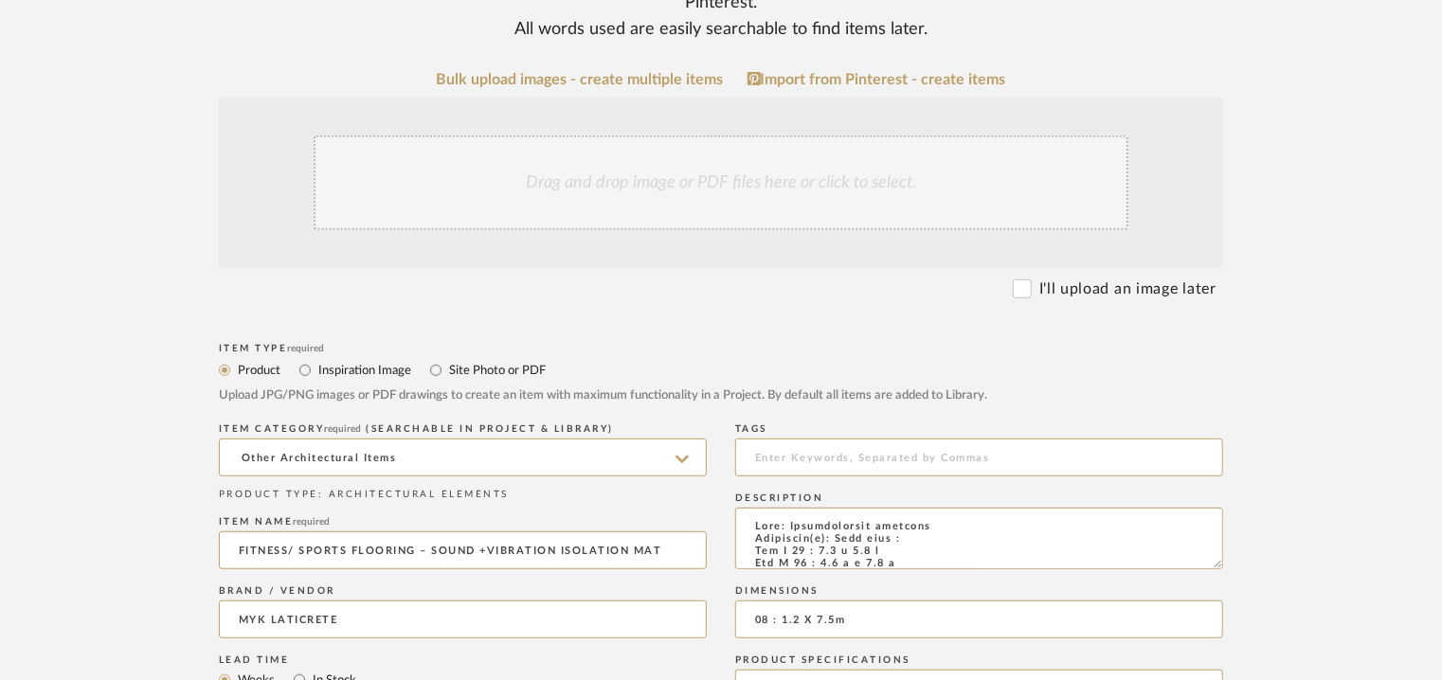
type textarea "Price: on request Lead time: Na Customizable: No 3D available : No BIM availabl…"
click at [749, 193] on div "Drag and drop image or PDF files here or click to select." at bounding box center [721, 182] width 815 height 95
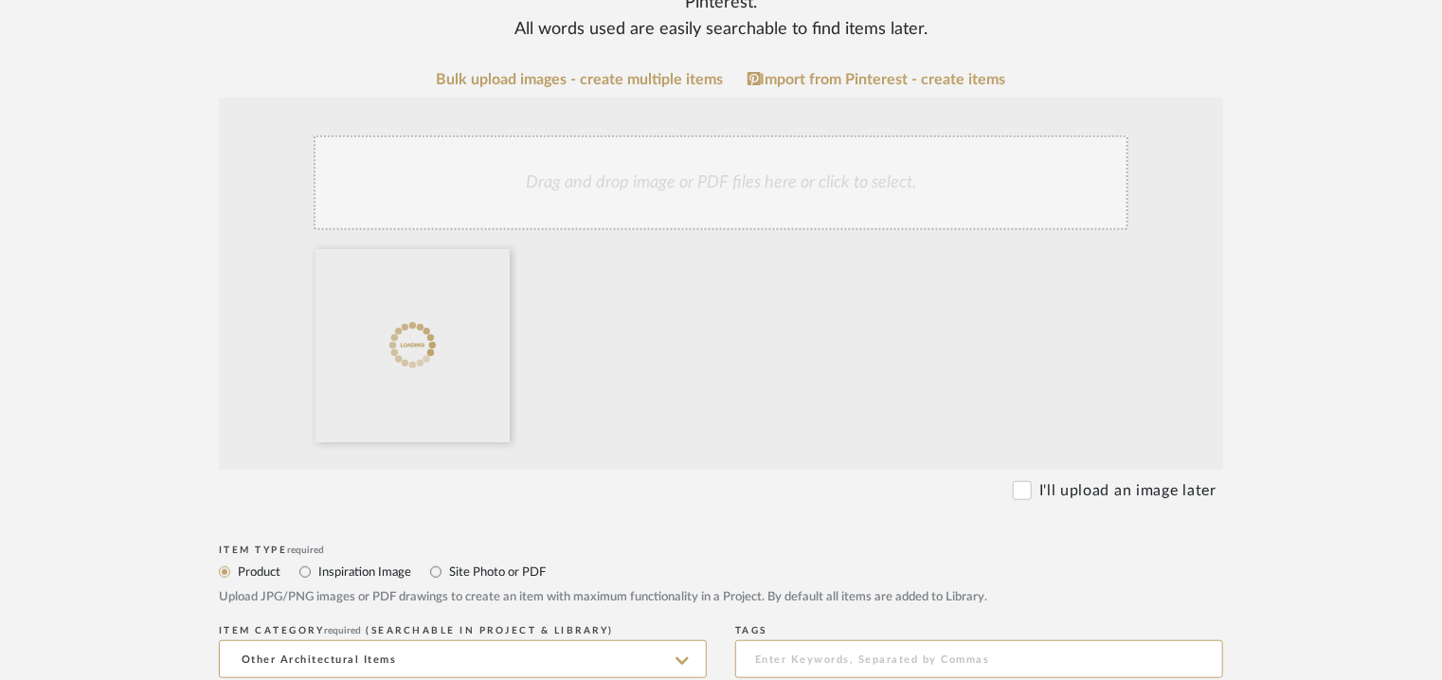
click at [846, 193] on div "Drag and drop image or PDF files here or click to select." at bounding box center [721, 182] width 815 height 95
click at [853, 175] on div "Drag and drop image or PDF files here or click to select." at bounding box center [721, 182] width 815 height 95
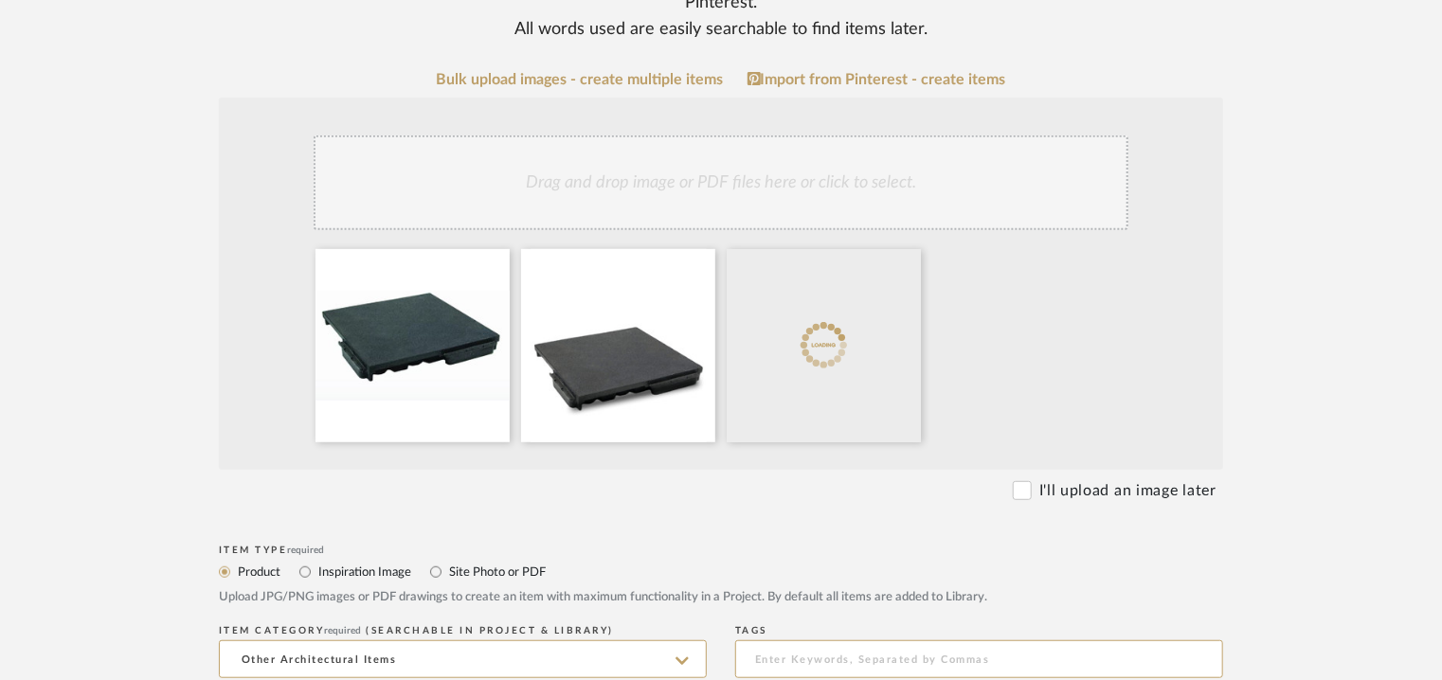
click at [778, 183] on div "Drag and drop image or PDF files here or click to select." at bounding box center [721, 182] width 815 height 95
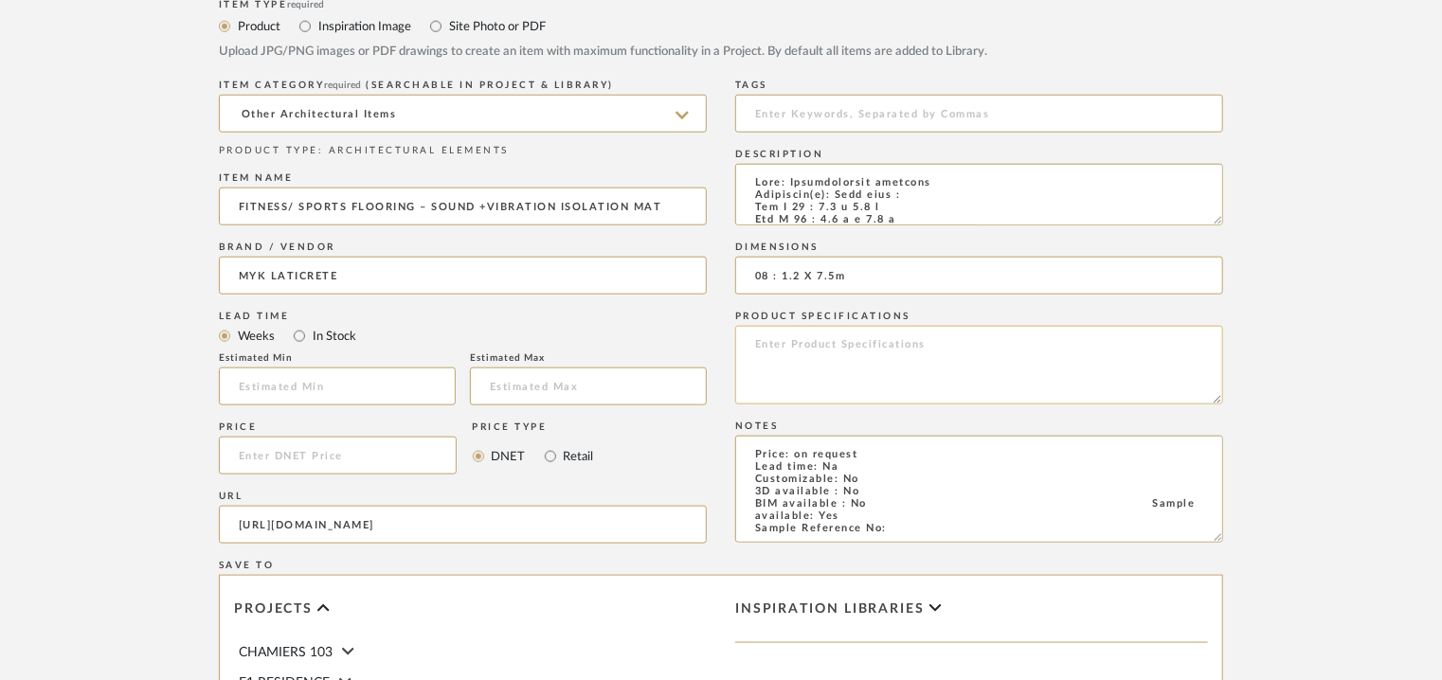
scroll to position [910, 0]
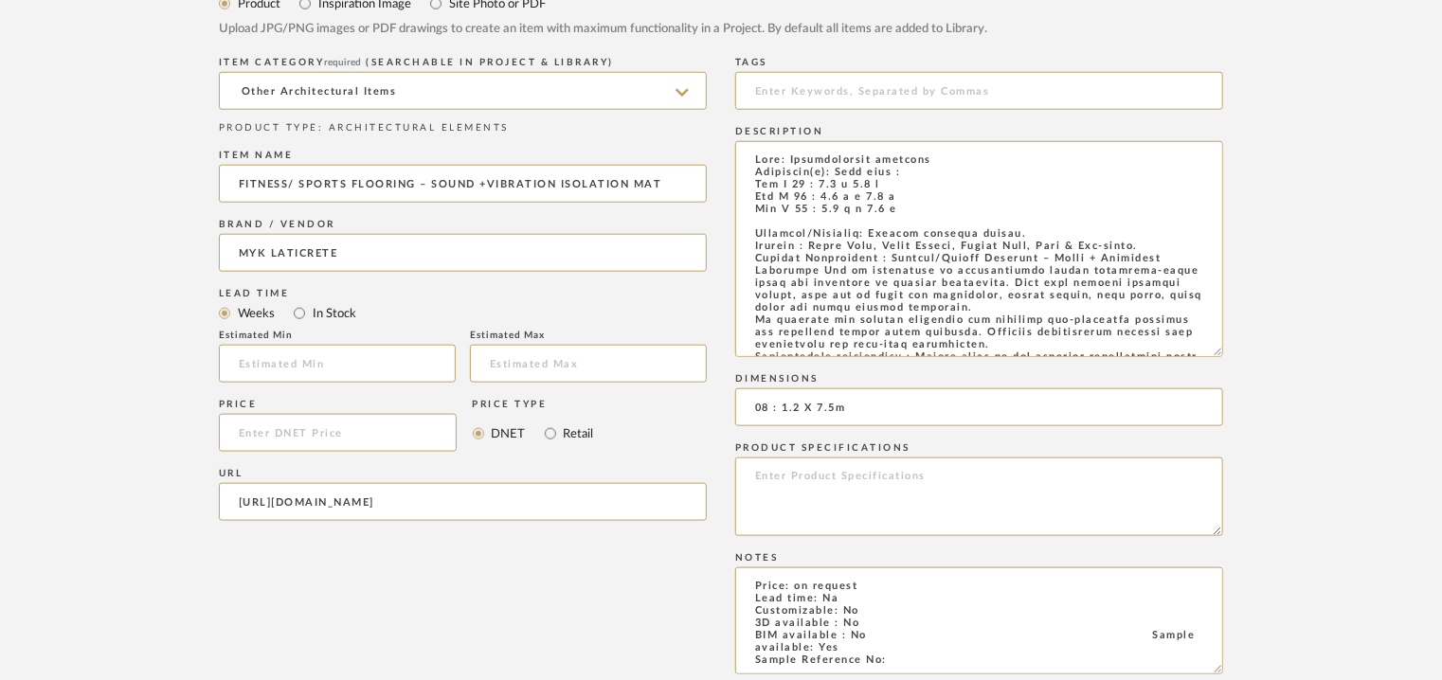
drag, startPoint x: 1215, startPoint y: 194, endPoint x: 1246, endPoint y: 398, distance: 206.1
click at [1251, 388] on form "Bulk upload images - create multiple items Import from Pinterest - create items…" at bounding box center [720, 297] width 1207 height 1588
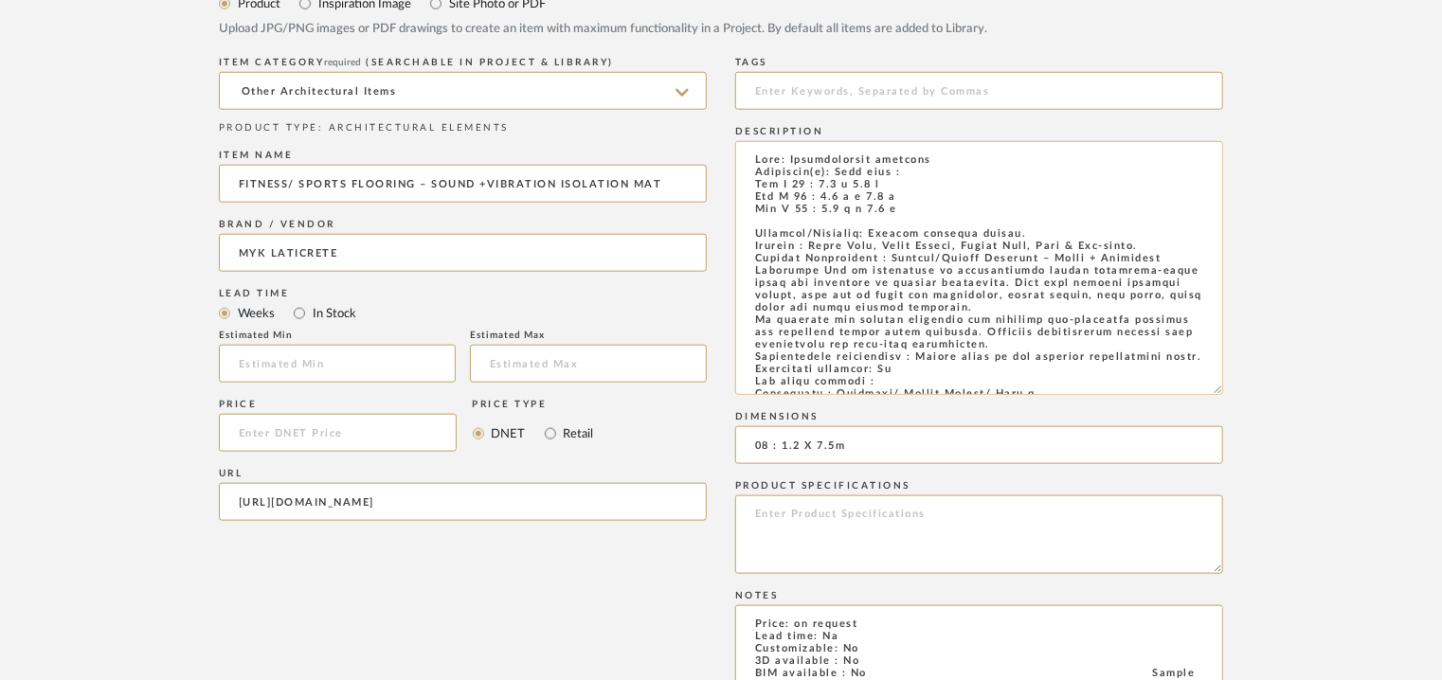
drag, startPoint x: 916, startPoint y: 365, endPoint x: 937, endPoint y: 377, distance: 24.2
click at [937, 377] on textarea at bounding box center [979, 268] width 488 height 254
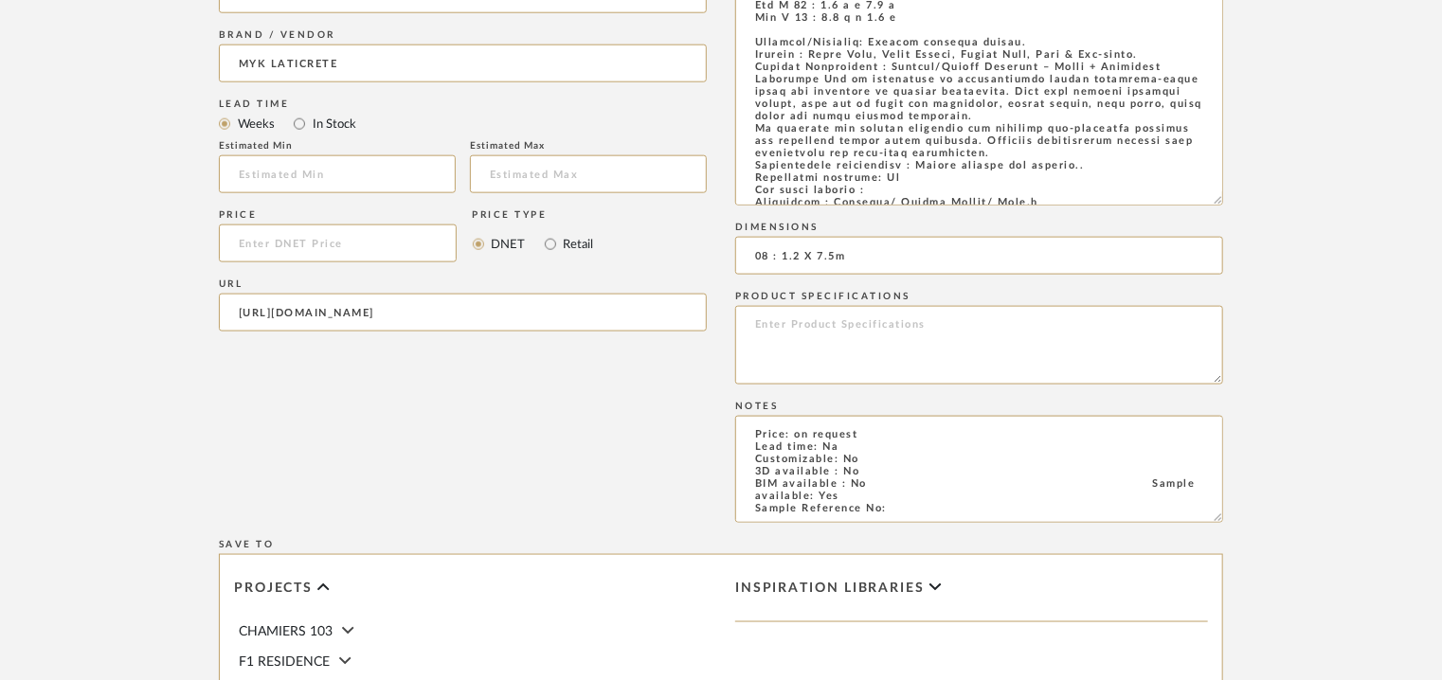
scroll to position [1492, 0]
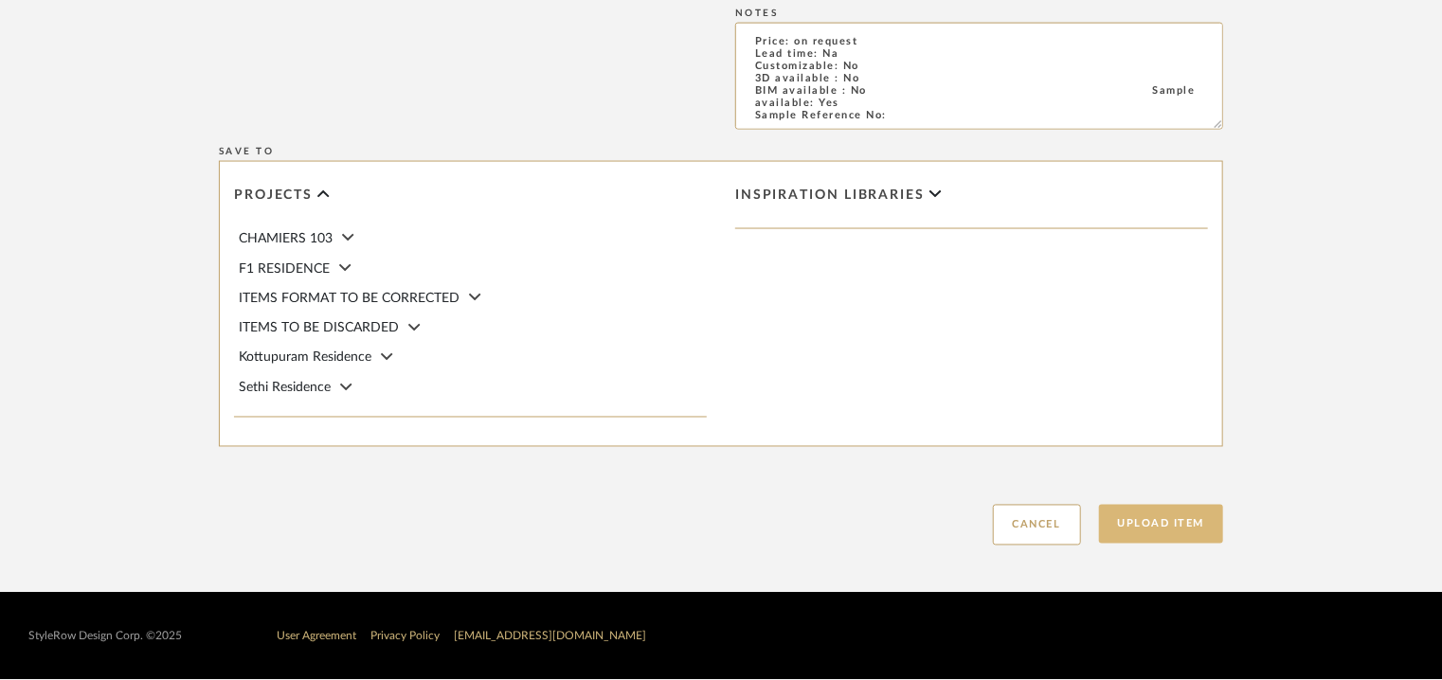
type textarea "Type: Architectural elements Dimension(s): Roll size : Gym X 08 : 1.2 x 7.6 m G…"
click at [1204, 528] on button "Upload Item" at bounding box center [1161, 524] width 125 height 39
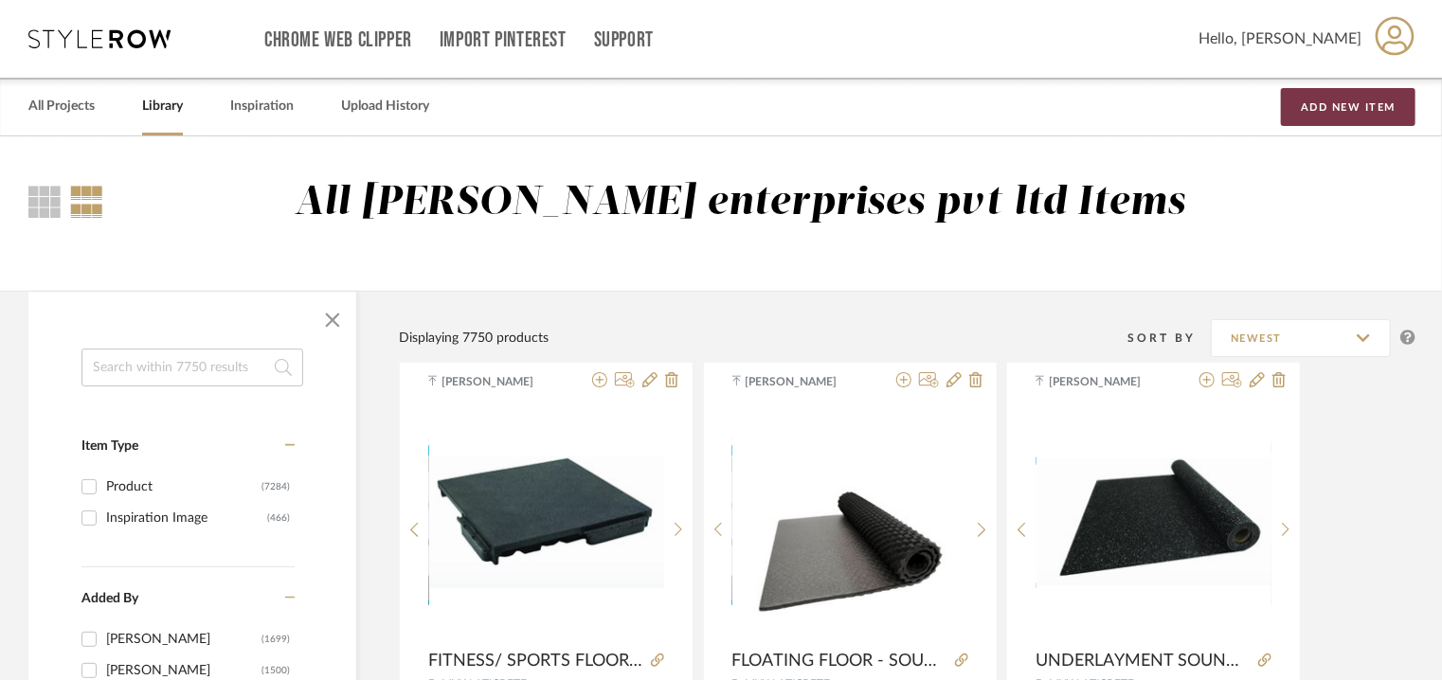
click at [1338, 102] on button "Add New Item" at bounding box center [1348, 107] width 135 height 38
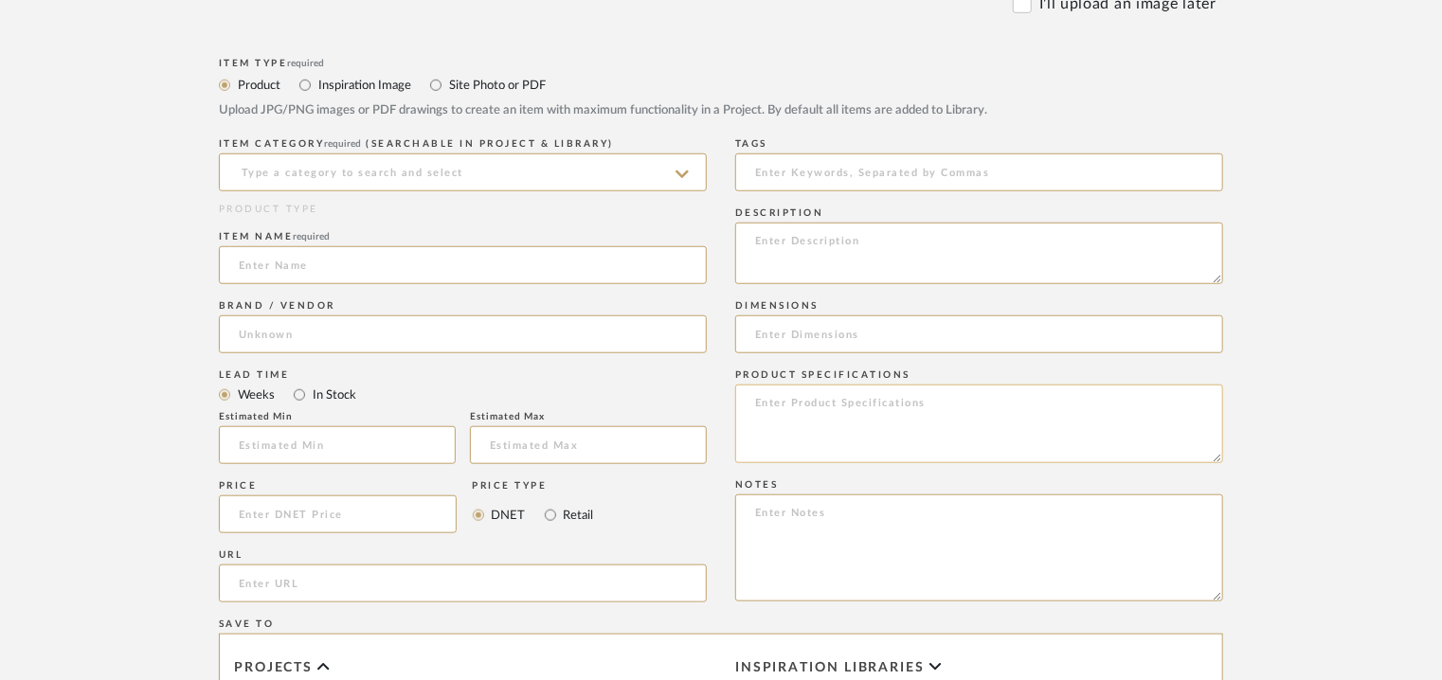
scroll to position [663, 0]
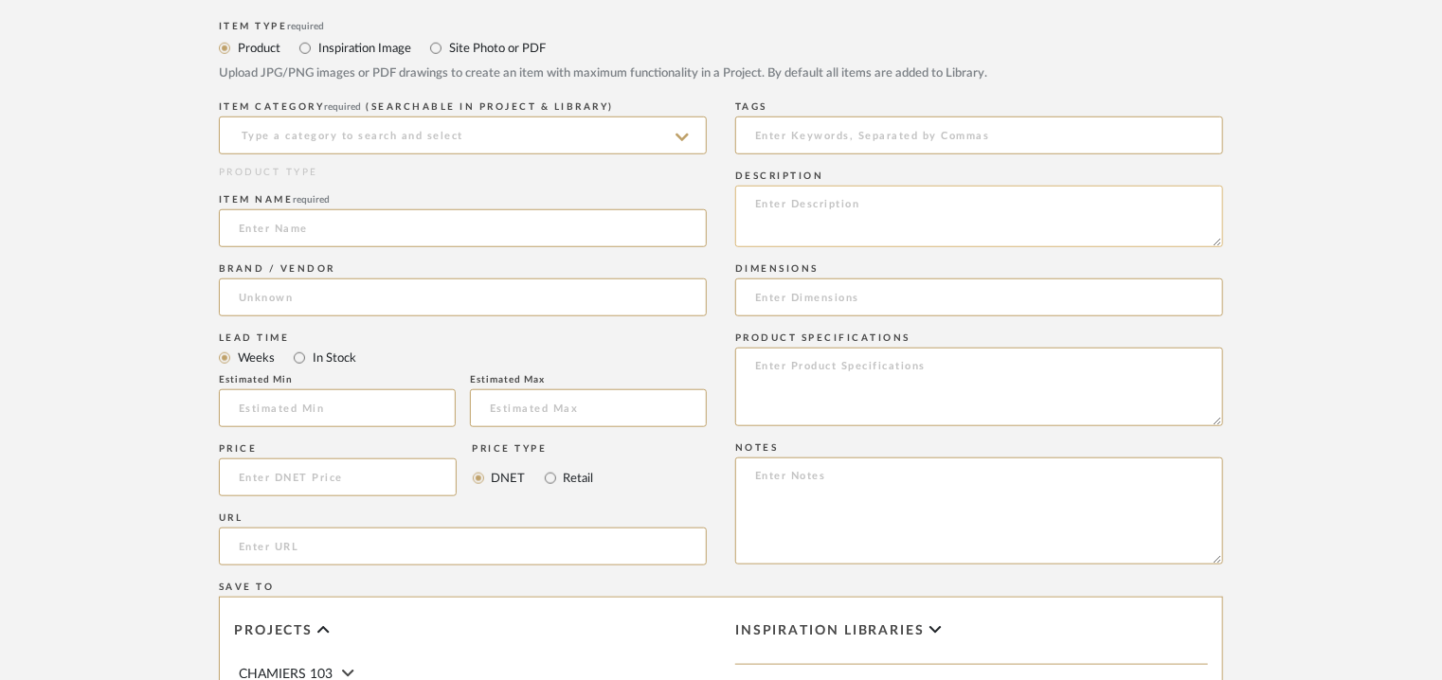
paste textarea "Type: Arm chair - Gotland Chair Designer : Na Dimension(s): 23.25” W x 21.5” D …"
type textarea "Type: Arm chair - Gotland Chair Designer : Na Dimension(s): 23.25” W x 21.5” D …"
click at [466, 137] on input at bounding box center [463, 136] width 488 height 38
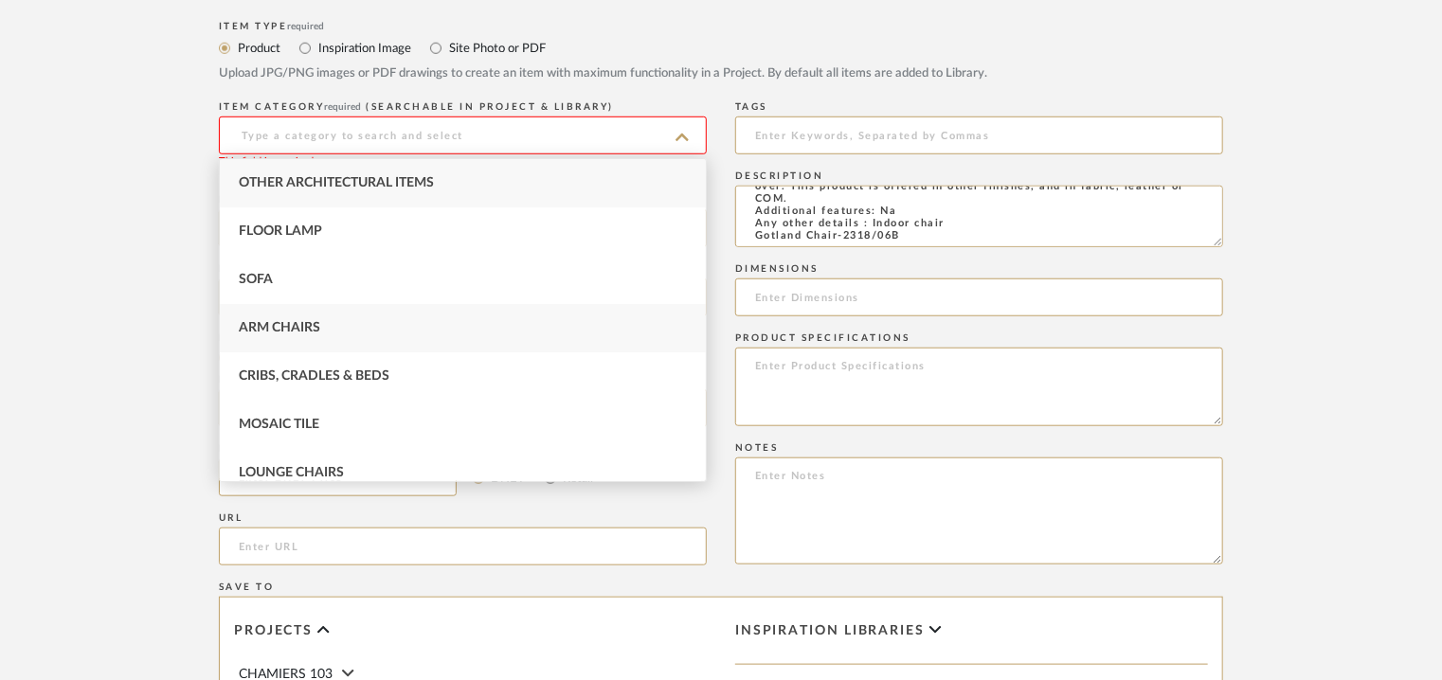
click at [336, 328] on div "Arm Chairs" at bounding box center [463, 328] width 486 height 48
type input "Arm Chairs"
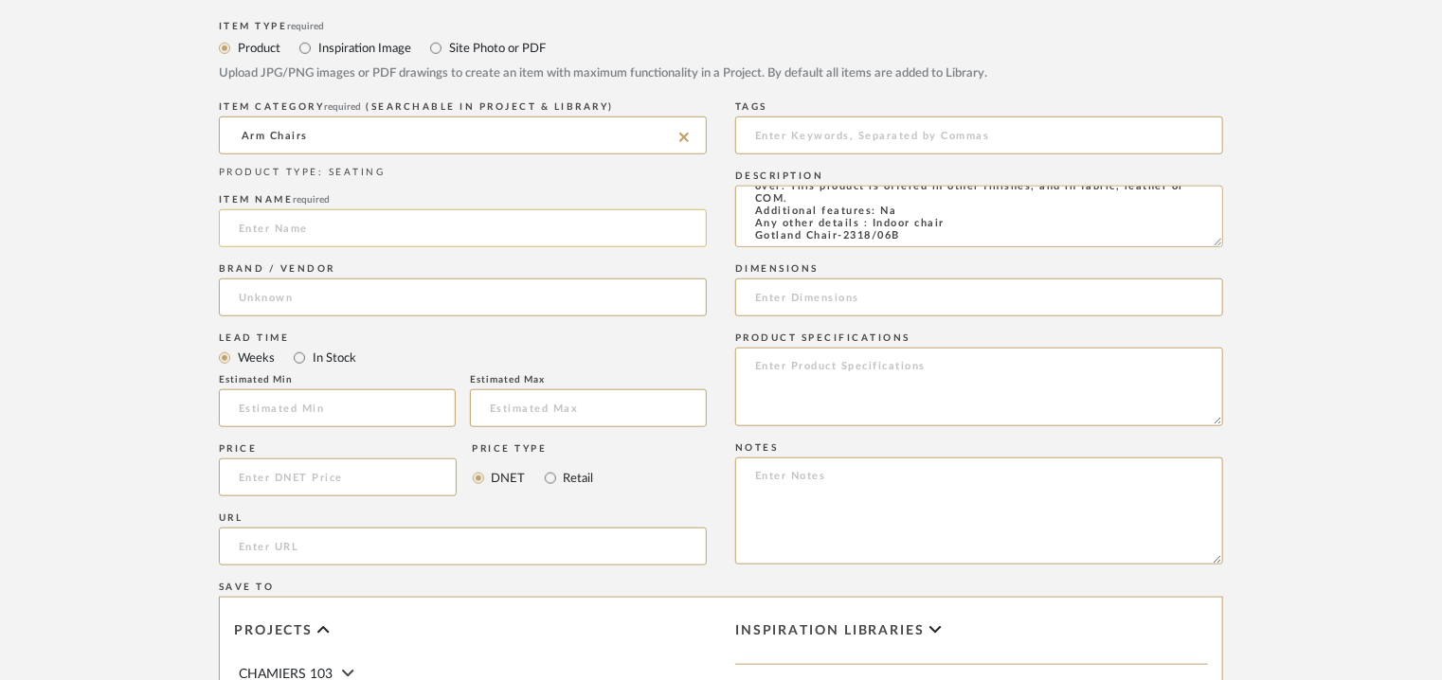
click at [336, 225] on input at bounding box center [463, 228] width 488 height 38
click at [446, 231] on input at bounding box center [463, 228] width 488 height 38
type input "GOTLAND CHAIR -2318/06B"
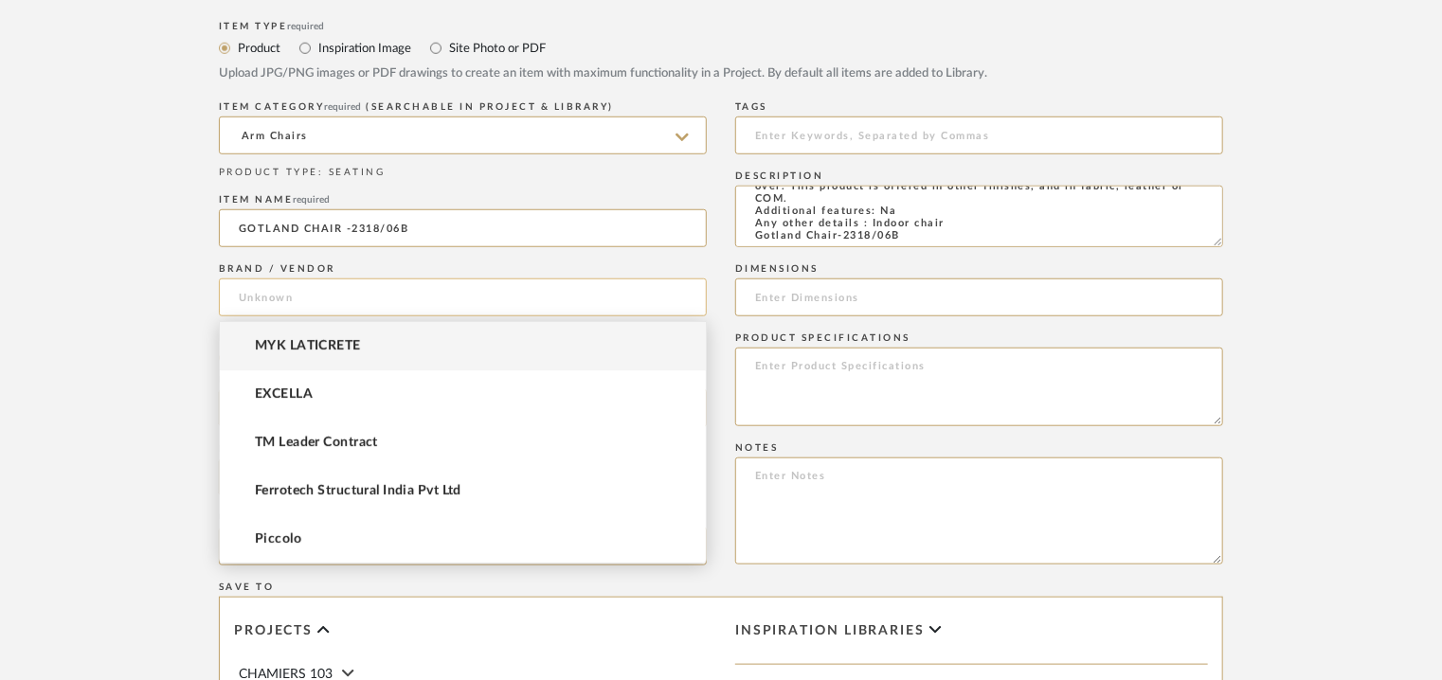
click at [389, 300] on input at bounding box center [463, 298] width 488 height 38
type input "m"
click at [287, 296] on input "Mondo Contract" at bounding box center [463, 298] width 488 height 38
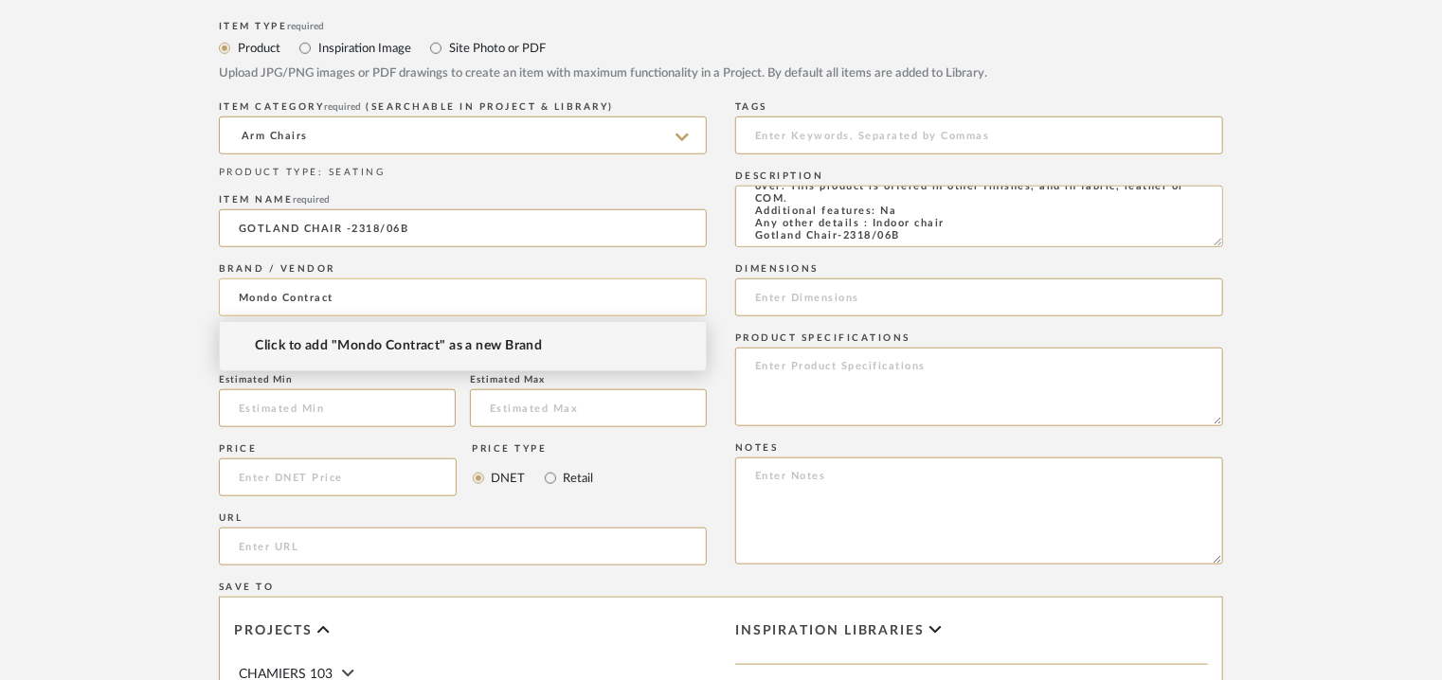
click at [287, 296] on input "Mondo Contract" at bounding box center [463, 298] width 488 height 38
type input "Mondo"
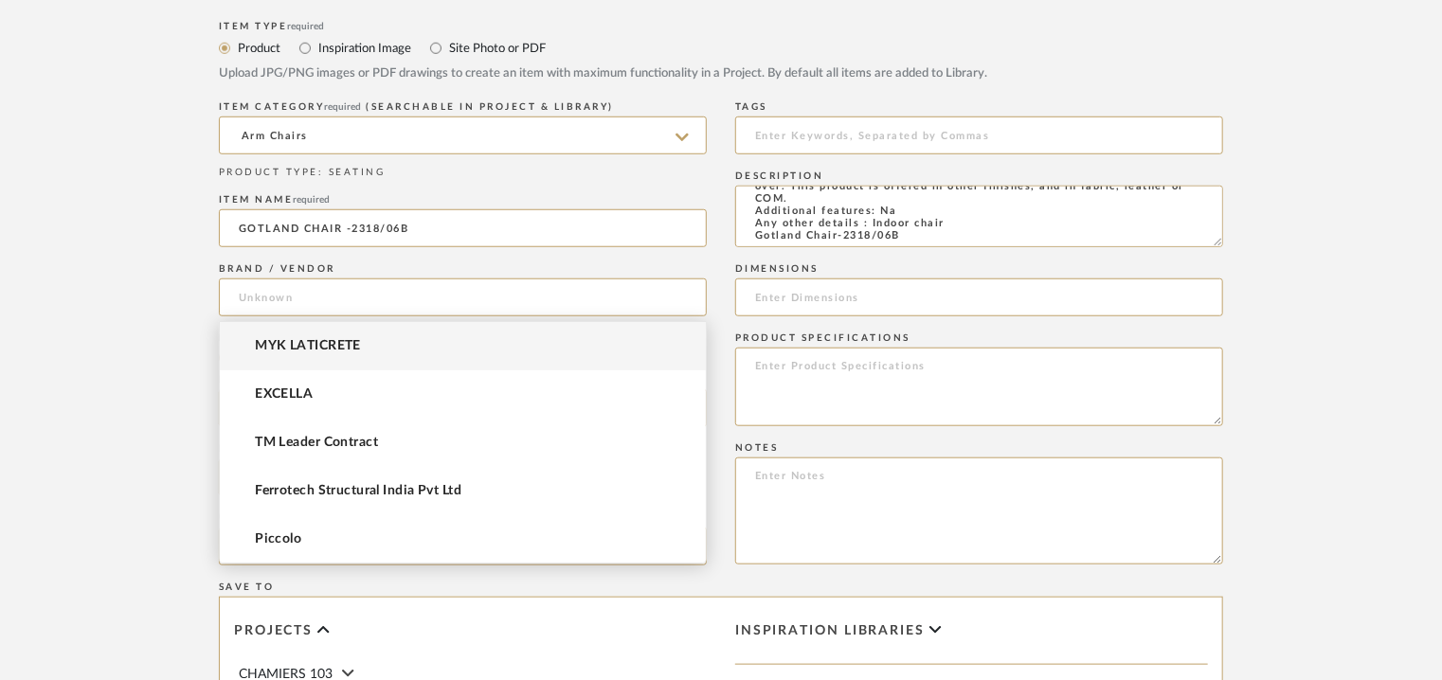
click at [575, 584] on div "Save To" at bounding box center [721, 587] width 1004 height 11
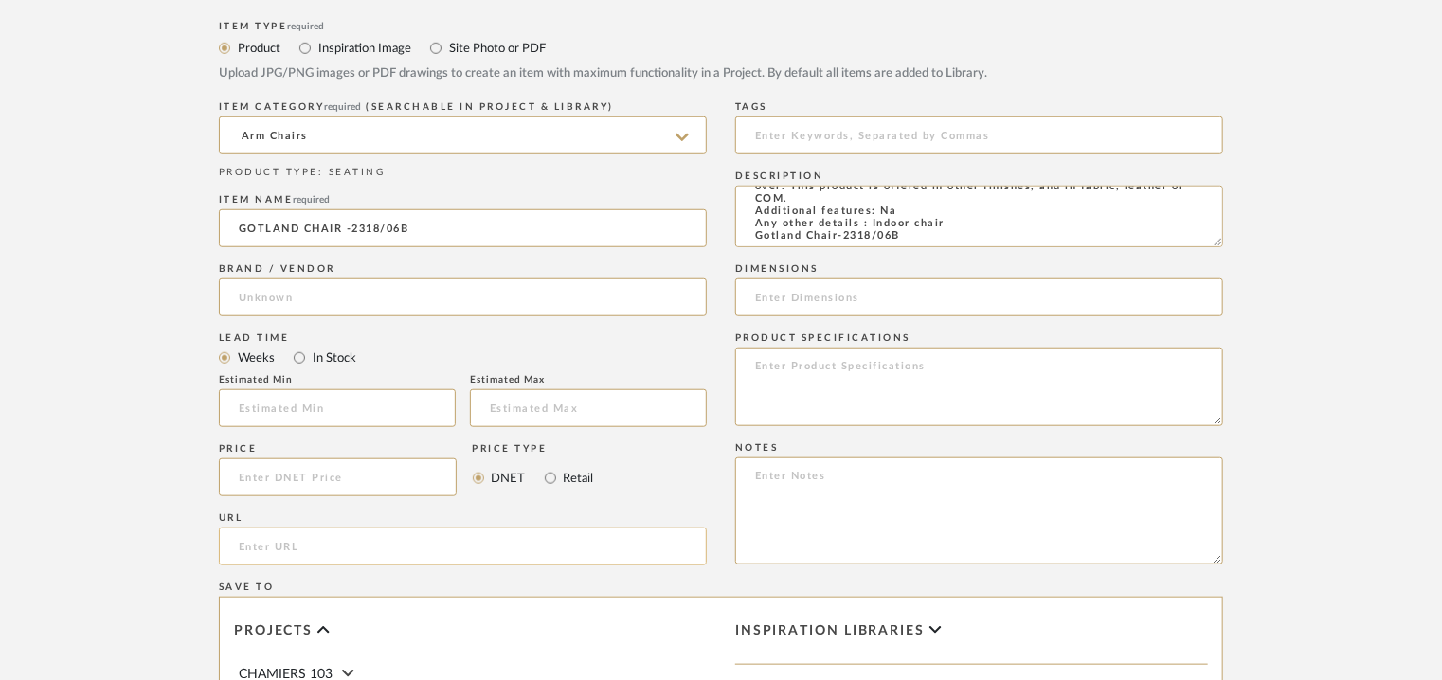
paste input "https://mondocontract.com/gotland-chair/"
type input "https://mondocontract.com/gotland-chair/"
click at [350, 296] on input at bounding box center [463, 298] width 488 height 38
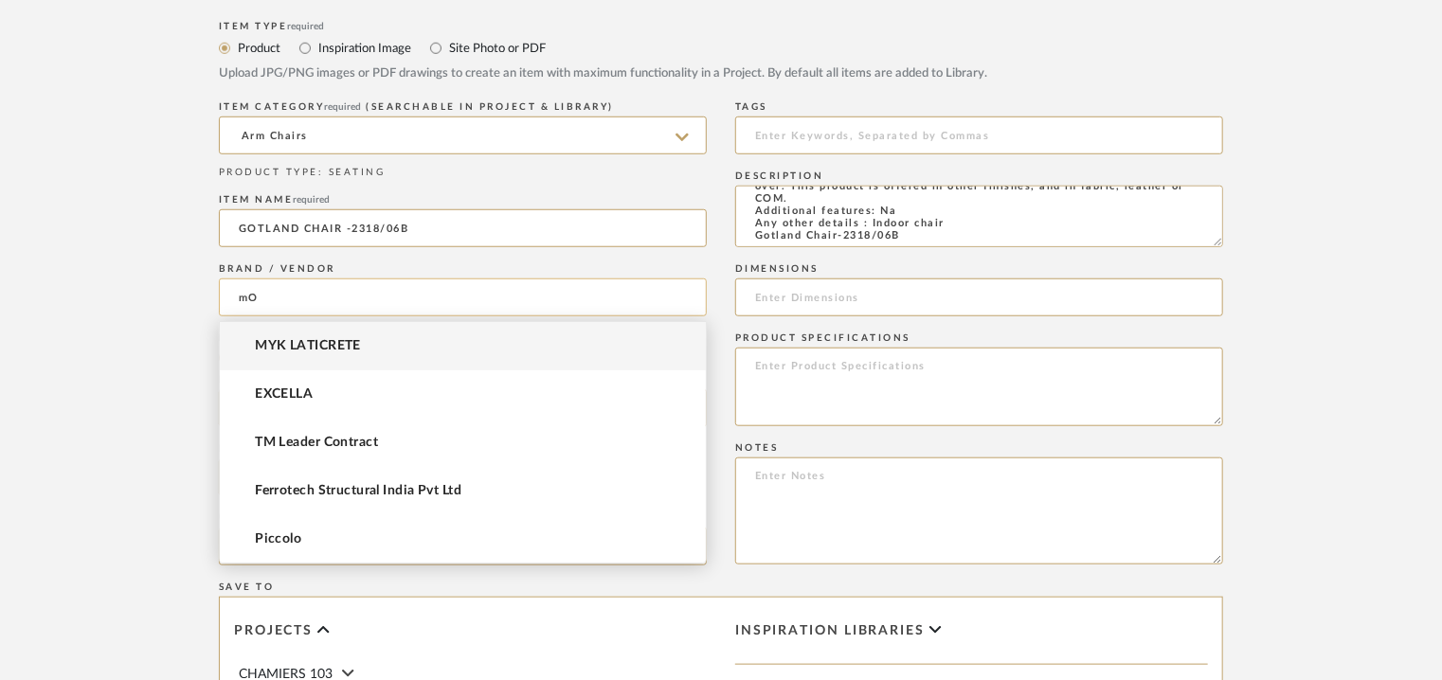
type input "m"
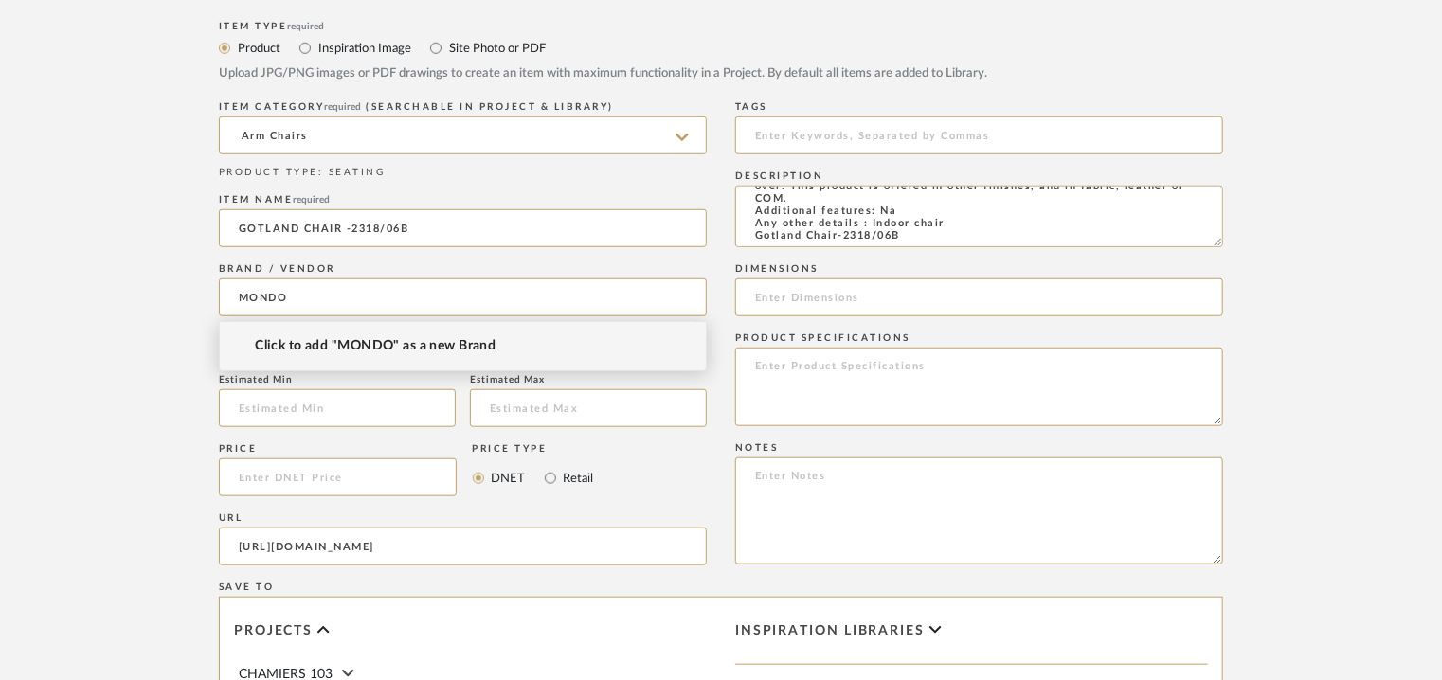
type input "MONDO"
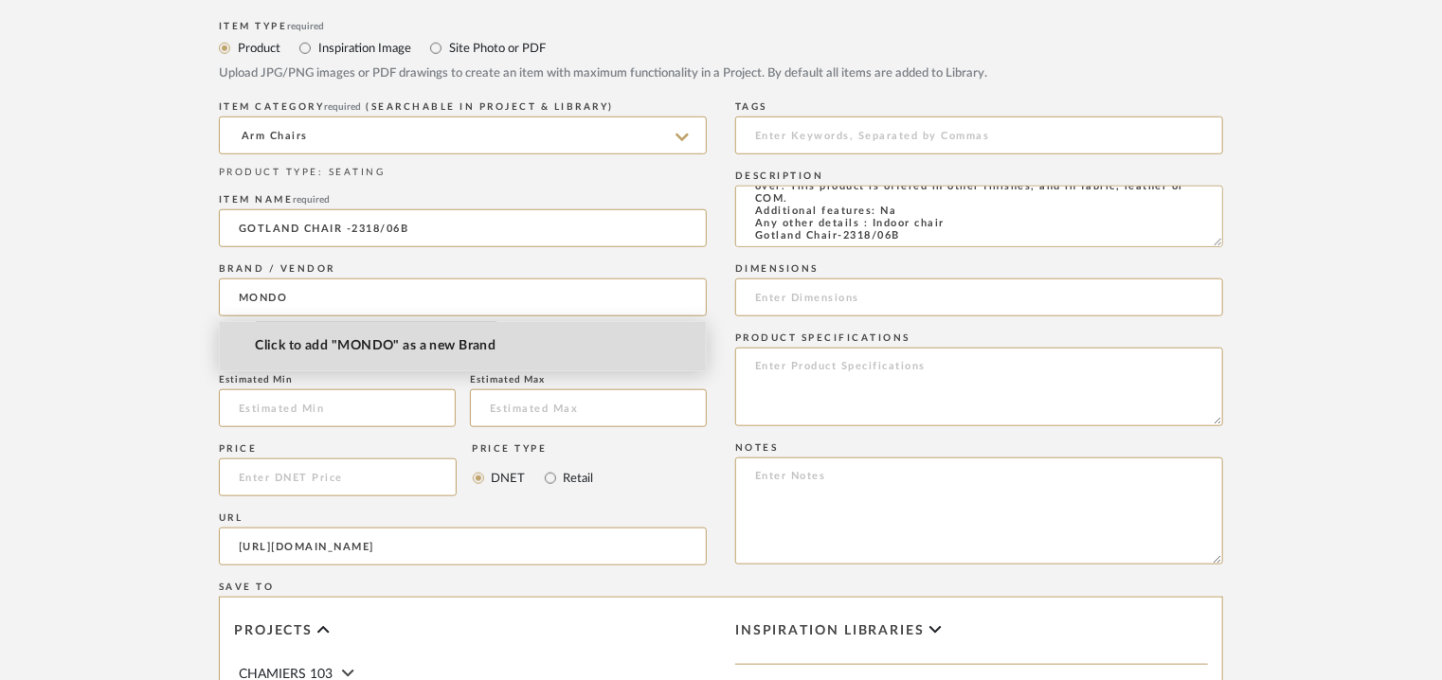
click at [362, 338] on span "Click to add "MONDO" as a new Brand" at bounding box center [375, 346] width 241 height 16
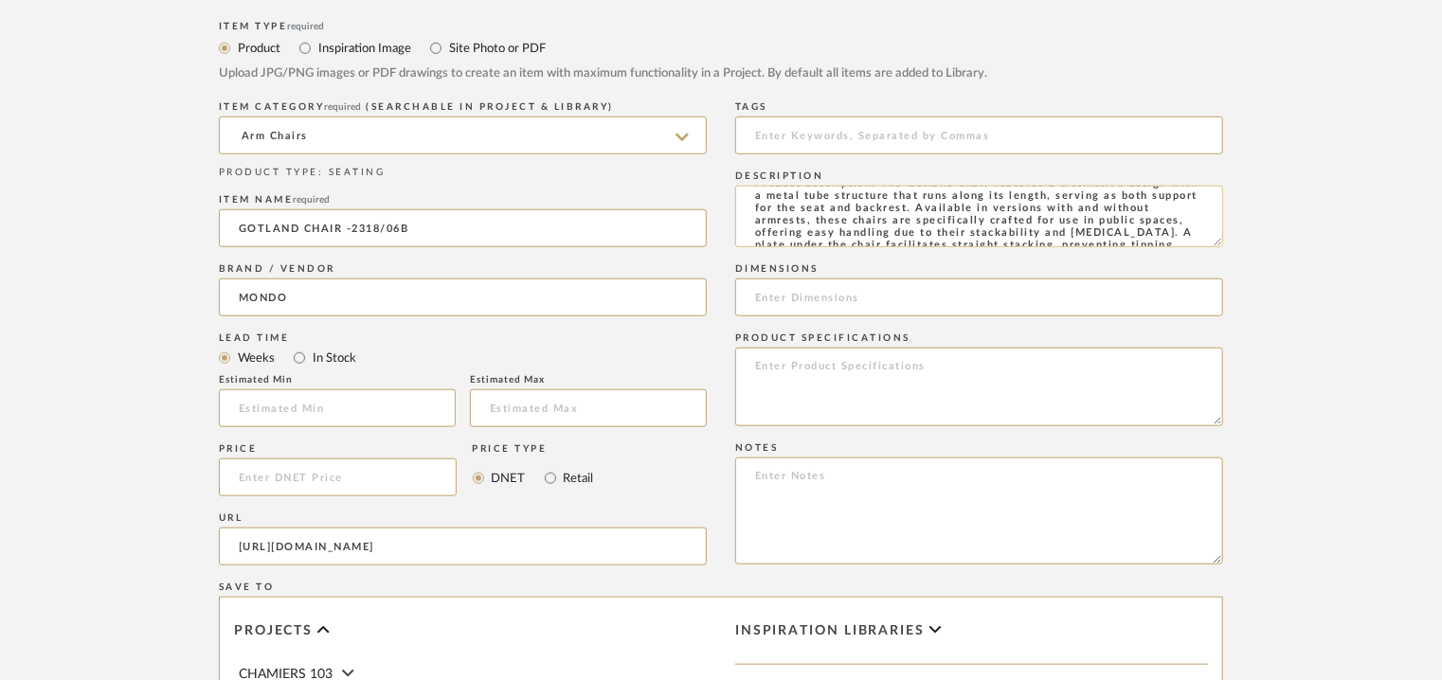
scroll to position [0, 0]
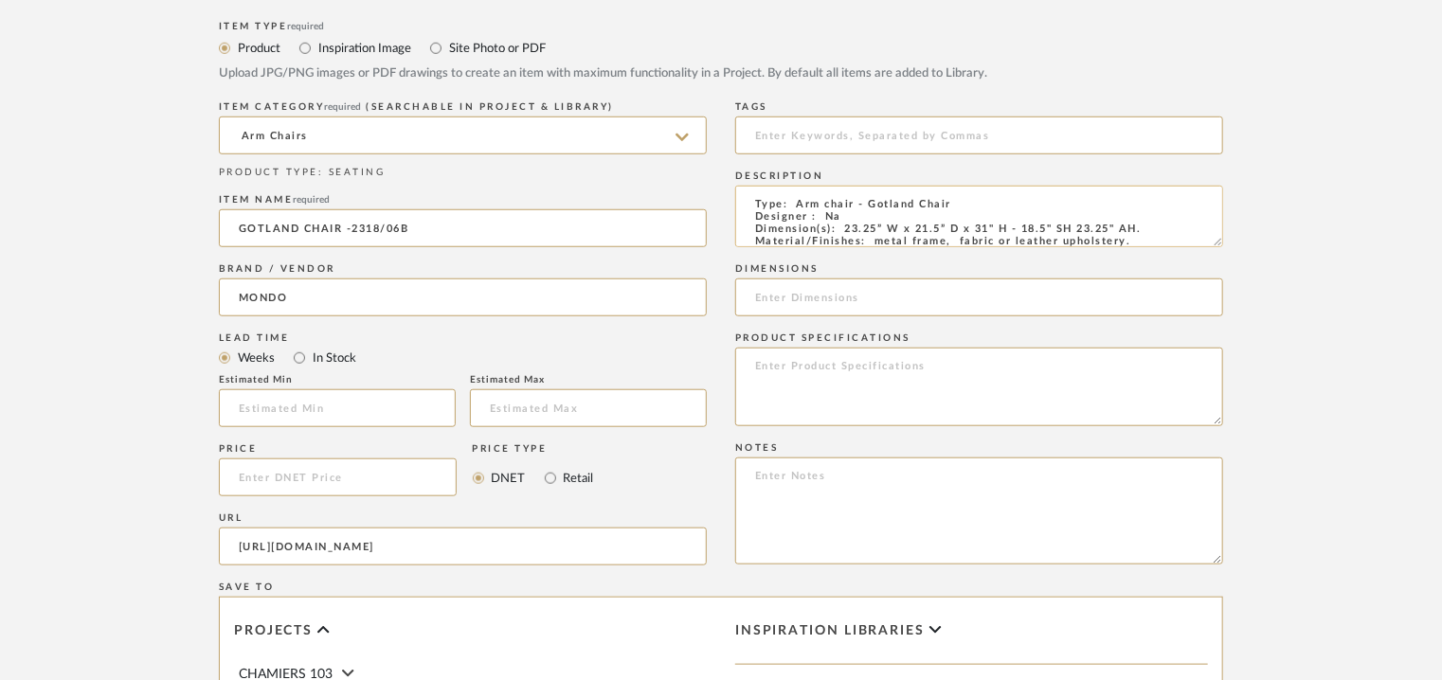
drag, startPoint x: 845, startPoint y: 226, endPoint x: 1148, endPoint y: 228, distance: 303.2
click at [1148, 228] on textarea "Type: Arm chair - Gotland Chair Designer : Na Dimension(s): 23.25” W x 21.5” D …" at bounding box center [979, 217] width 488 height 62
drag, startPoint x: 1097, startPoint y: 224, endPoint x: 1152, endPoint y: 217, distance: 55.4
click at [1152, 217] on textarea "Type: Arm chair - Gotland Chair Designer : Na Dimension(s): 23.25” W x 21.5” D …" at bounding box center [979, 217] width 488 height 62
drag, startPoint x: 1145, startPoint y: 227, endPoint x: 844, endPoint y: 230, distance: 300.4
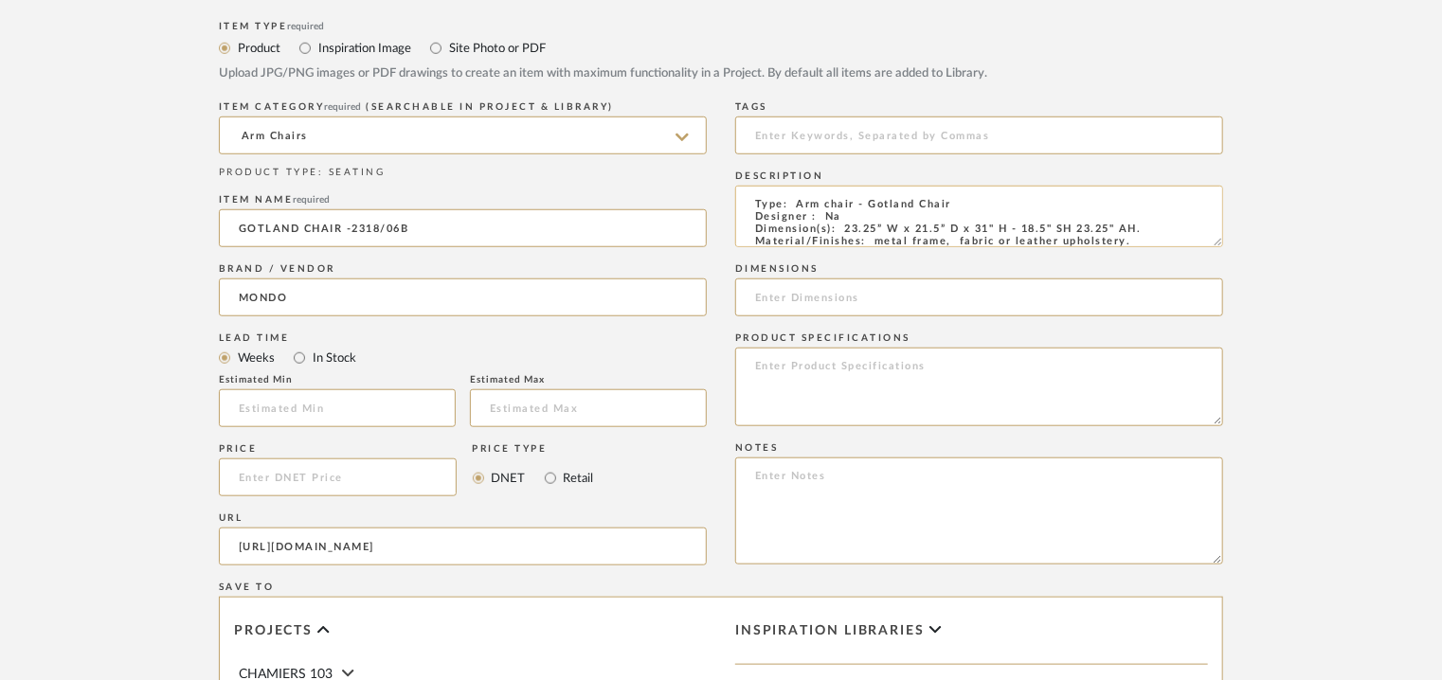
click at [844, 230] on textarea "Type: Arm chair - Gotland Chair Designer : Na Dimension(s): 23.25” W x 21.5” D …" at bounding box center [979, 217] width 488 height 62
click at [835, 299] on input at bounding box center [979, 298] width 488 height 38
paste input "23.25” W x 21.5” D x 31" H - 18.5" SH 23.25" AH."
type input "23.25” W x 21.5” D x 31" H - 18.5" SH 23.25" AH."
click at [751, 481] on textarea at bounding box center [979, 511] width 488 height 107
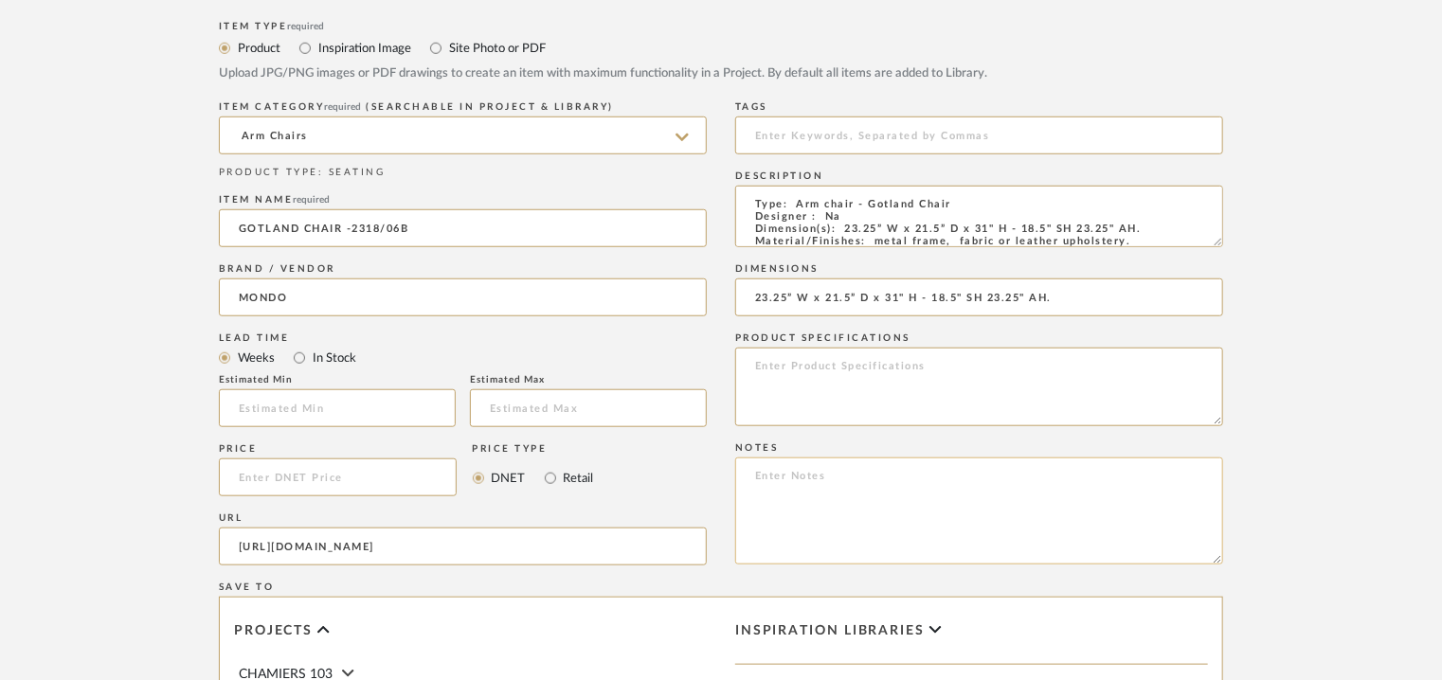
paste textarea "Price : On request Lead time: On request Customizable : On request 3D available…"
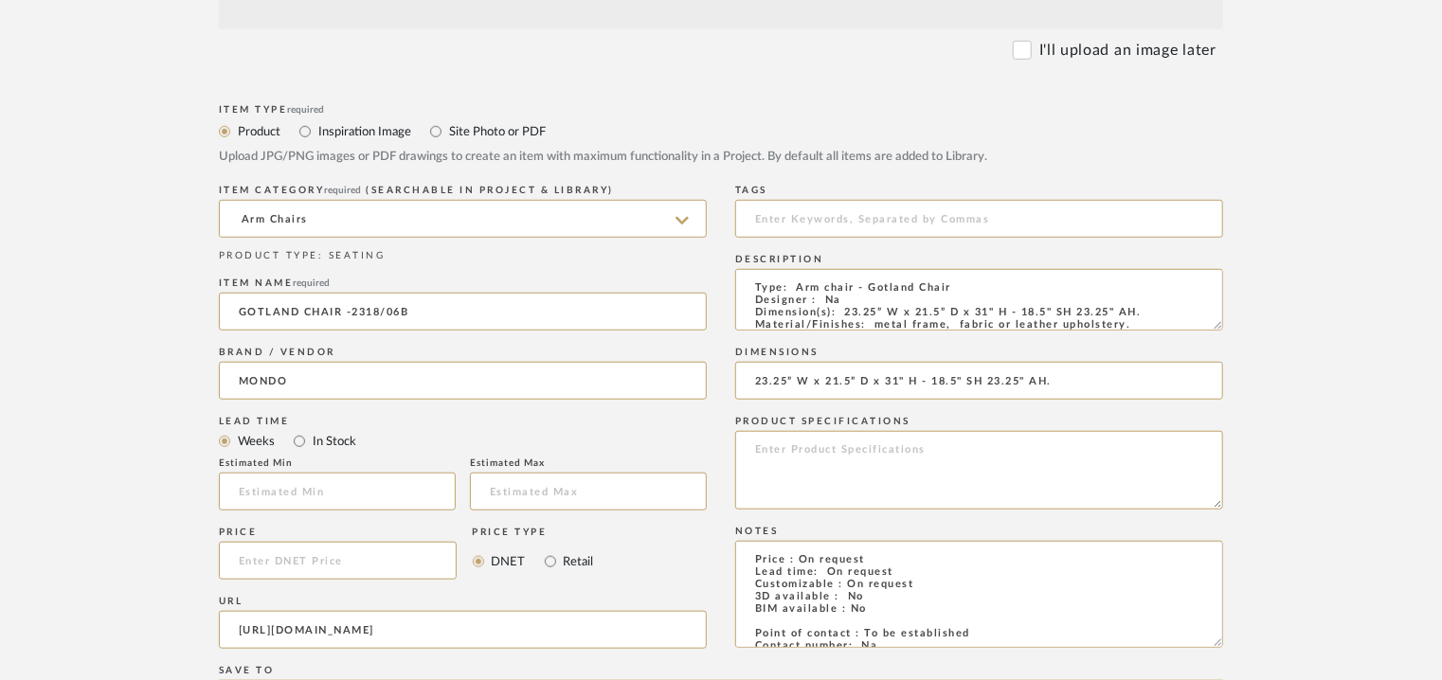
scroll to position [474, 0]
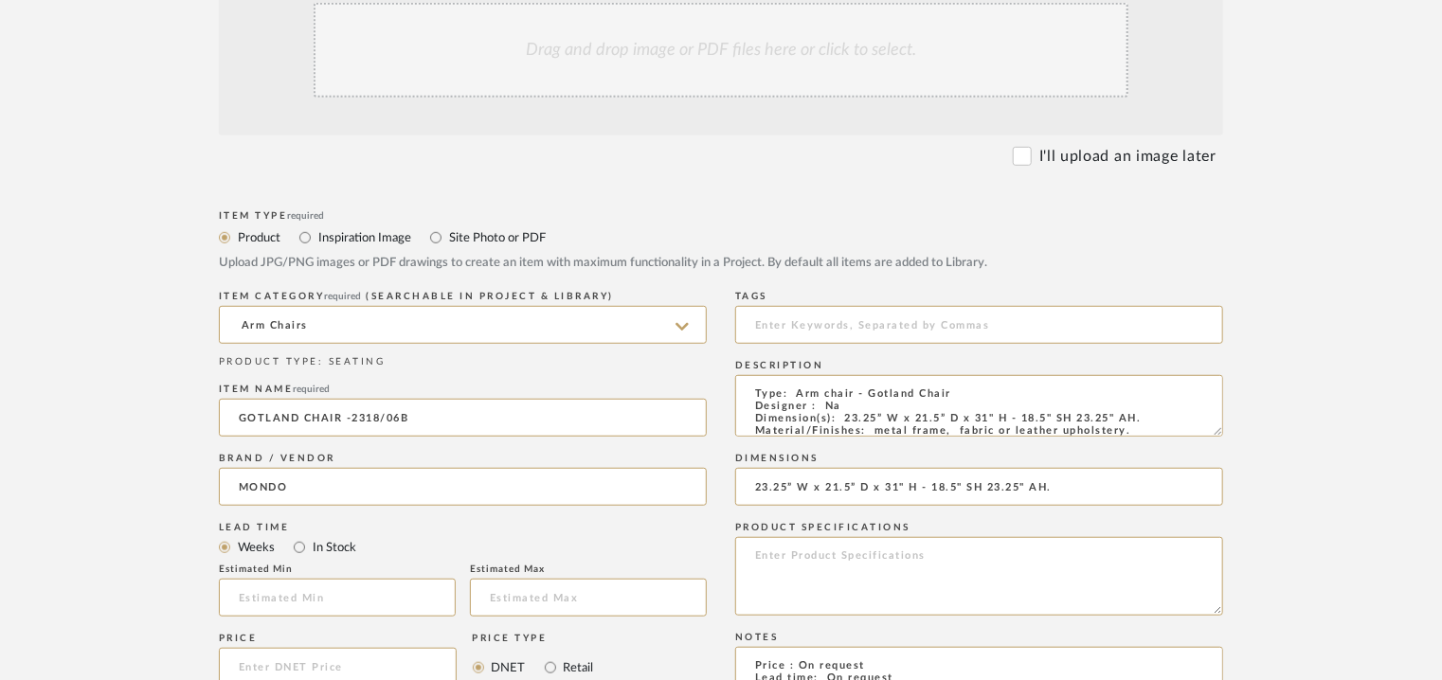
type textarea "Price : On request Lead time: On request Customizable : On request 3D available…"
click at [658, 83] on div "Drag and drop image or PDF files here or click to select." at bounding box center [721, 50] width 815 height 95
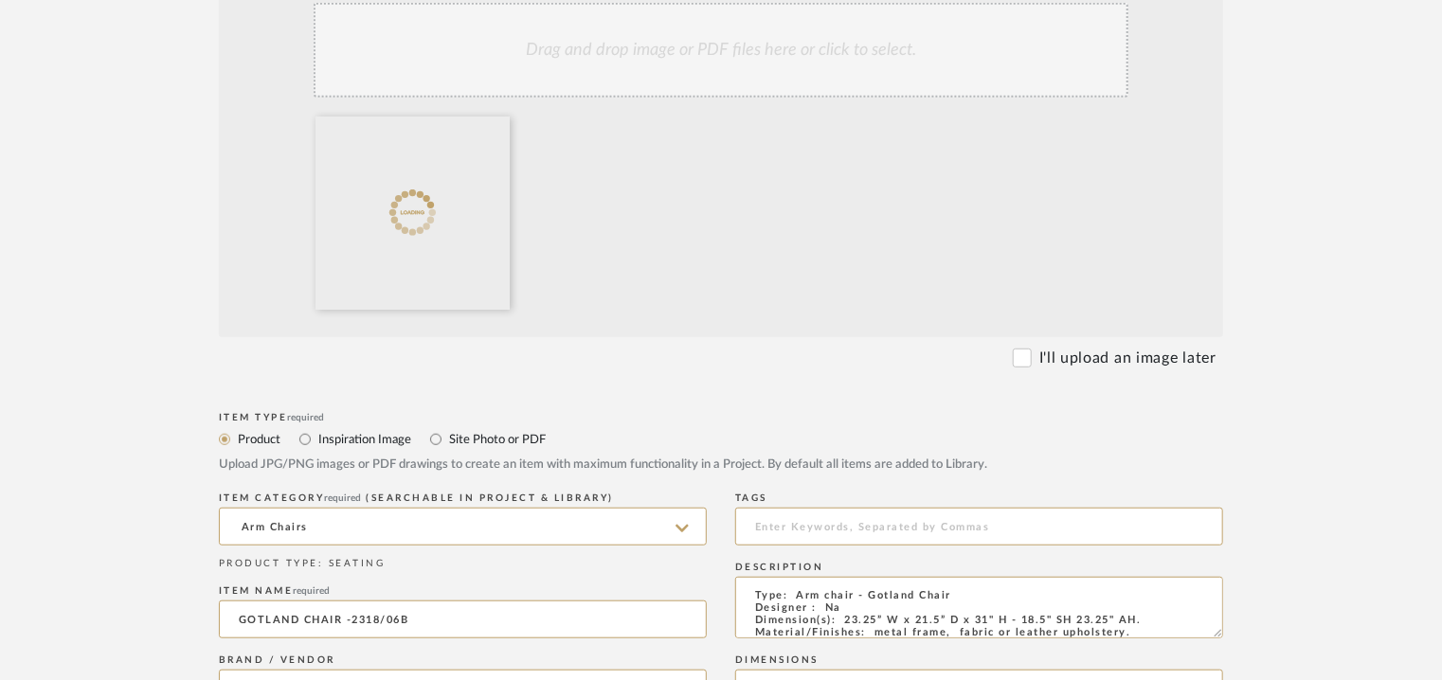
click at [694, 37] on div "Drag and drop image or PDF files here or click to select." at bounding box center [721, 50] width 815 height 95
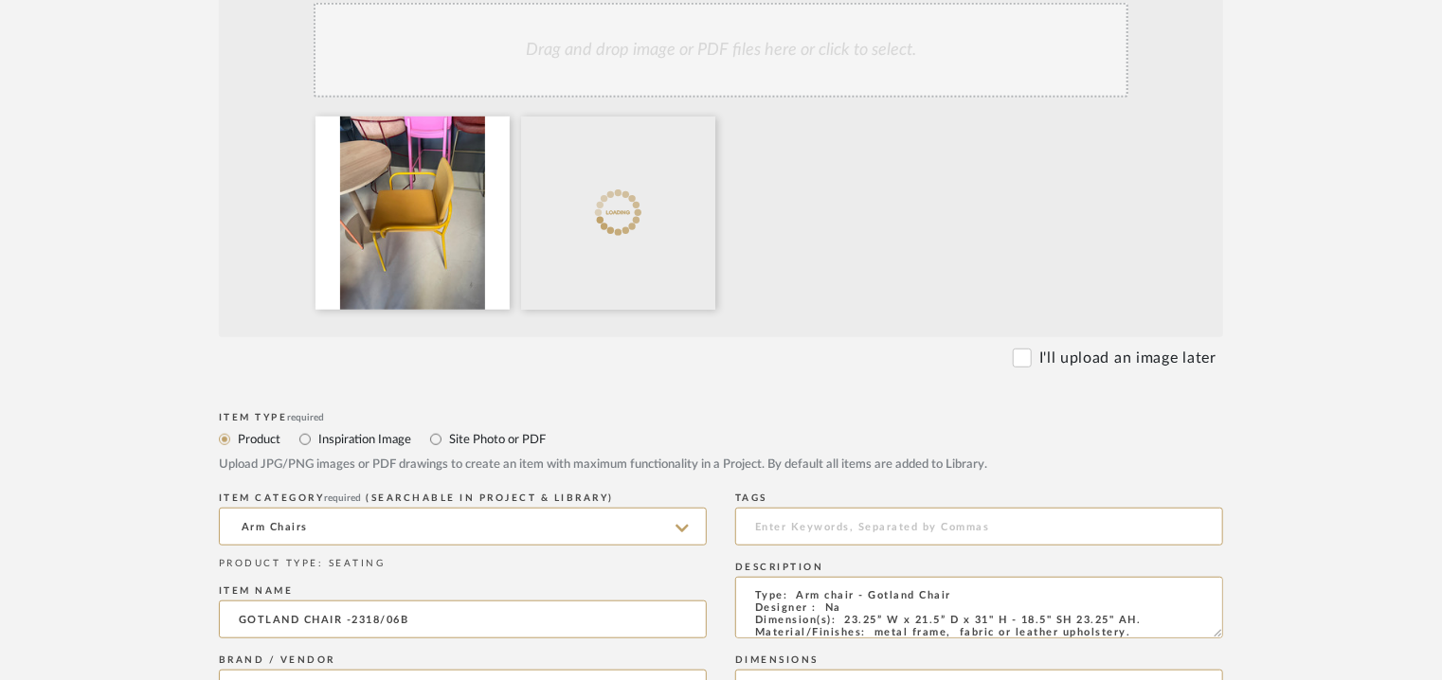
click at [680, 50] on div "Drag and drop image or PDF files here or click to select." at bounding box center [721, 50] width 815 height 95
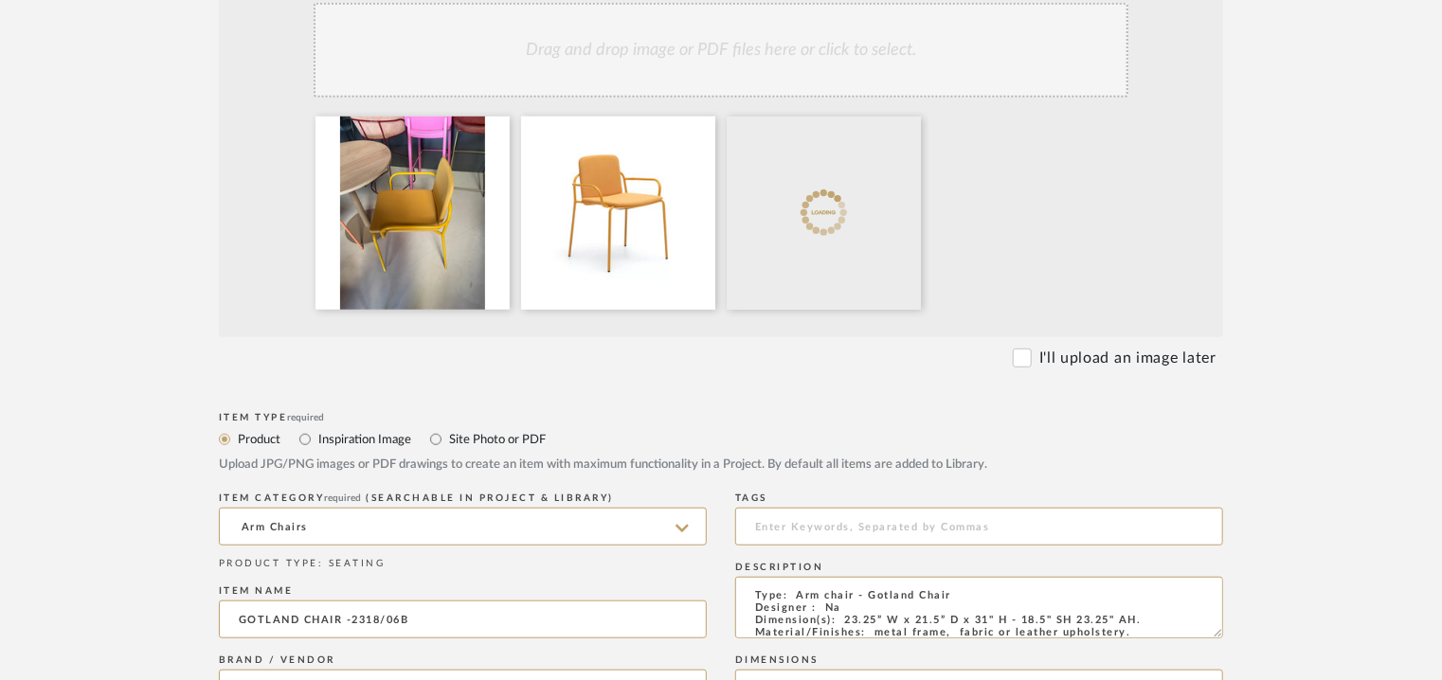
click at [701, 61] on div "Drag and drop image or PDF files here or click to select." at bounding box center [721, 50] width 815 height 95
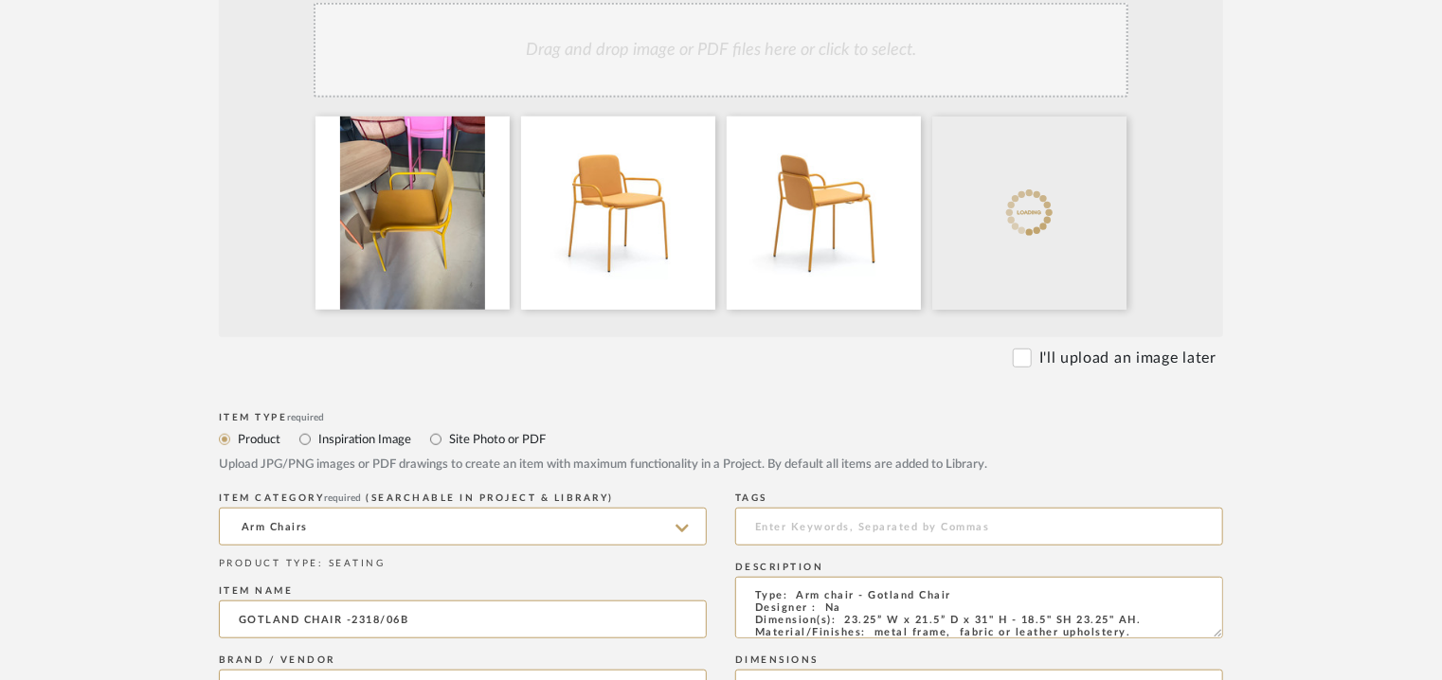
click at [763, 77] on div "Drag and drop image or PDF files here or click to select." at bounding box center [721, 50] width 815 height 95
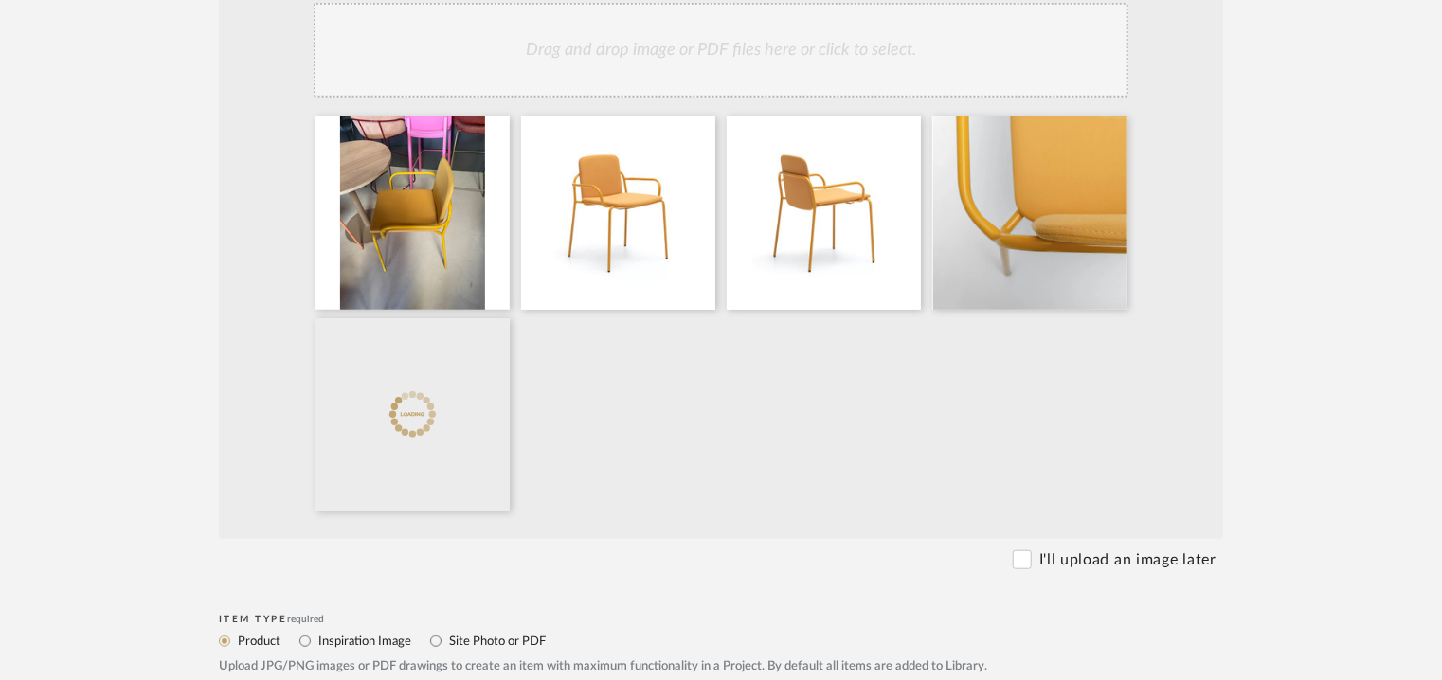
click at [773, 65] on div "Drag and drop image or PDF files here or click to select." at bounding box center [721, 50] width 815 height 95
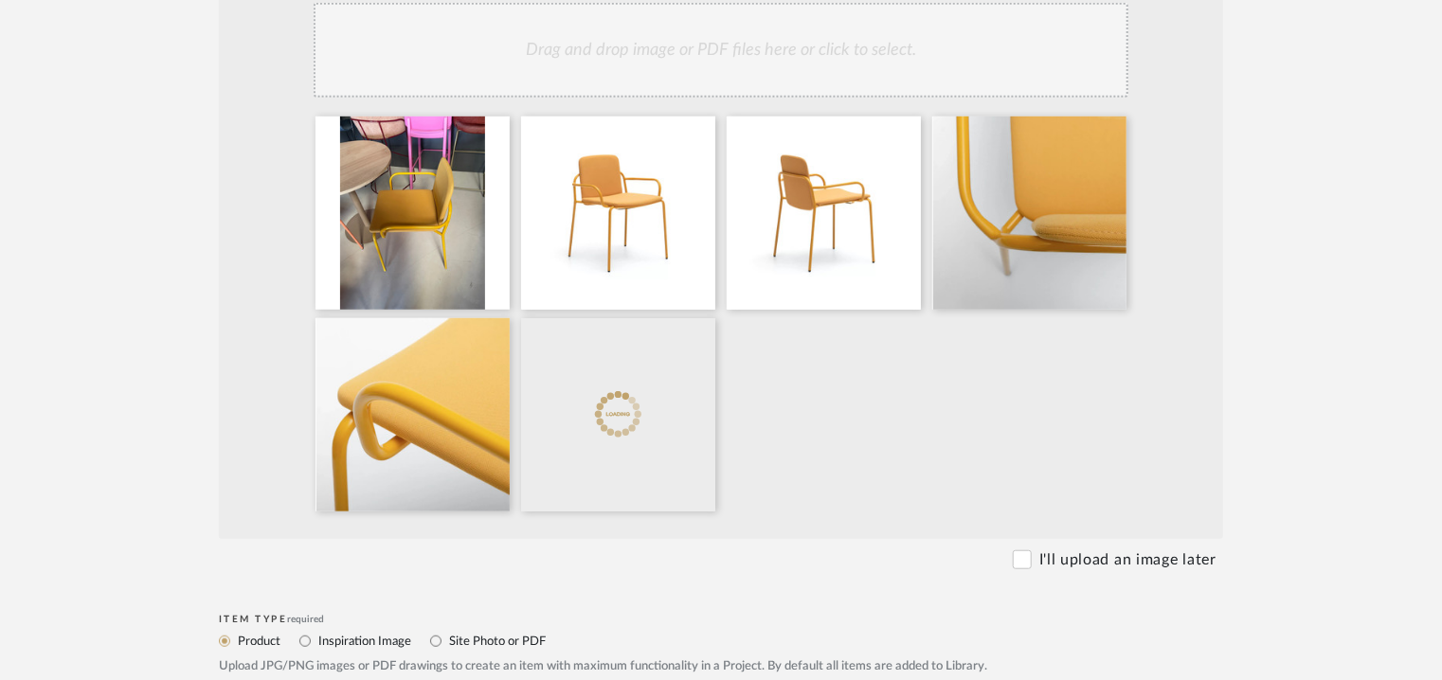
click at [821, 63] on div "Drag and drop image or PDF files here or click to select." at bounding box center [721, 50] width 815 height 95
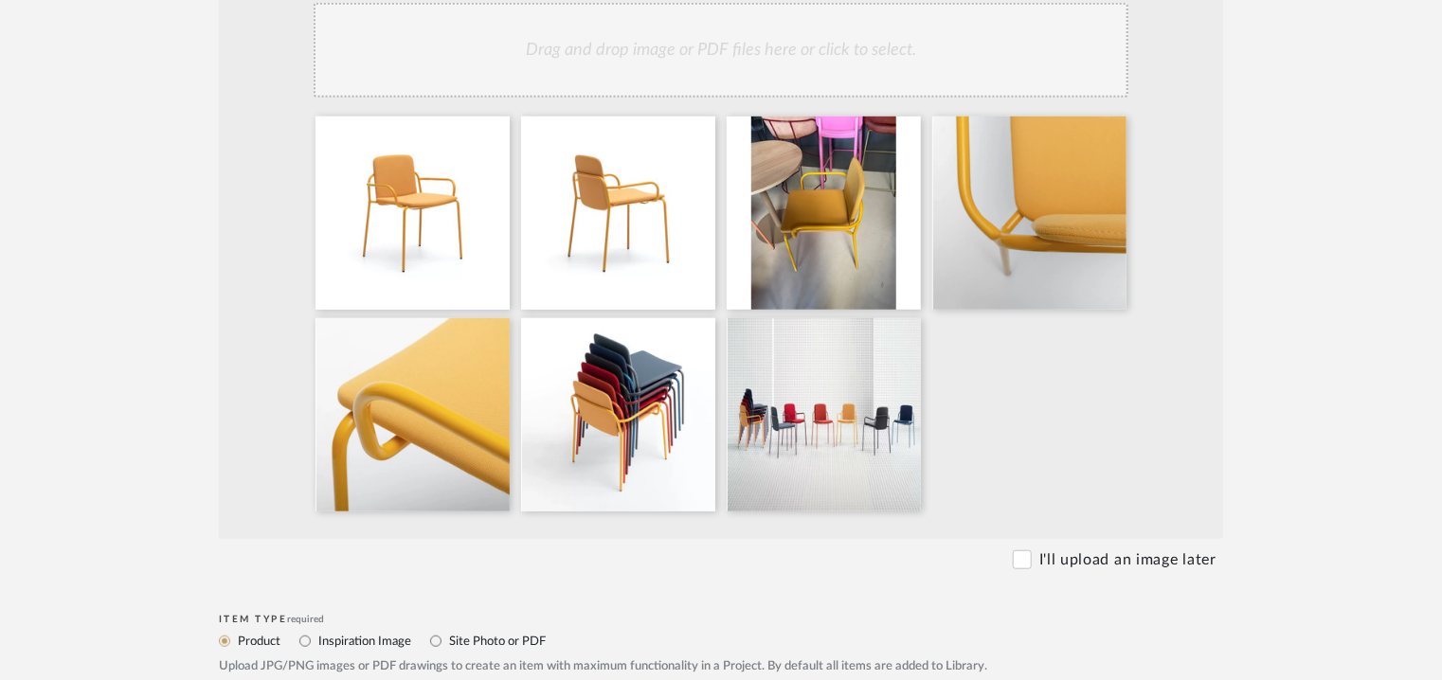
click at [741, 79] on div "Drag and drop image or PDF files here or click to select." at bounding box center [721, 50] width 815 height 95
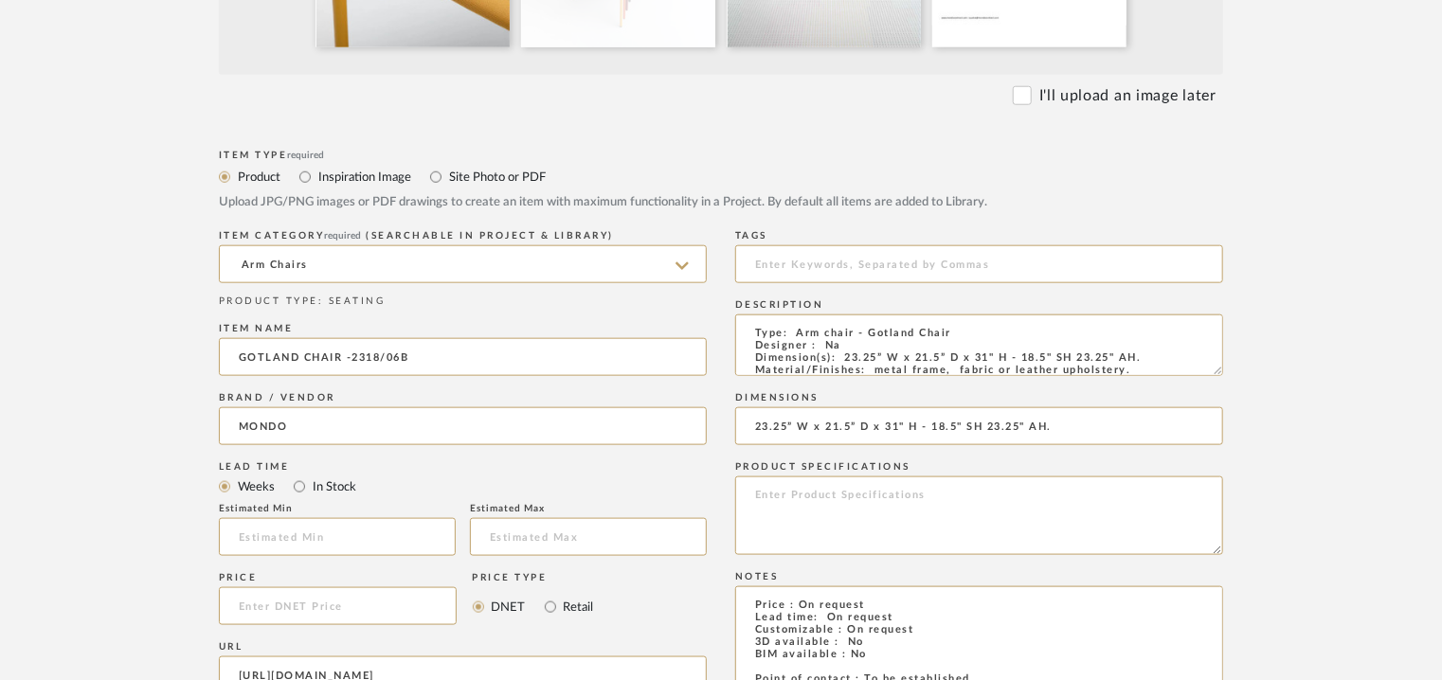
scroll to position [947, 0]
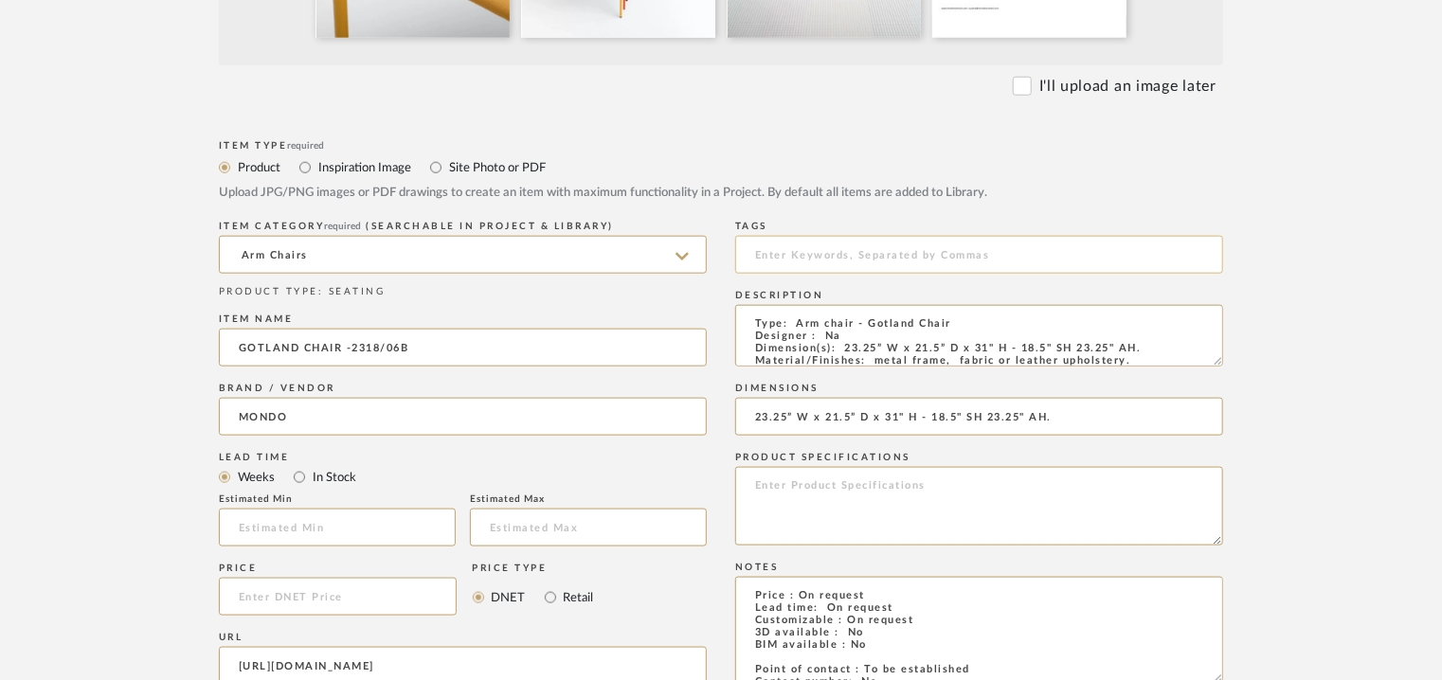
click at [822, 252] on input at bounding box center [979, 255] width 488 height 38
type input "A"
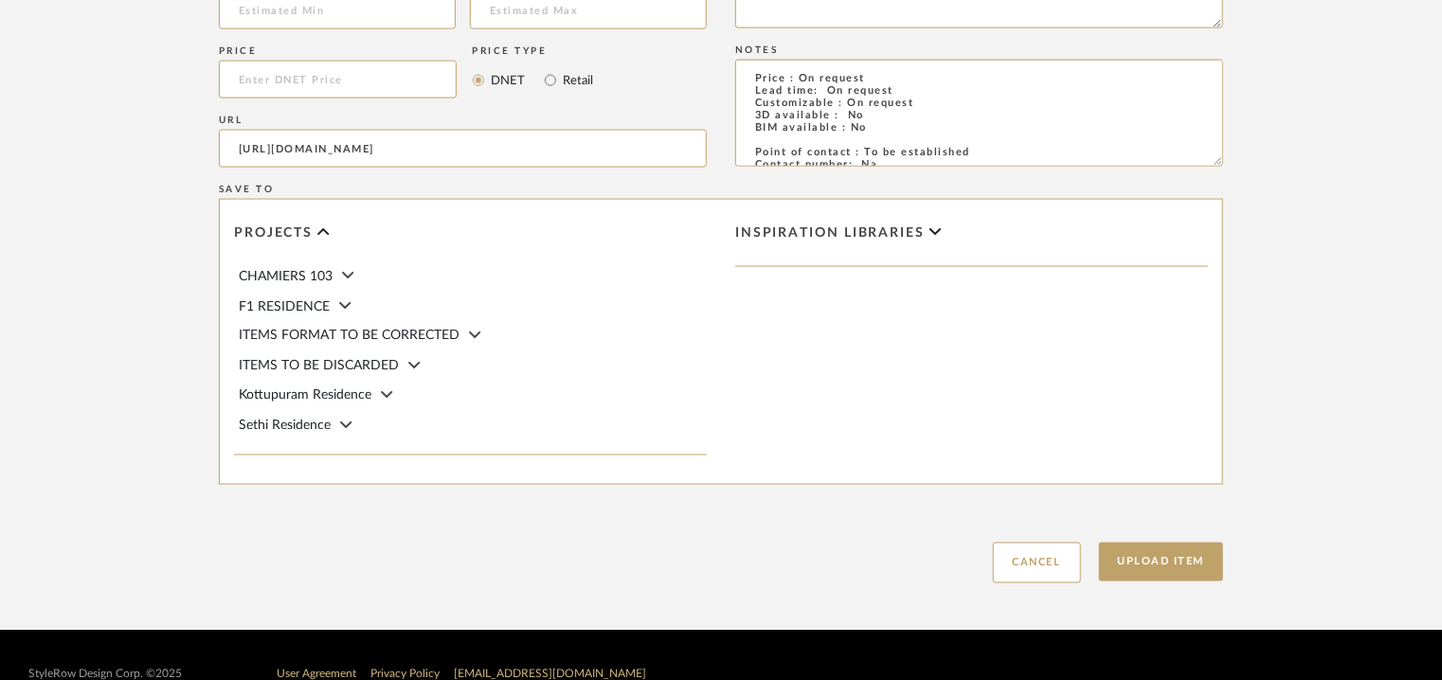
scroll to position [1502, 0]
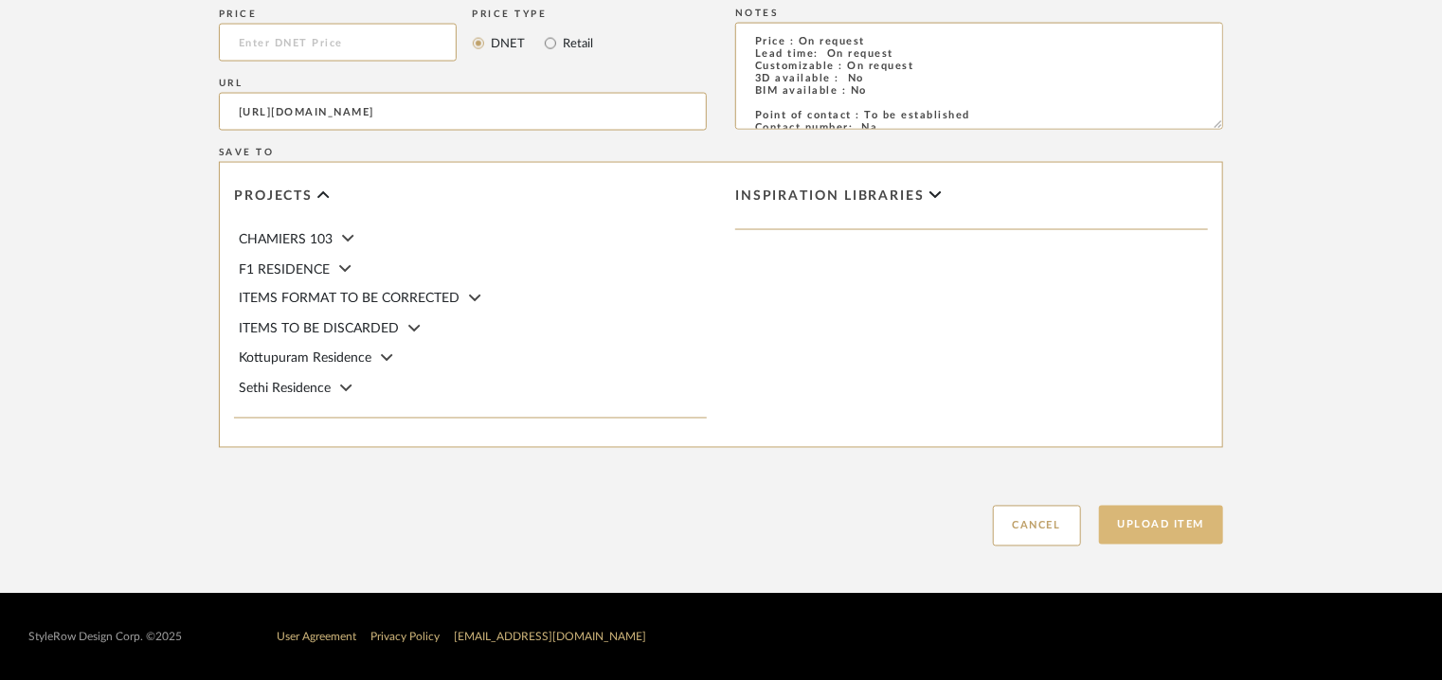
type input "armchair,"
click at [1183, 520] on button "Upload Item" at bounding box center [1161, 525] width 125 height 39
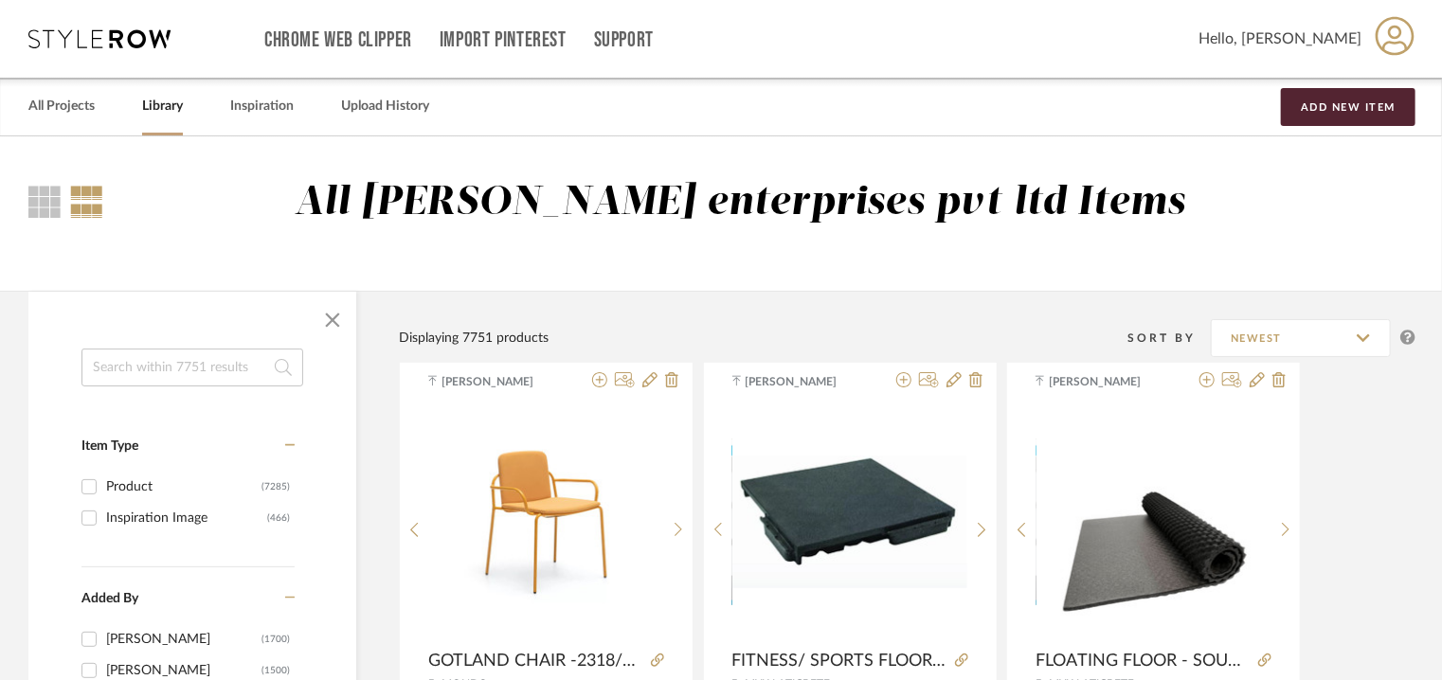
click at [194, 367] on input at bounding box center [192, 368] width 222 height 38
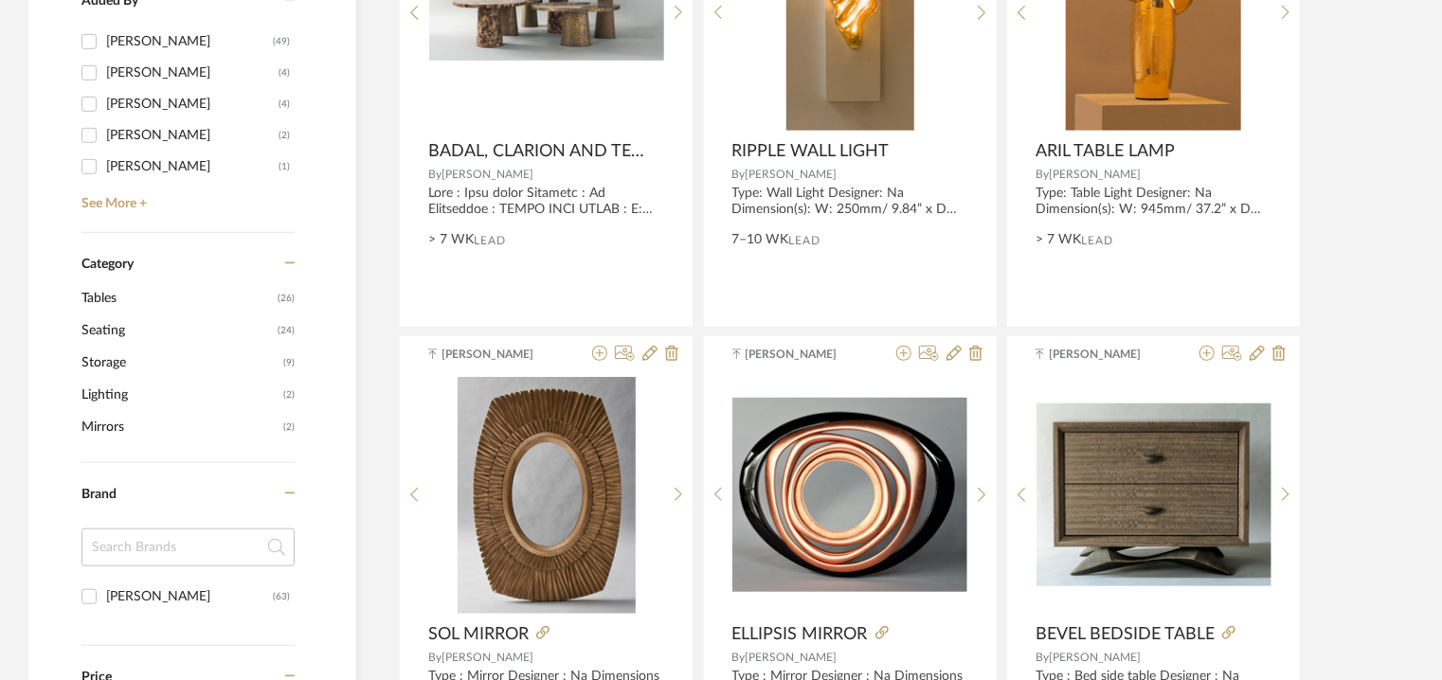
scroll to position [568, 0]
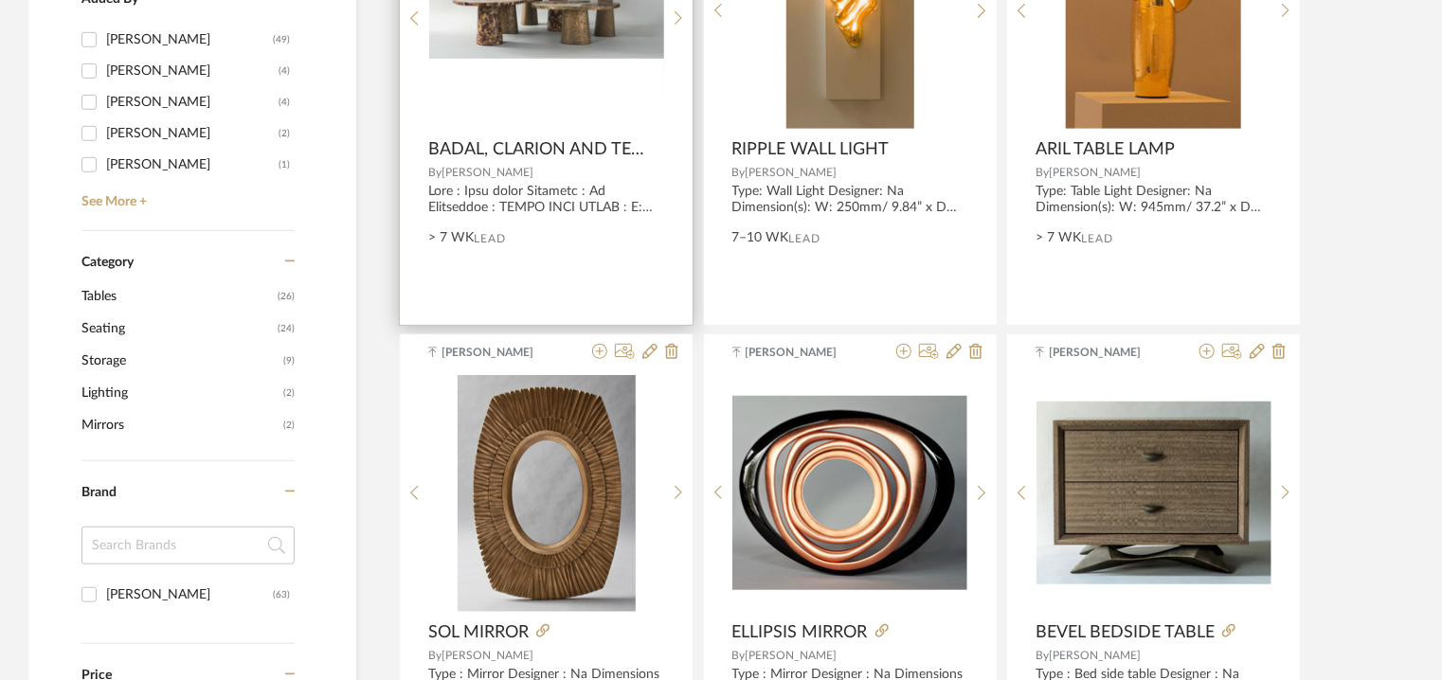
type input "demuro"
click at [550, 20] on img "0" at bounding box center [546, 10] width 235 height 97
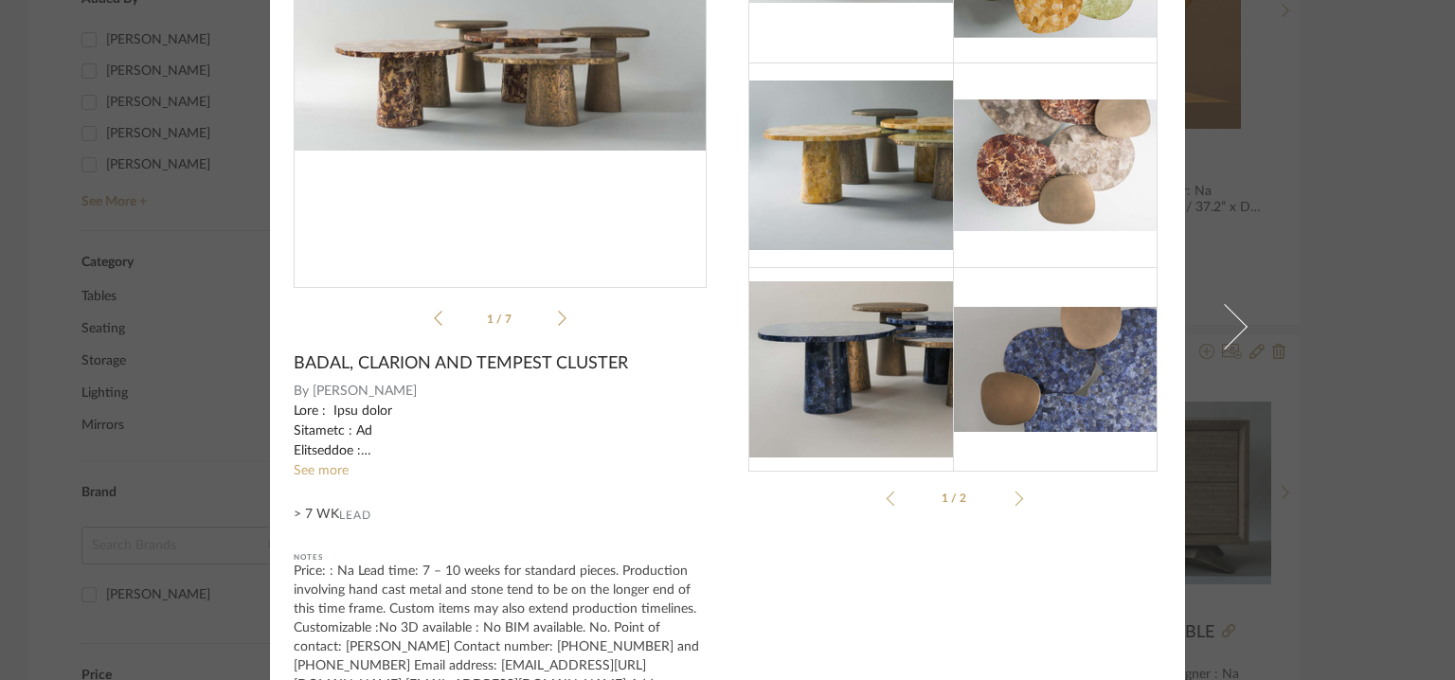
scroll to position [349, 0]
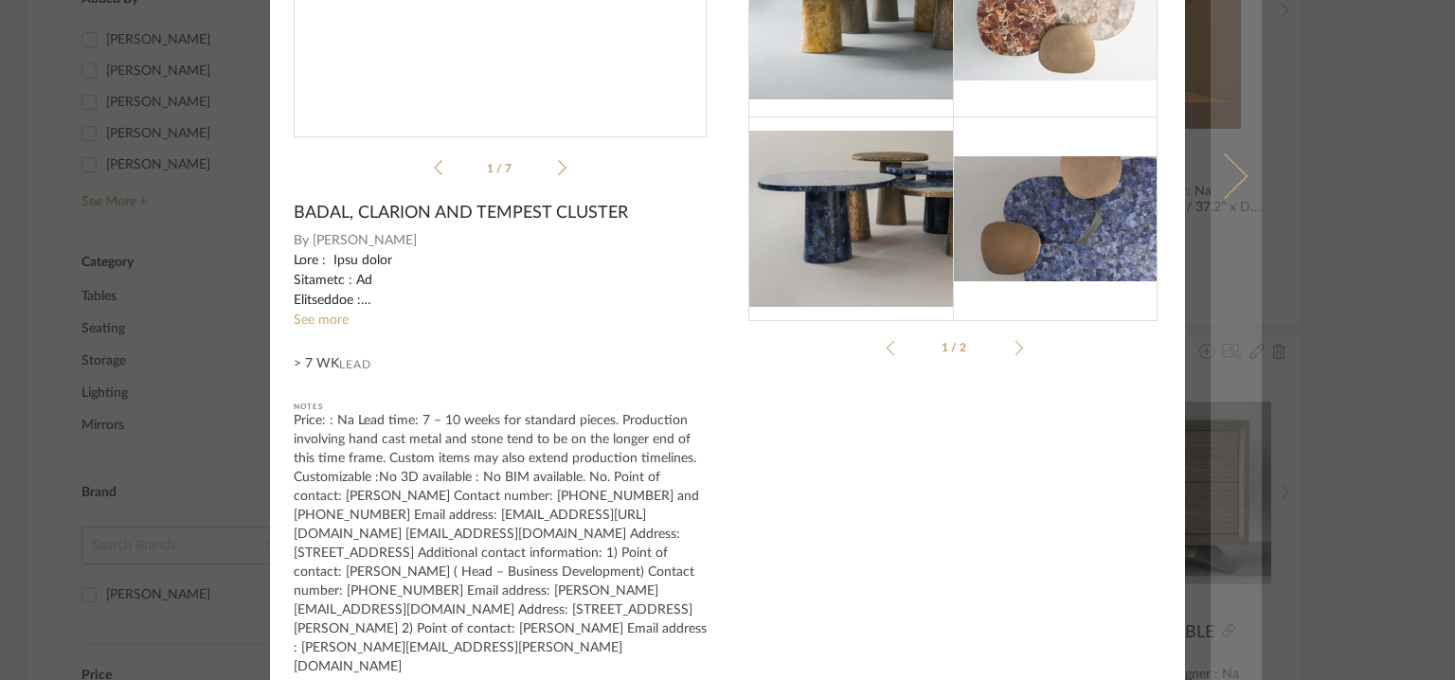
click at [1214, 153] on span at bounding box center [1224, 175] width 45 height 45
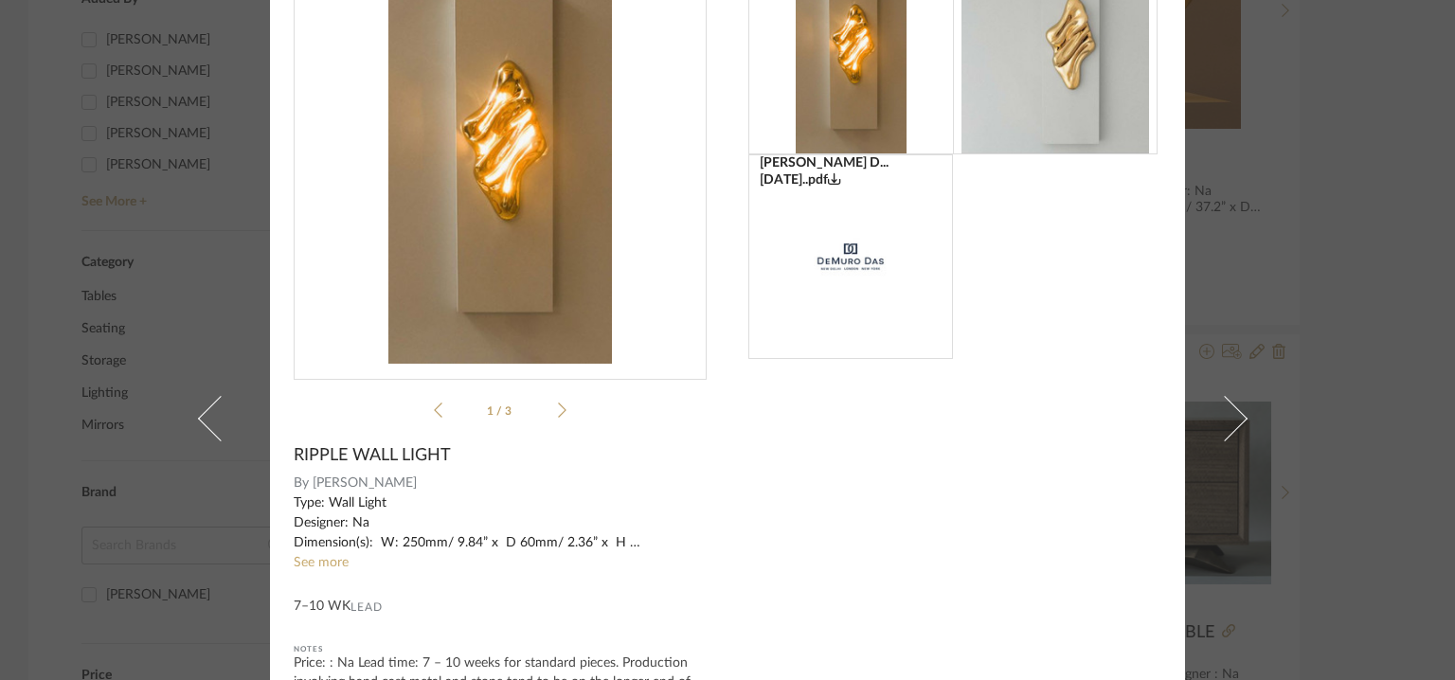
scroll to position [0, 0]
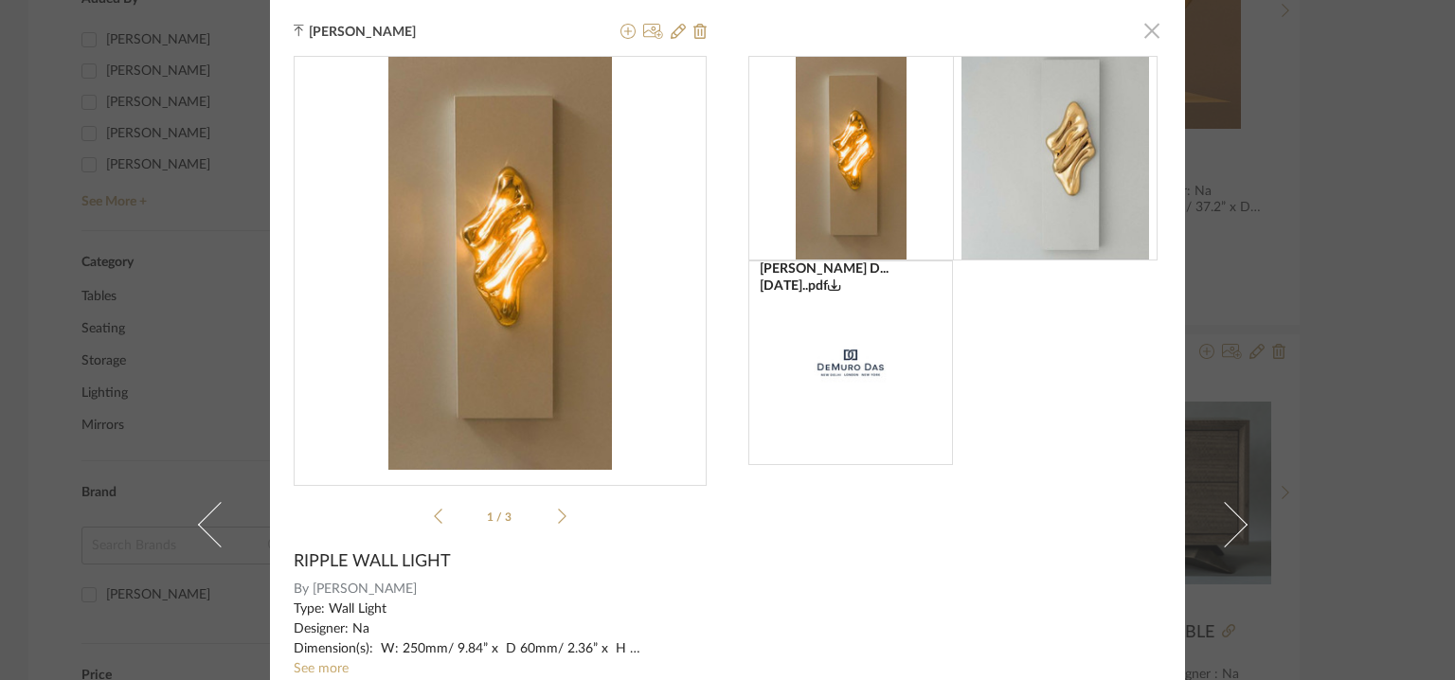
click at [1153, 27] on span "button" at bounding box center [1152, 30] width 38 height 38
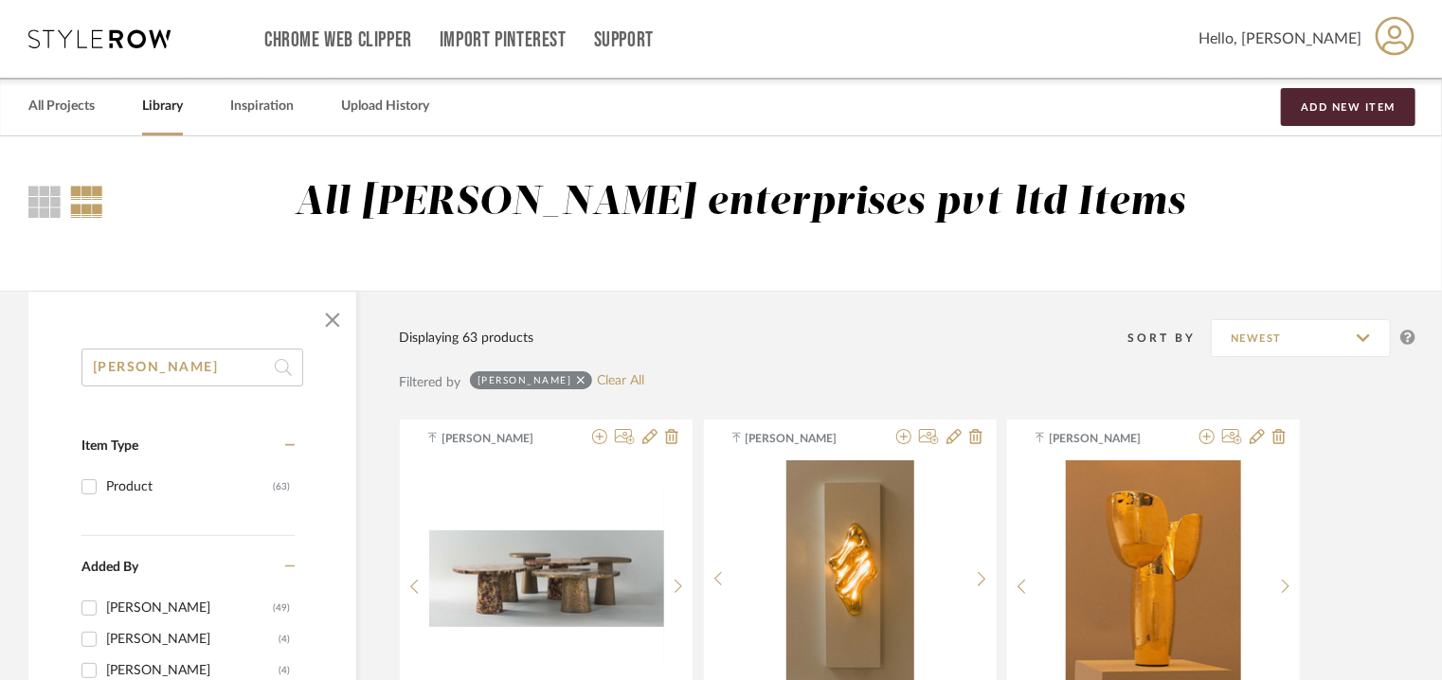
drag, startPoint x: 175, startPoint y: 376, endPoint x: 0, endPoint y: 367, distance: 175.5
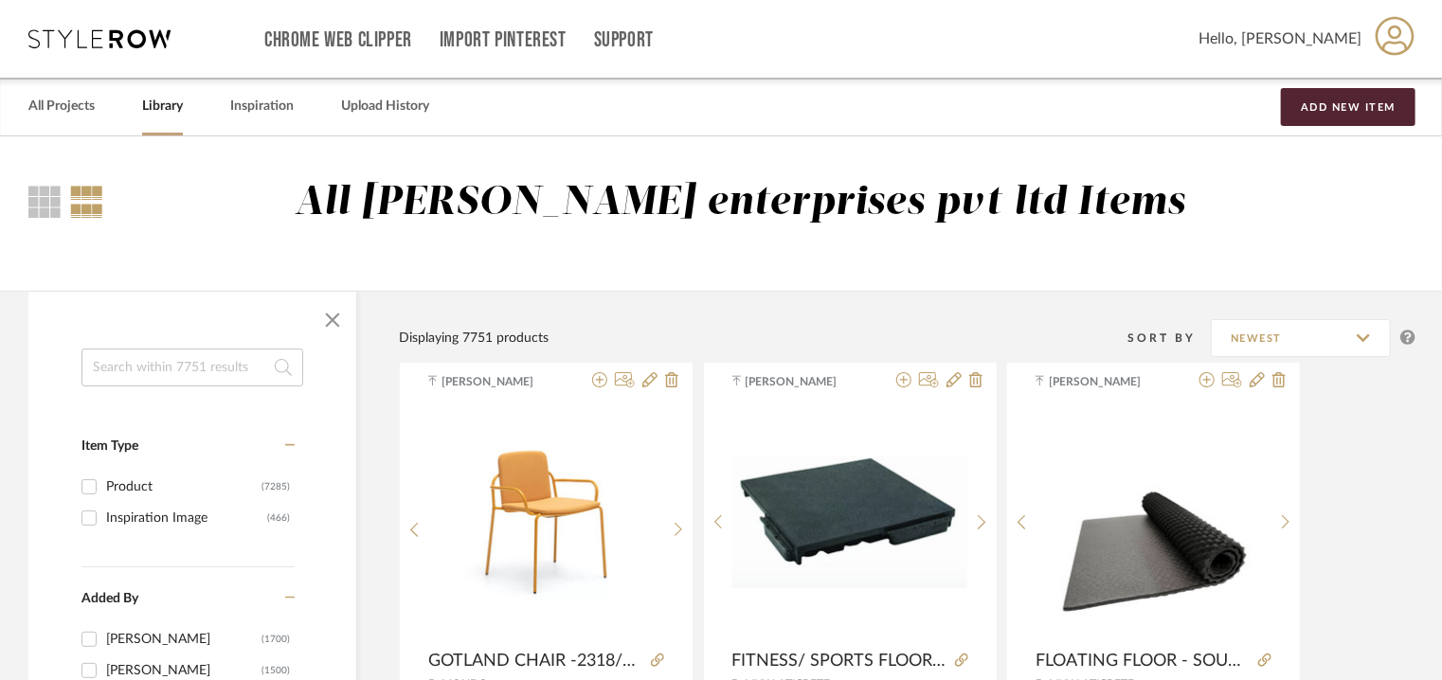
click at [201, 376] on input at bounding box center [192, 368] width 222 height 38
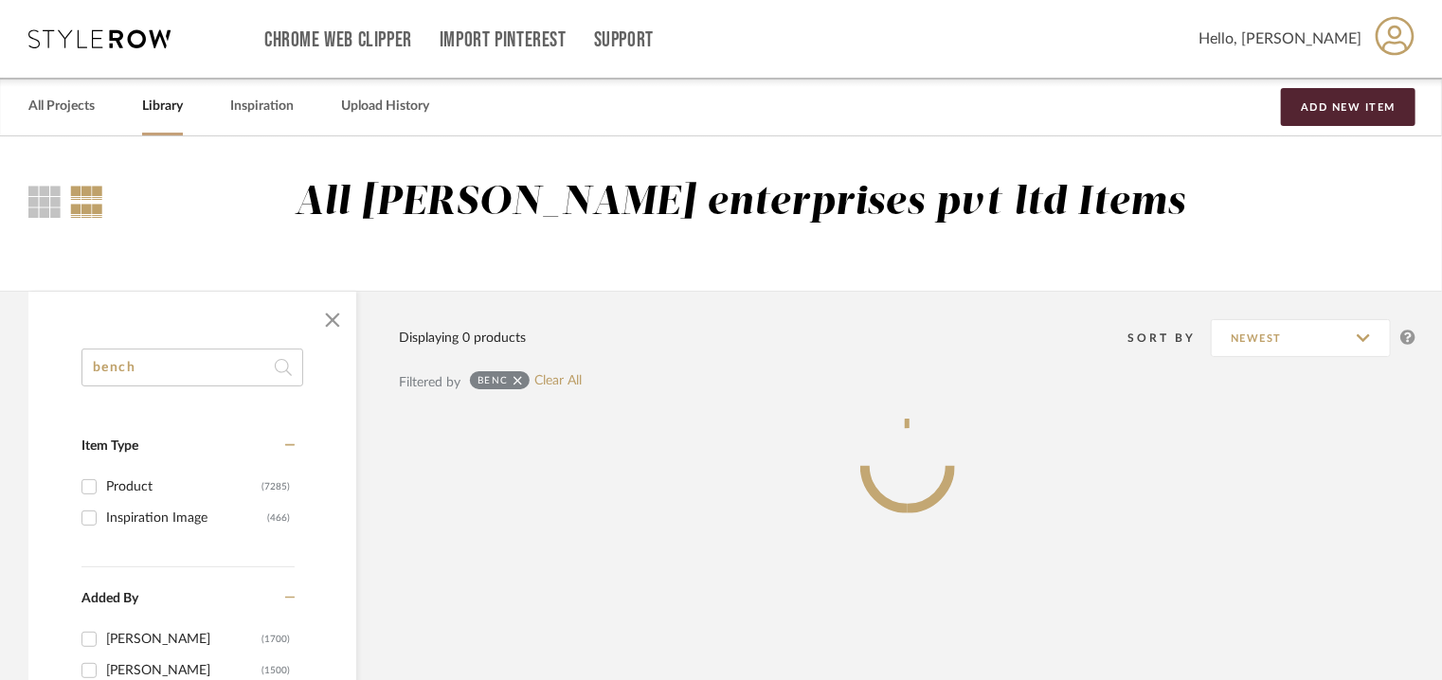
type input "bench"
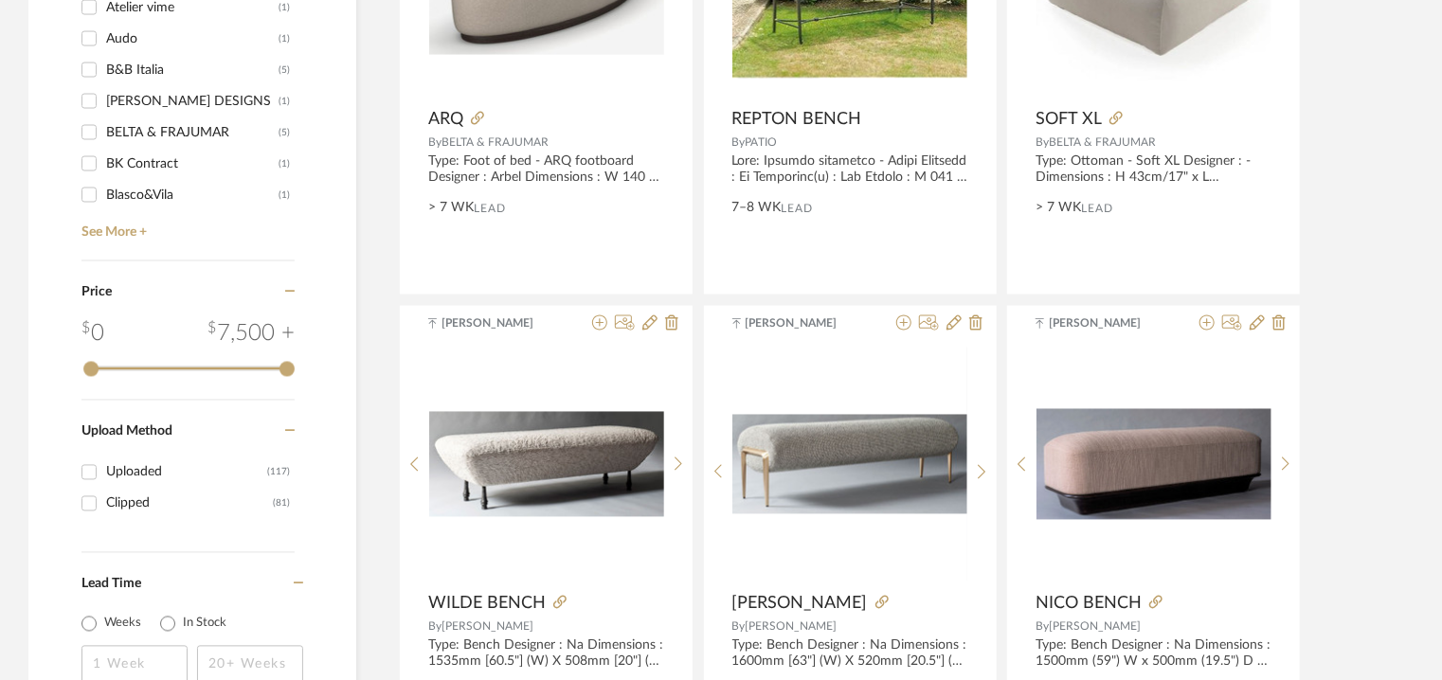
scroll to position [1611, 0]
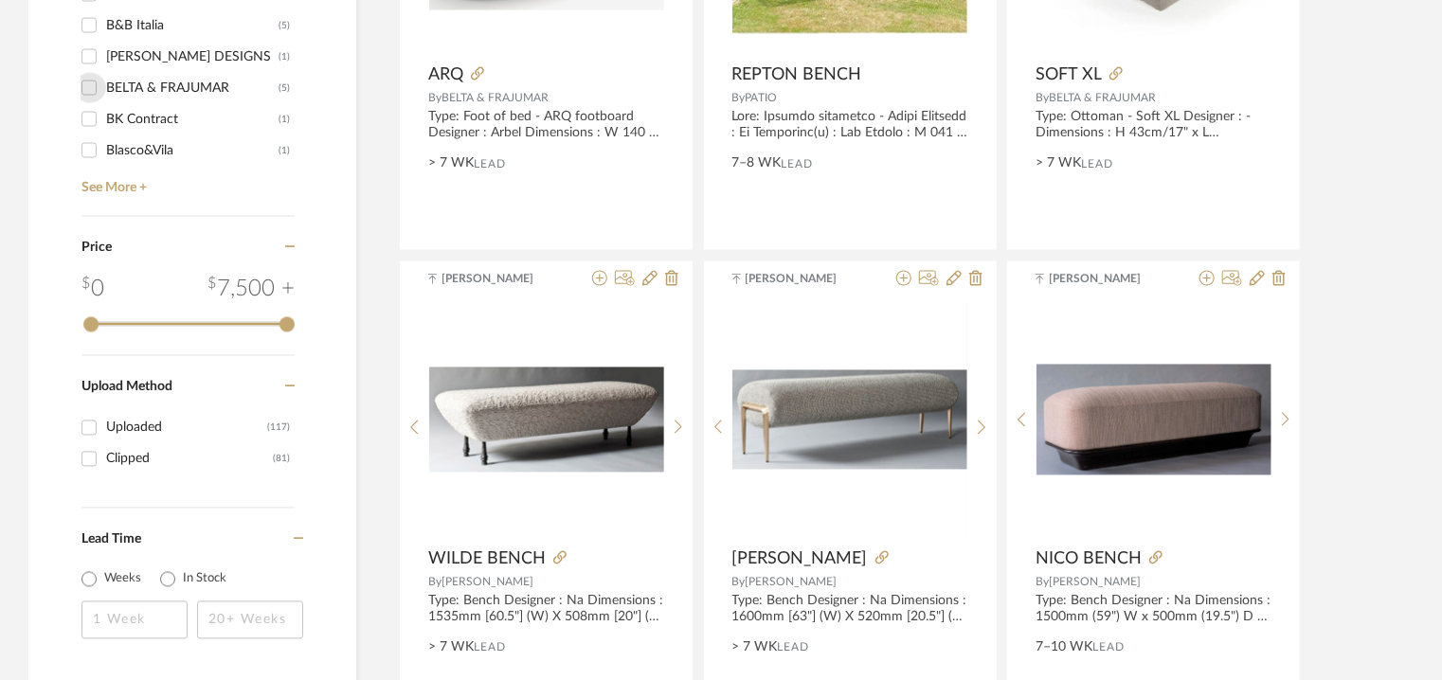
click at [93, 91] on input "BELTA & FRAJUMAR (5)" at bounding box center [89, 88] width 30 height 30
checkbox input "true"
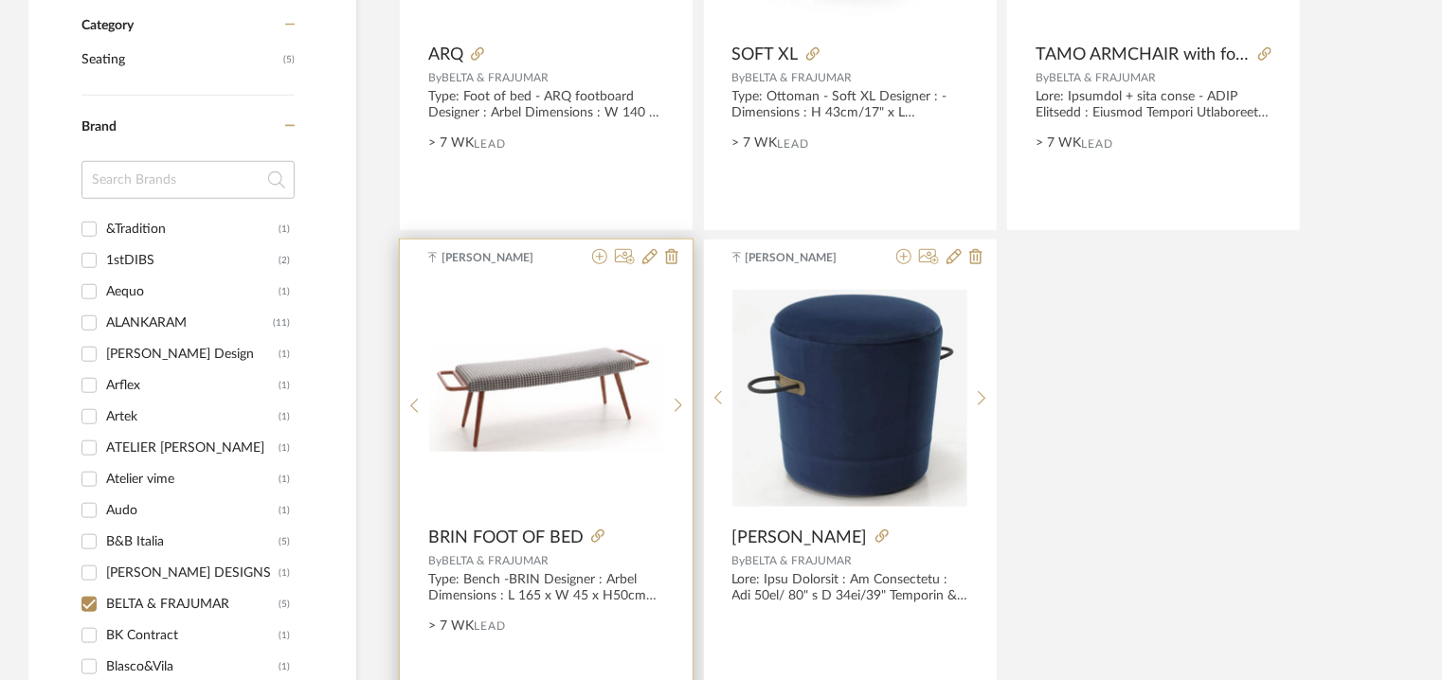
scroll to position [231, 0]
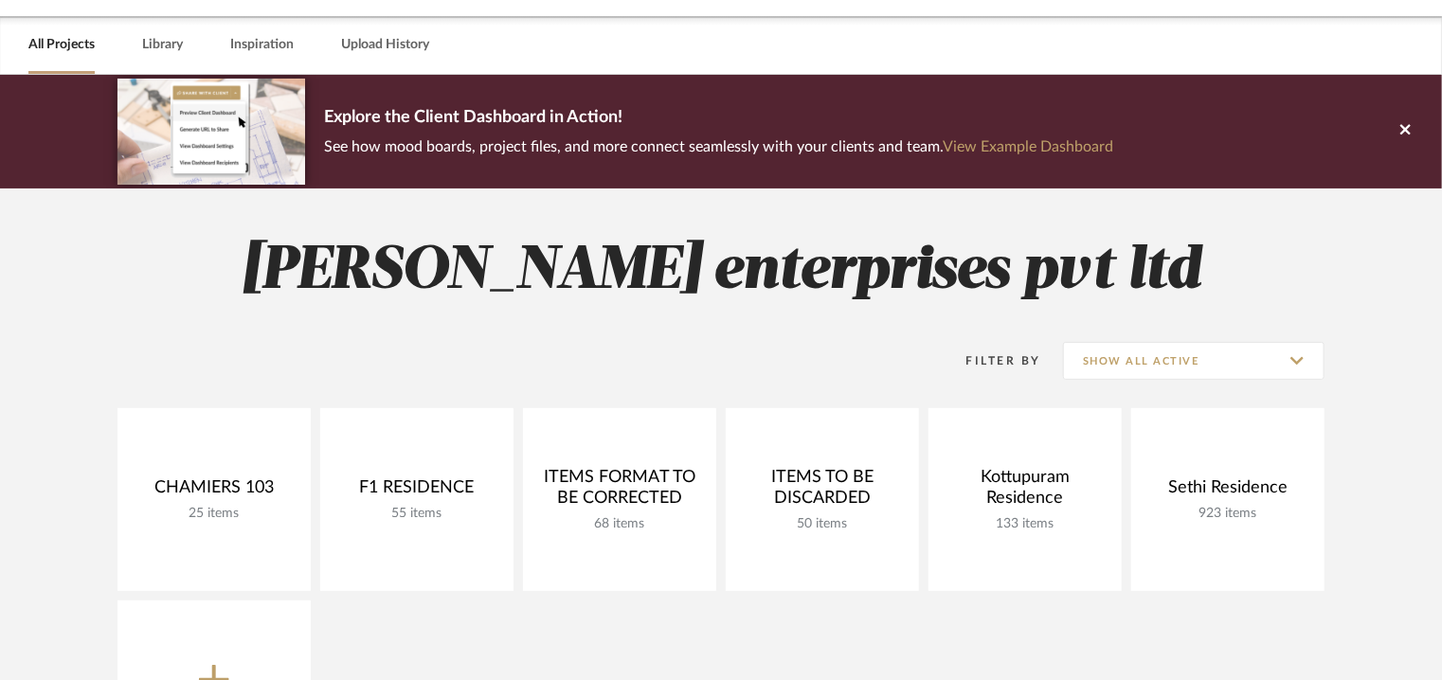
scroll to position [95, 0]
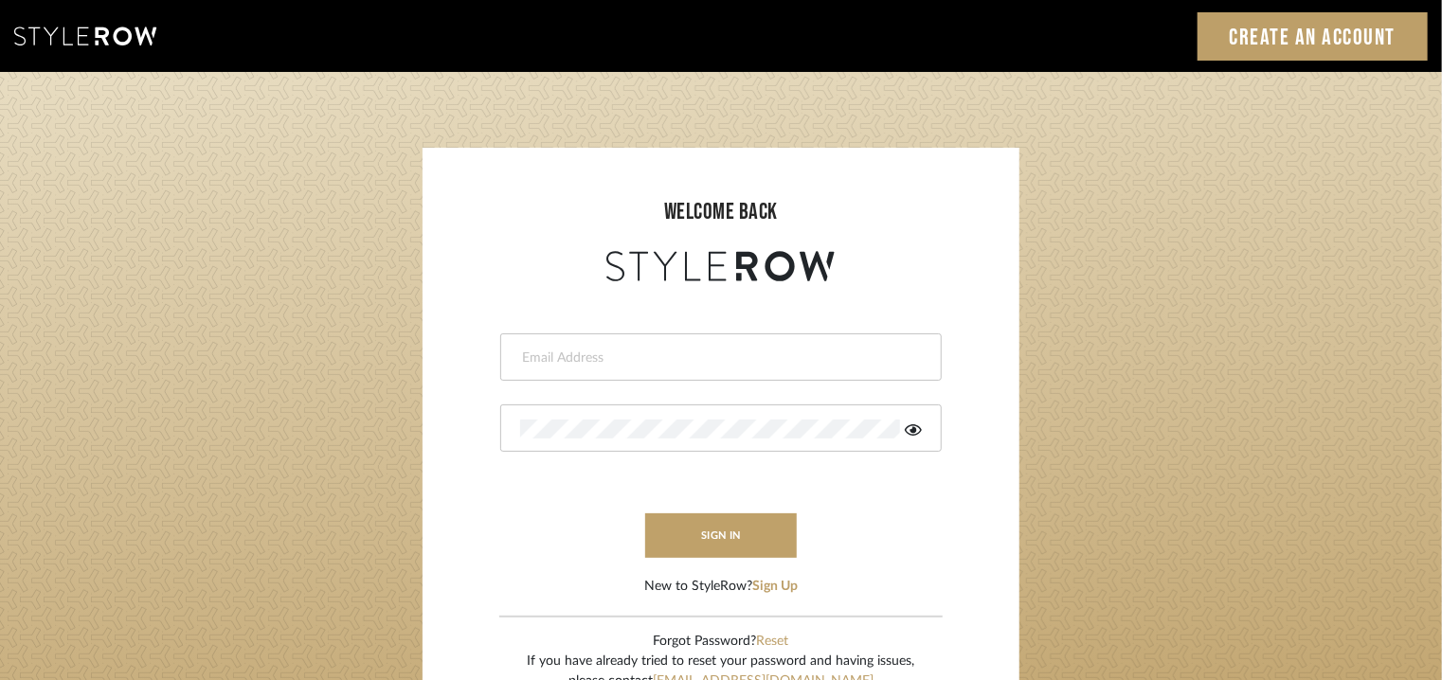
click at [650, 358] on input "email" at bounding box center [718, 358] width 397 height 19
type input "[EMAIL_ADDRESS][PERSON_NAME][DOMAIN_NAME]"
click at [692, 411] on div at bounding box center [721, 428] width 442 height 47
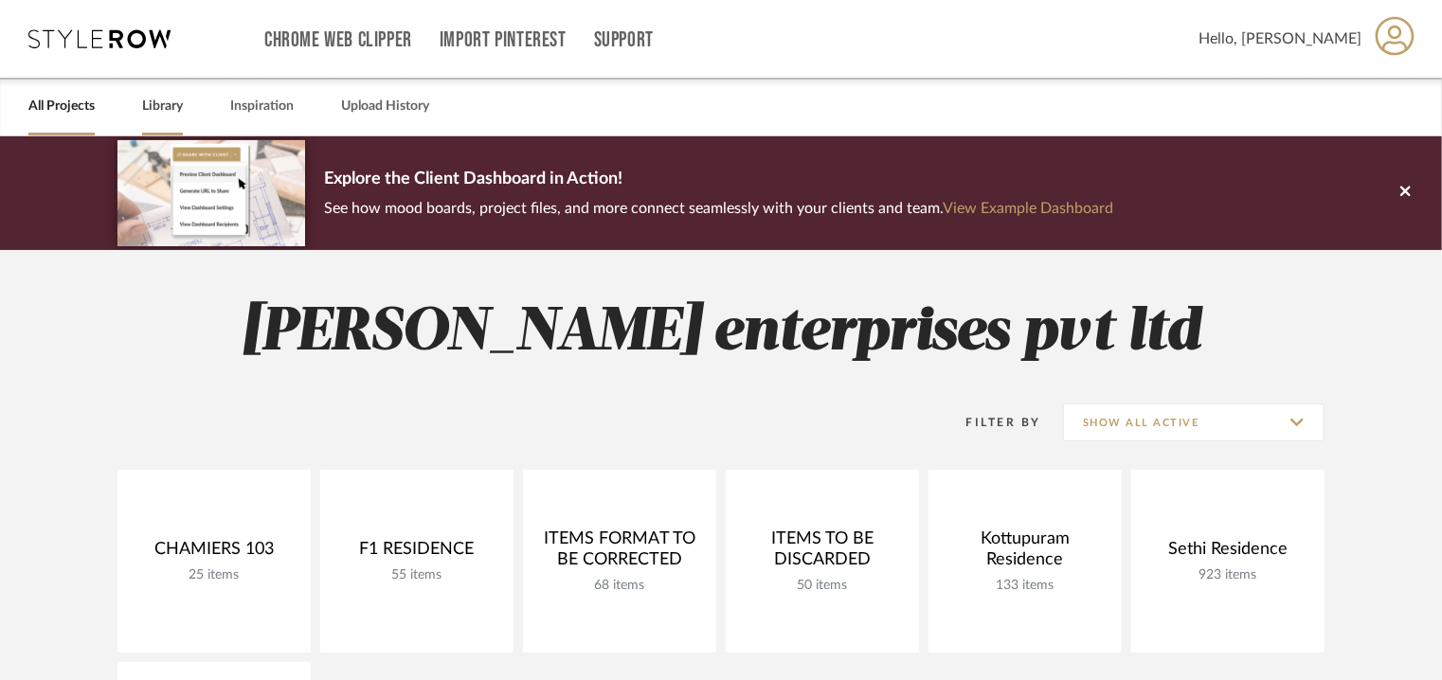
click at [151, 99] on link "Library" at bounding box center [162, 107] width 41 height 26
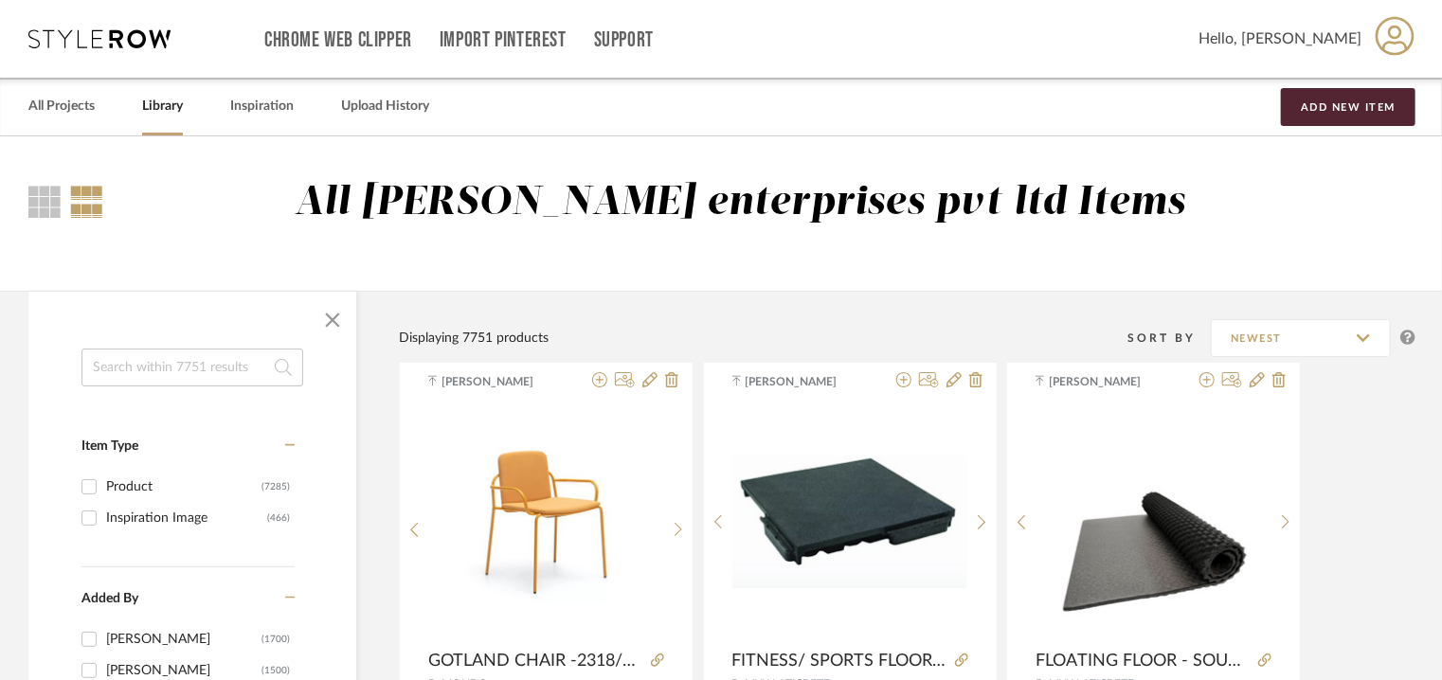
click at [201, 363] on input at bounding box center [192, 368] width 222 height 38
type input "lulu"
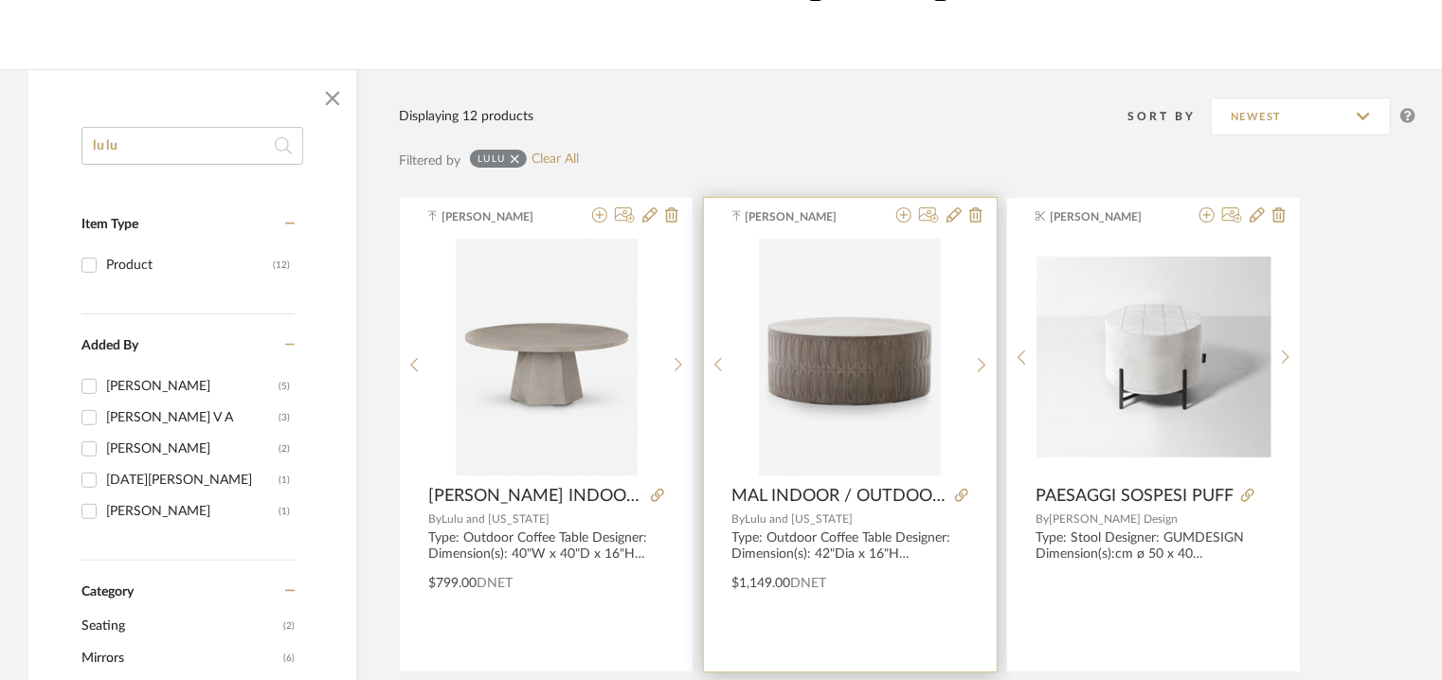
scroll to position [568, 0]
